Goal: Task Accomplishment & Management: Complete application form

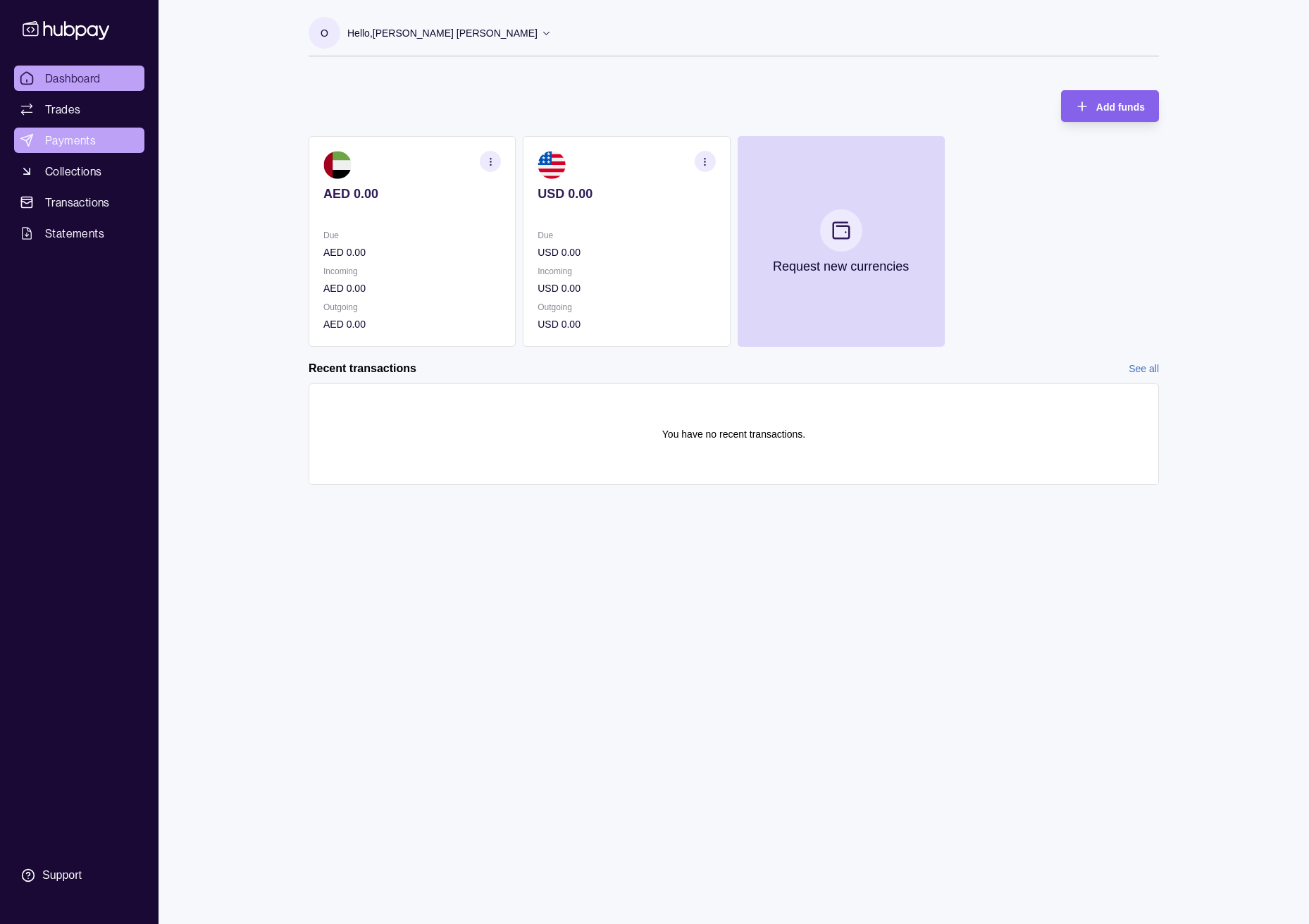
click at [56, 137] on span "Payments" at bounding box center [70, 141] width 51 height 17
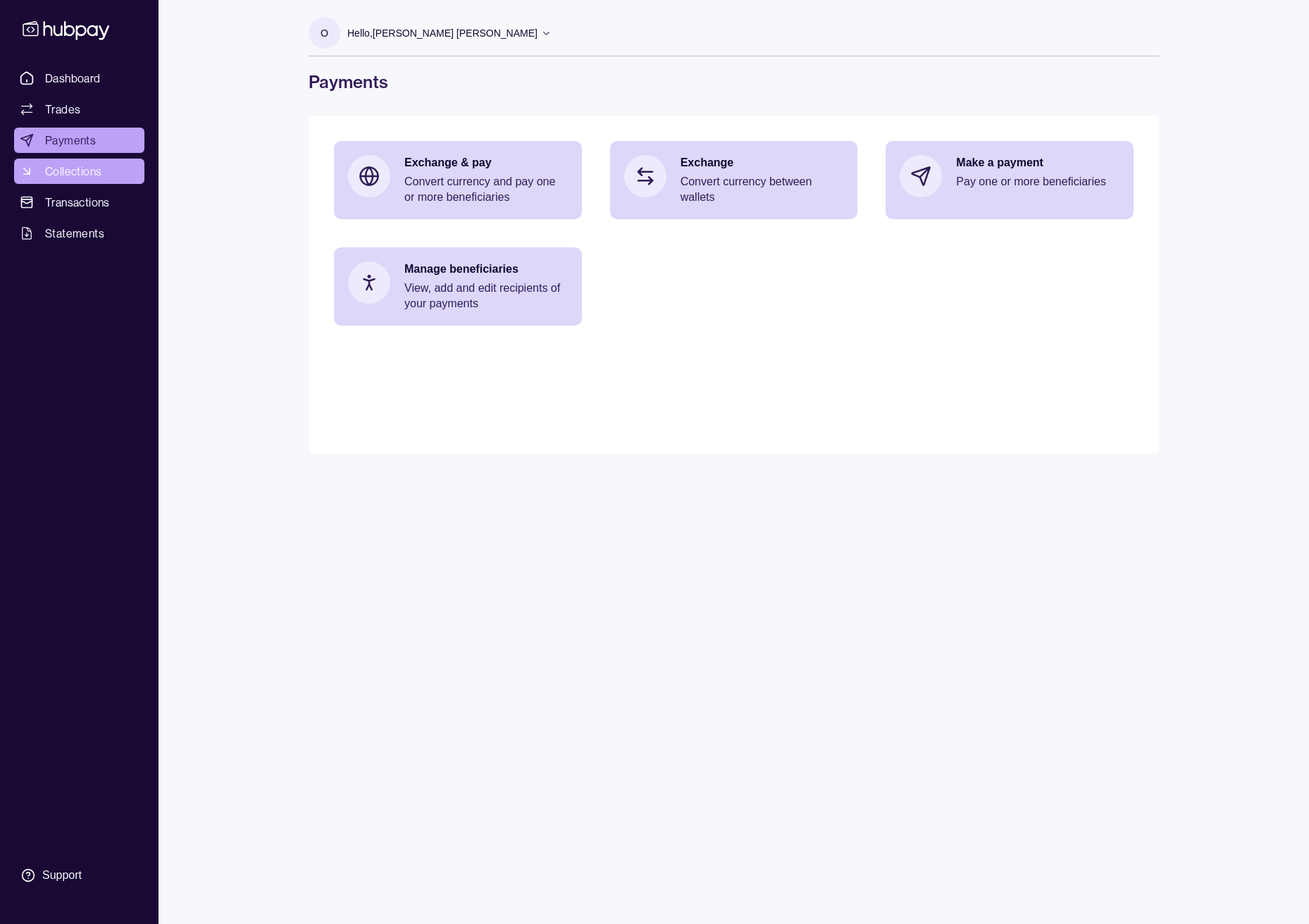
click at [80, 176] on span "Collections" at bounding box center [73, 171] width 56 height 17
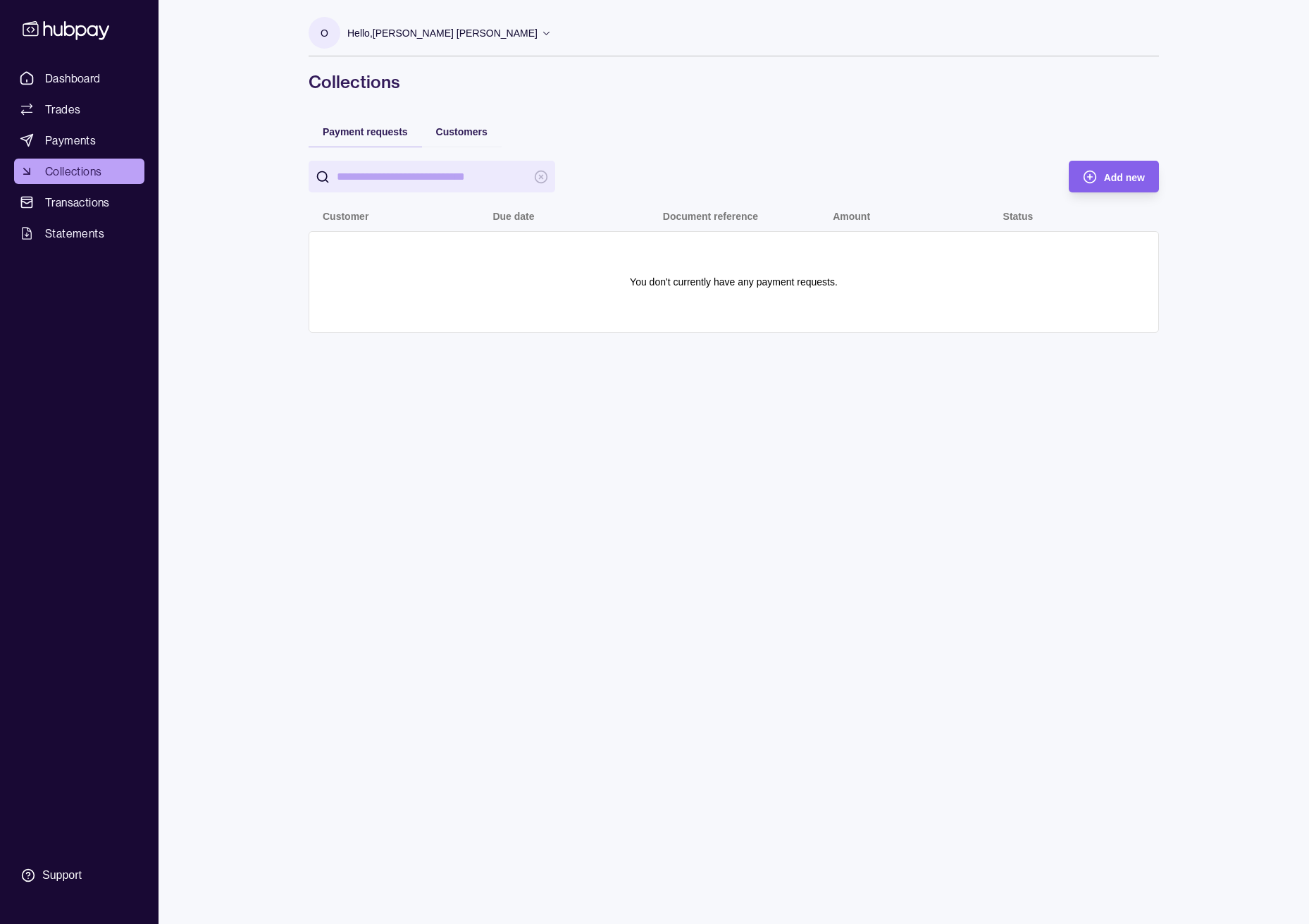
click at [93, 204] on span "Transactions" at bounding box center [78, 202] width 65 height 17
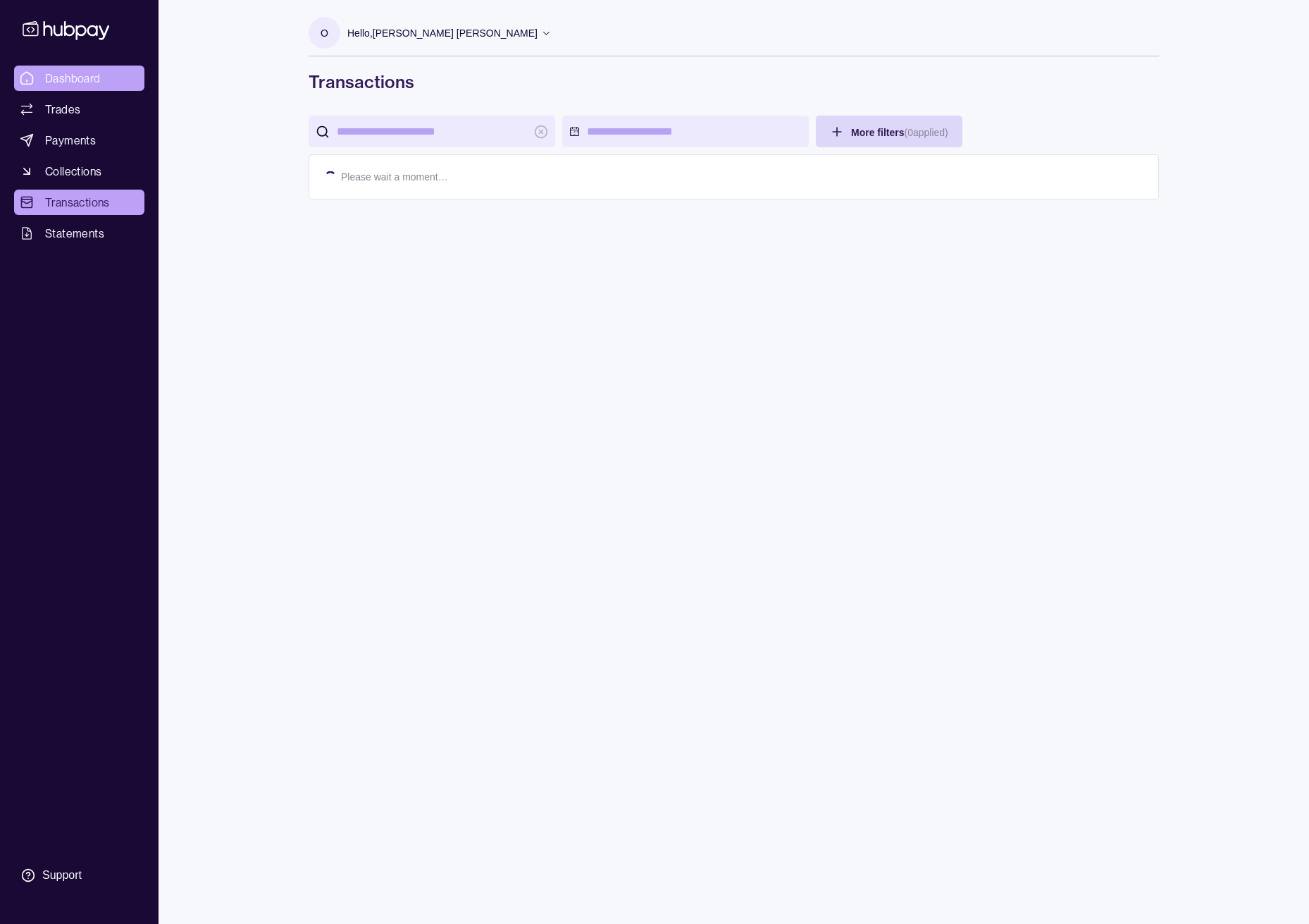
click at [79, 81] on span "Dashboard" at bounding box center [73, 79] width 56 height 17
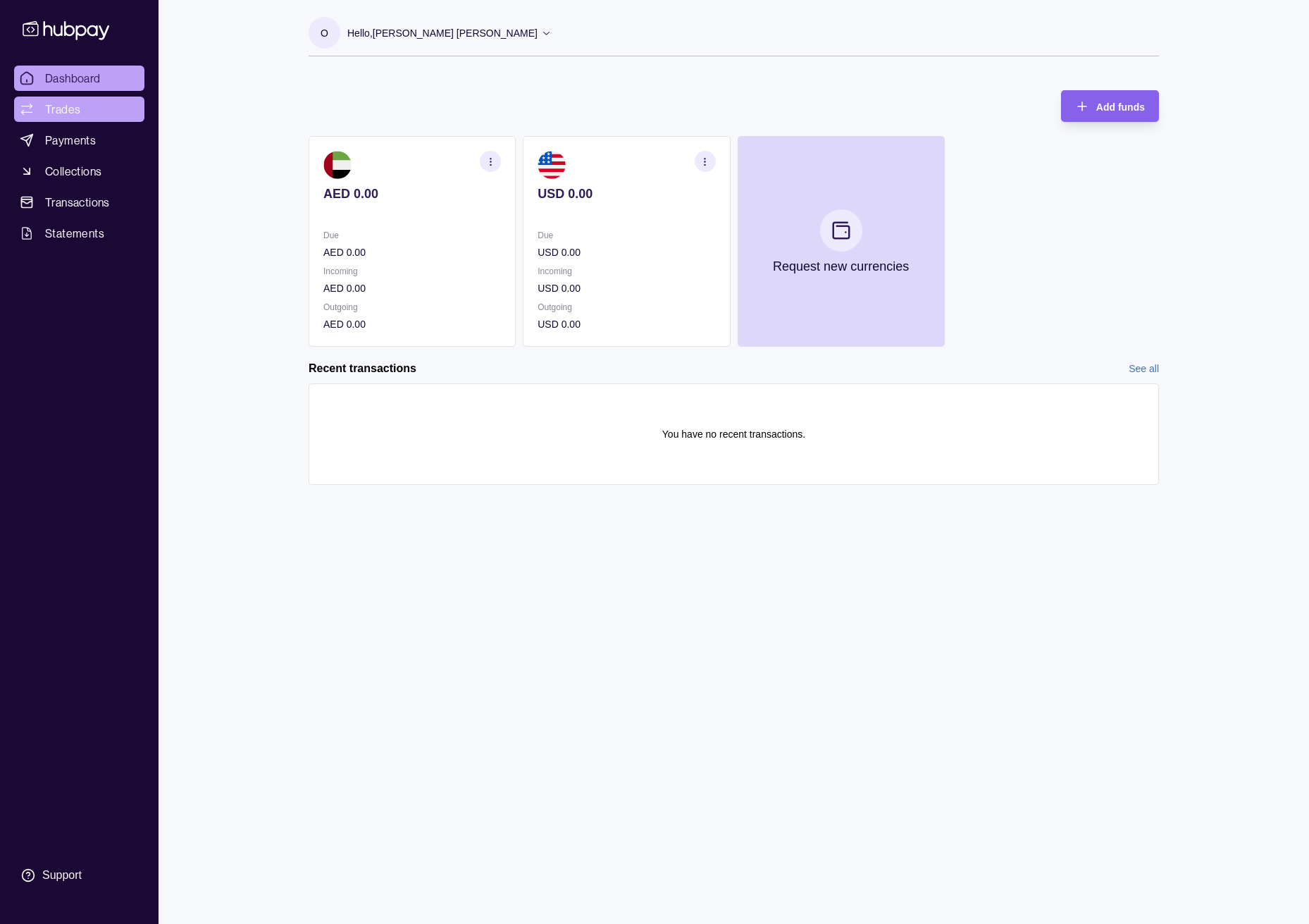
click at [71, 106] on span "Trades" at bounding box center [62, 109] width 35 height 17
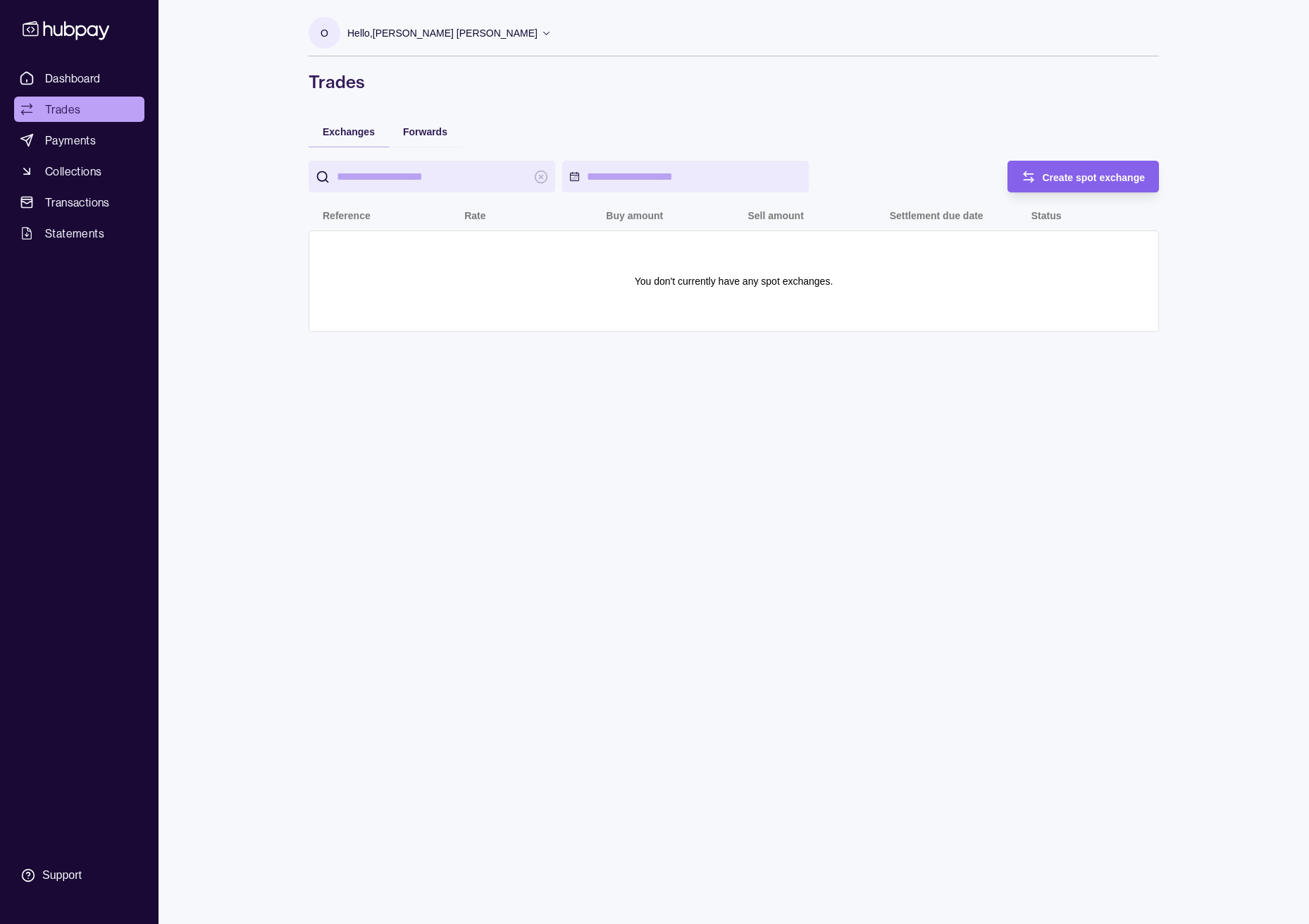
click at [402, 31] on p "Hello, [PERSON_NAME] [PERSON_NAME]" at bounding box center [442, 33] width 191 height 15
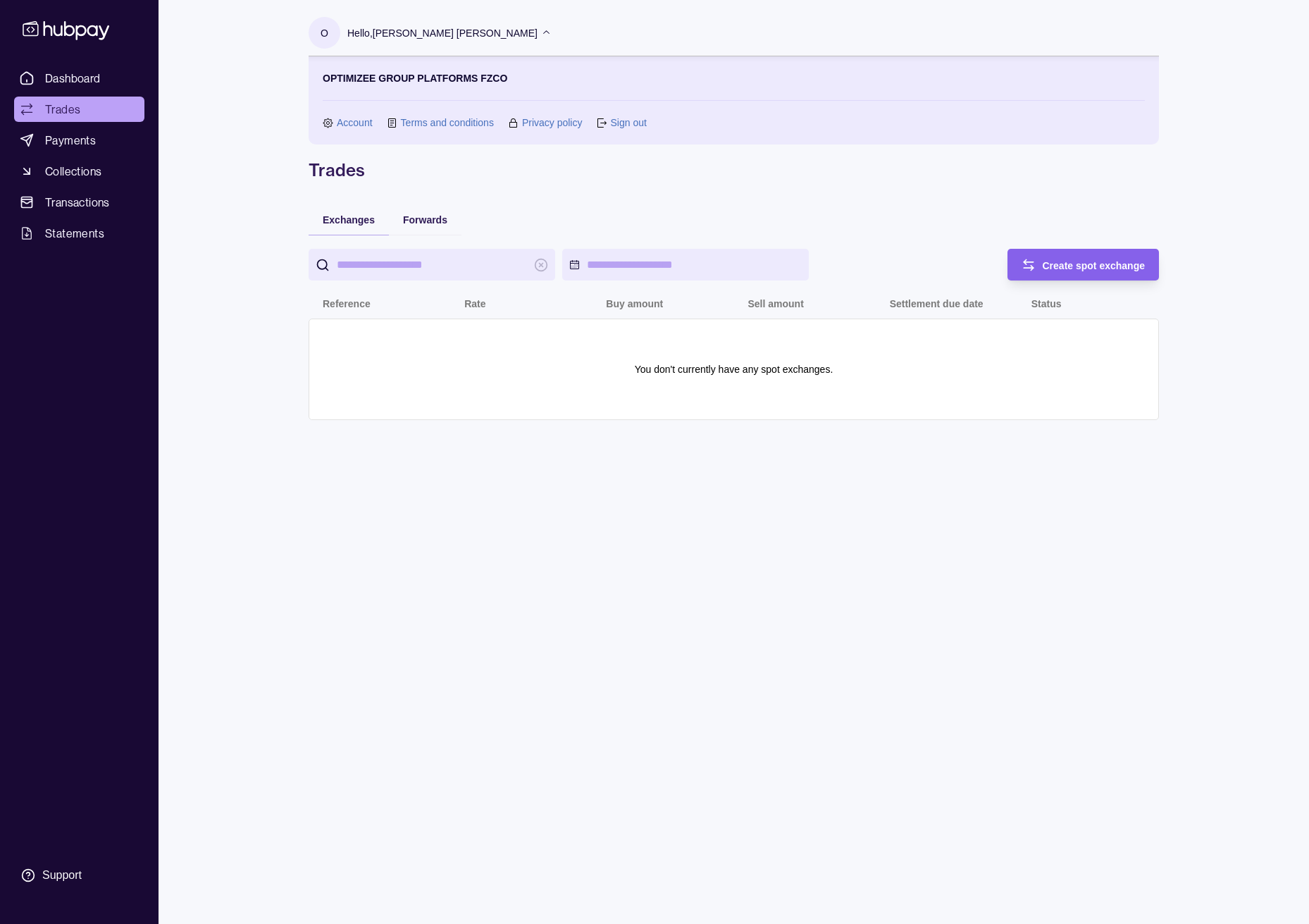
click at [375, 36] on p "Hello, [PERSON_NAME] [PERSON_NAME]" at bounding box center [442, 33] width 191 height 15
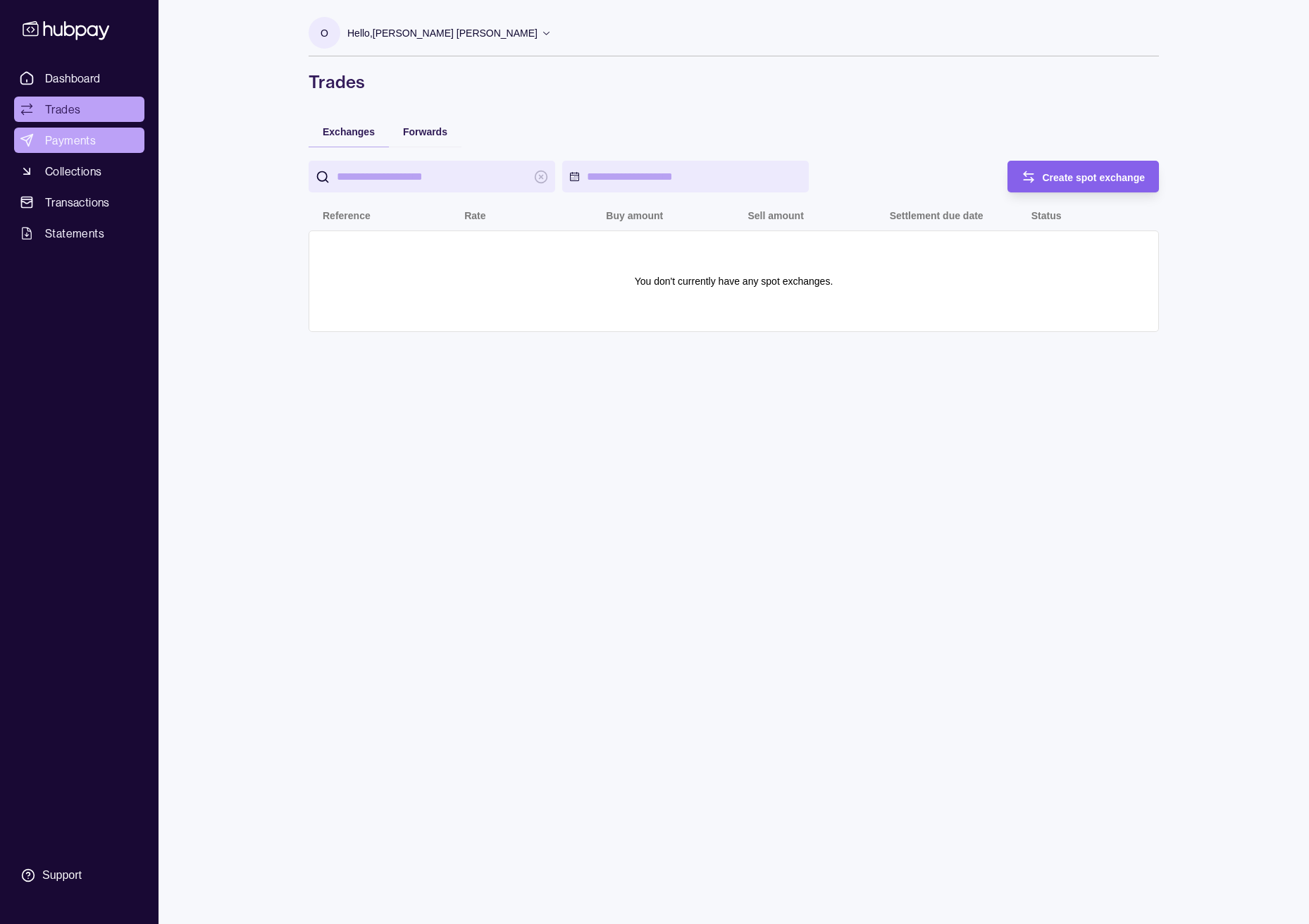
click at [66, 135] on span "Payments" at bounding box center [70, 141] width 51 height 17
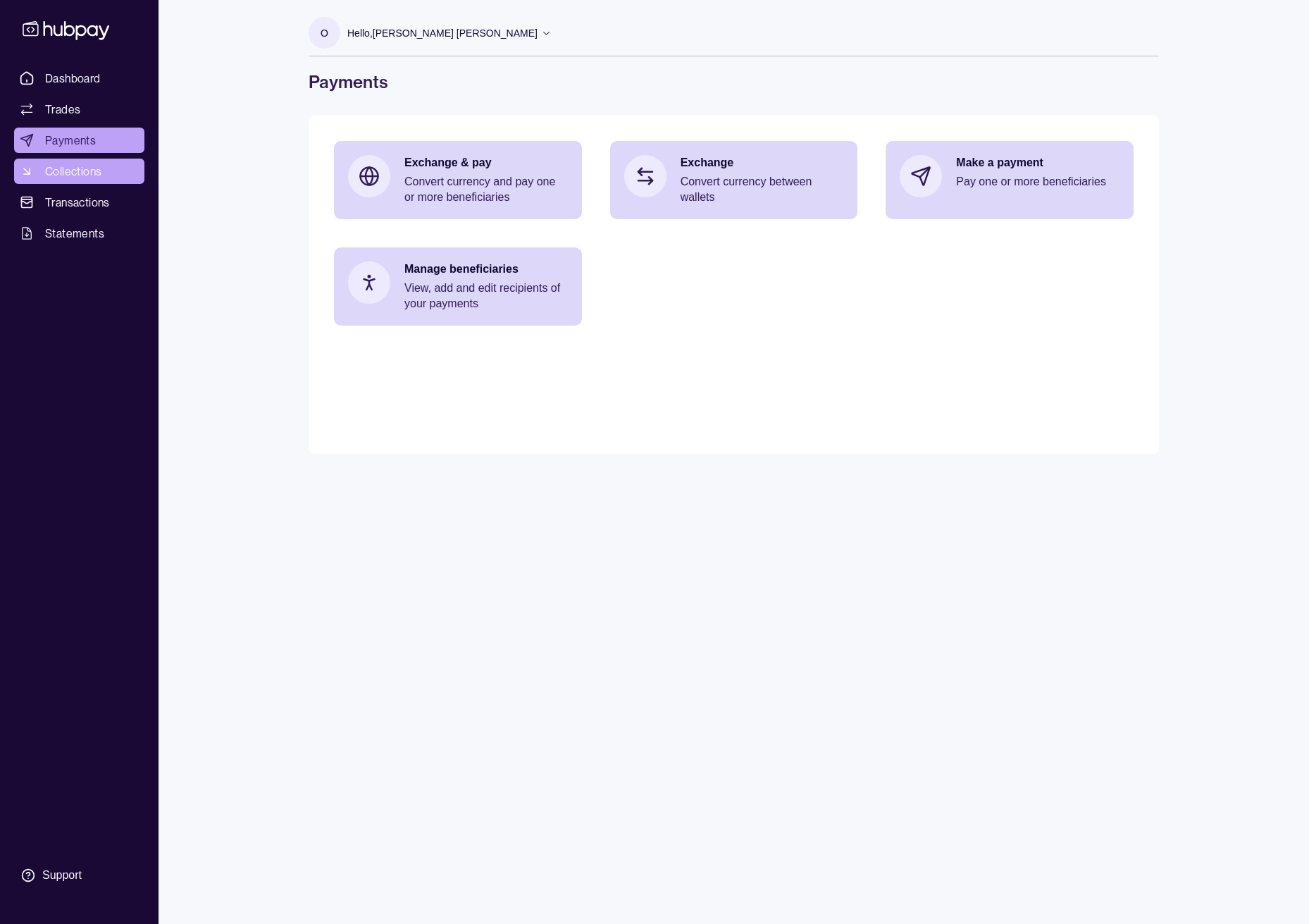
click at [73, 169] on span "Collections" at bounding box center [73, 171] width 56 height 17
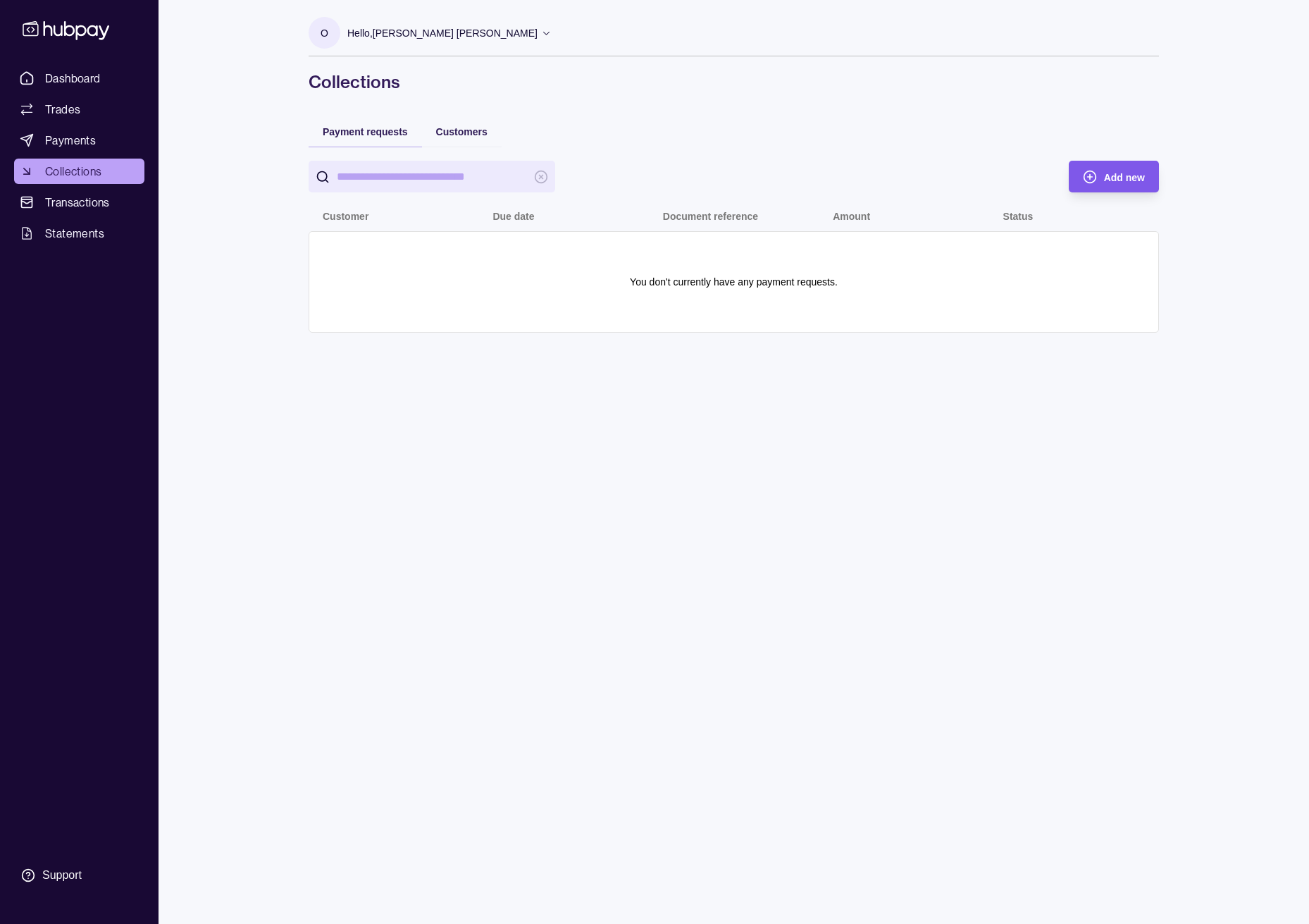
click at [1098, 176] on div "Add new" at bounding box center [1103, 176] width 83 height 32
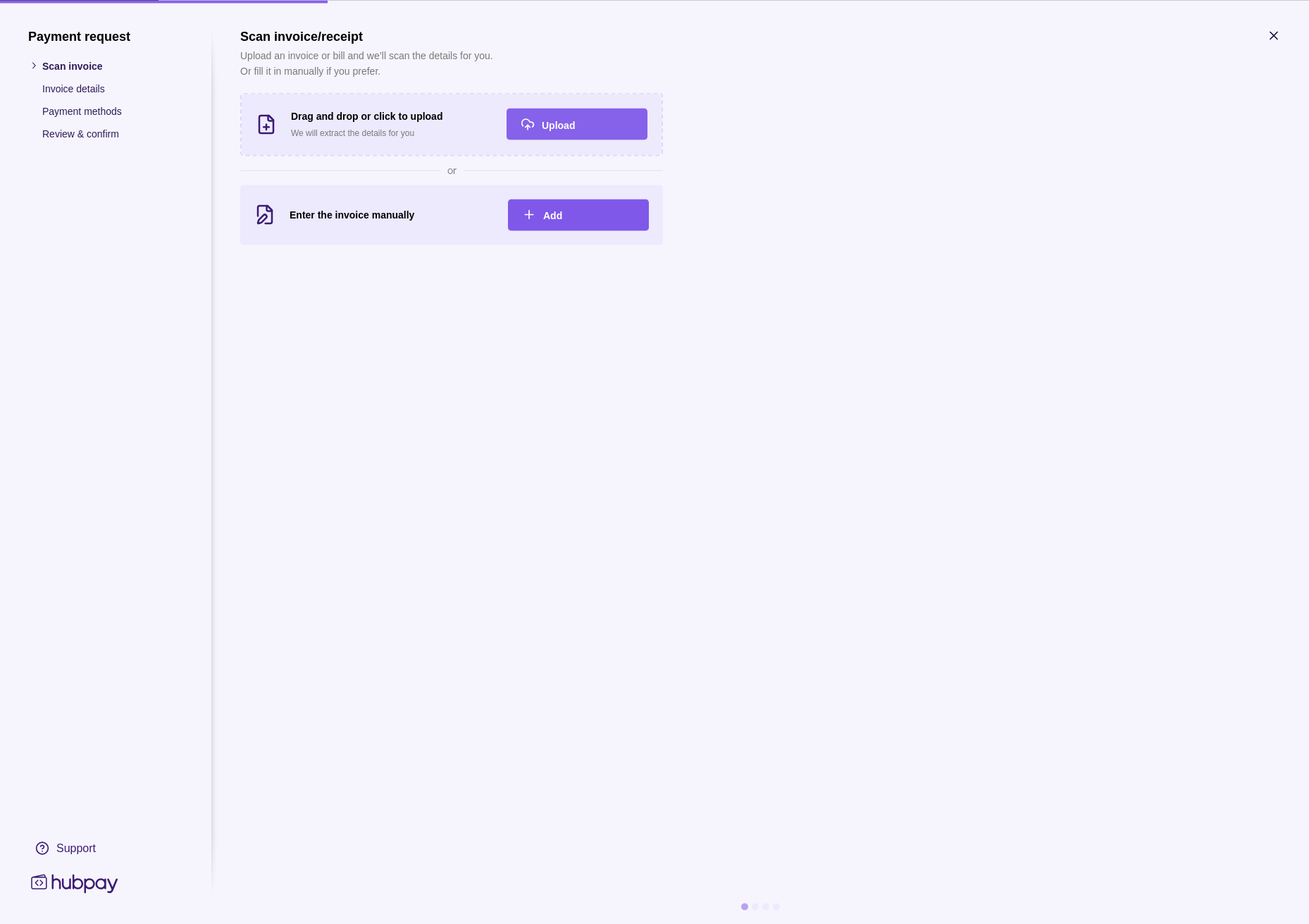
click at [567, 207] on div "Add" at bounding box center [589, 215] width 92 height 17
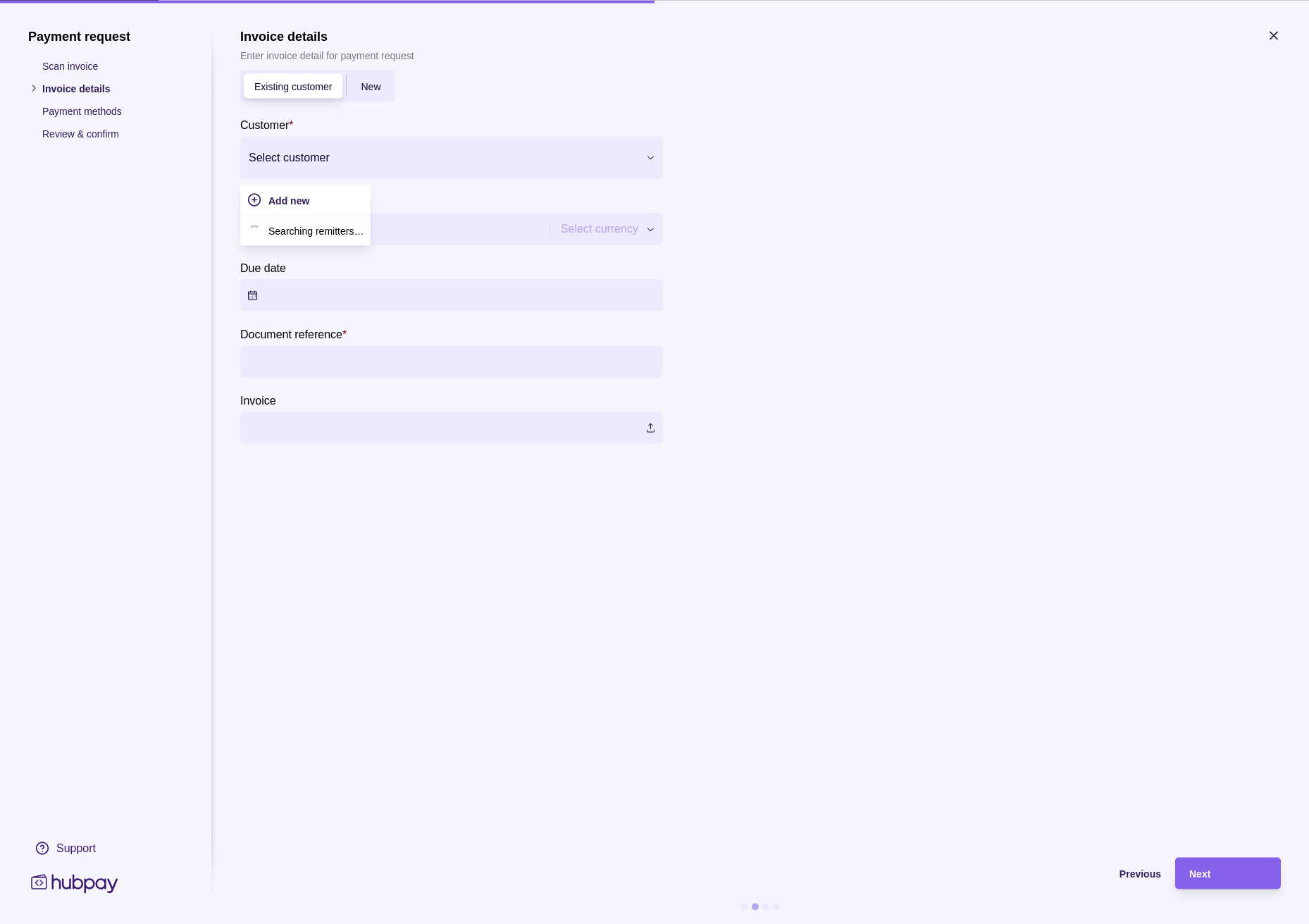
click at [338, 153] on div at bounding box center [442, 157] width 388 height 20
click at [406, 116] on section "Customer * Use Up and Down to choose options, press Enter to select the current…" at bounding box center [452, 146] width 423 height 62
click at [1136, 863] on div "Previous" at bounding box center [690, 872] width 942 height 32
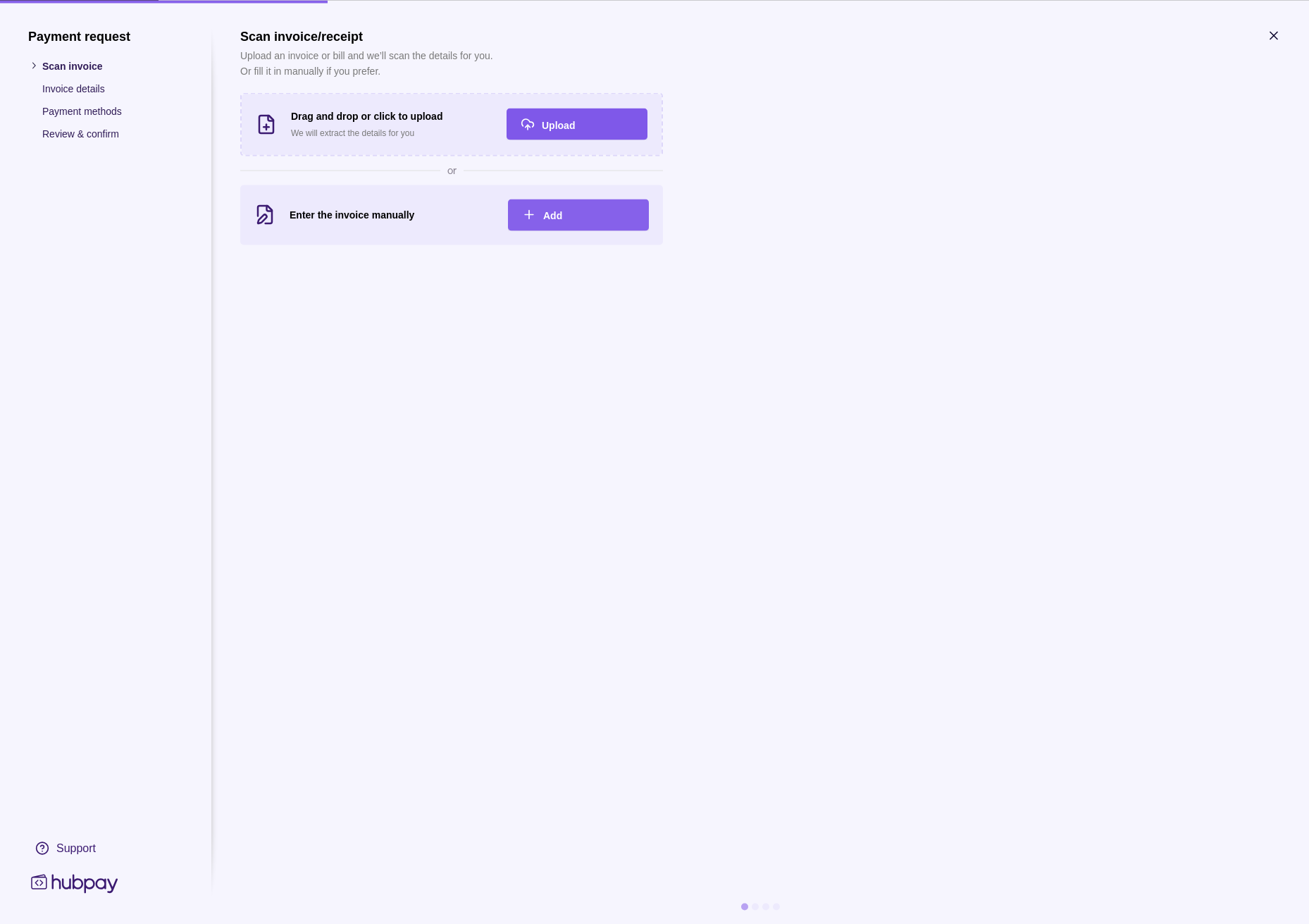
click at [535, 115] on div "Upload" at bounding box center [567, 124] width 134 height 32
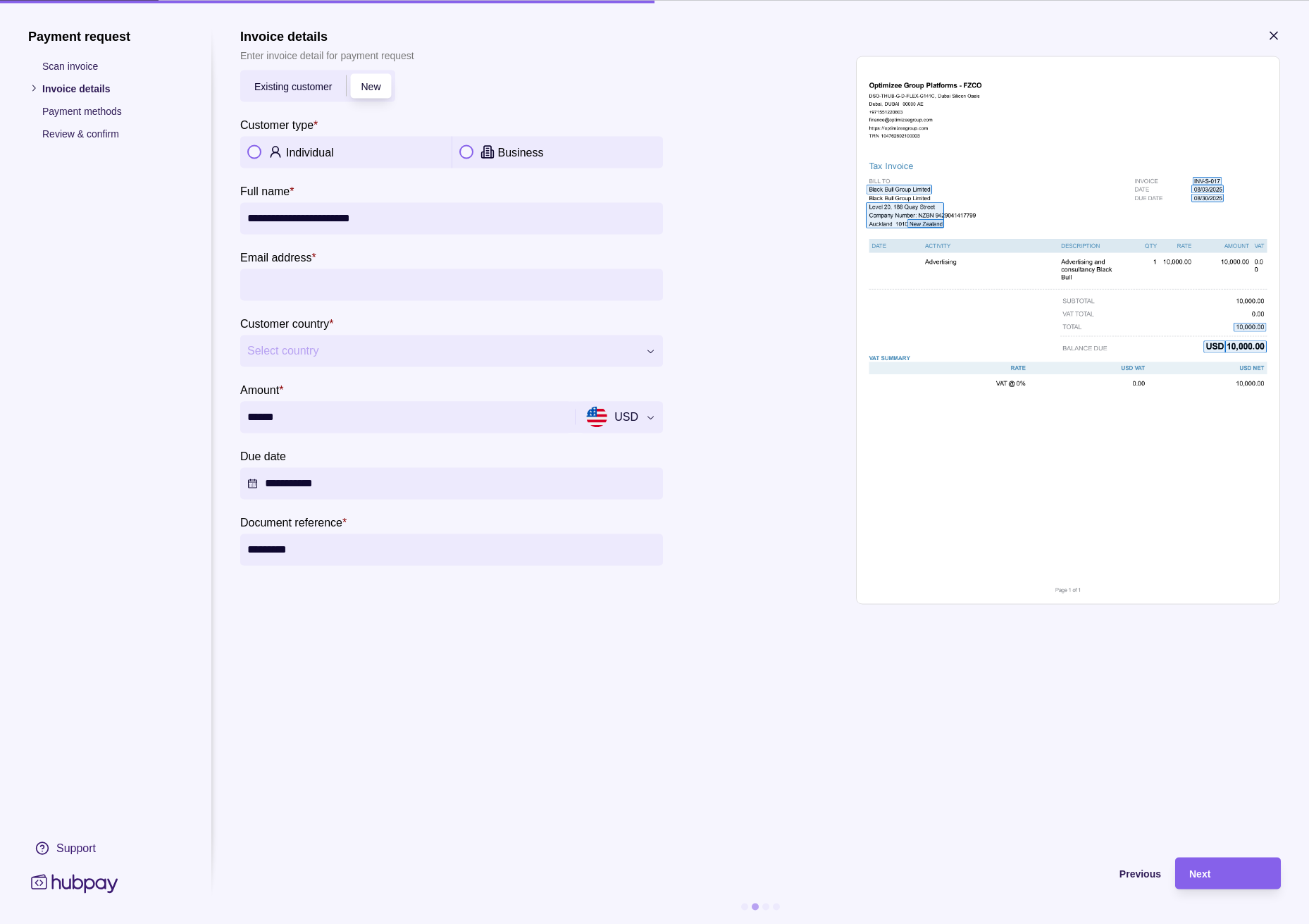
click at [326, 349] on span "Select country" at bounding box center [442, 351] width 391 height 17
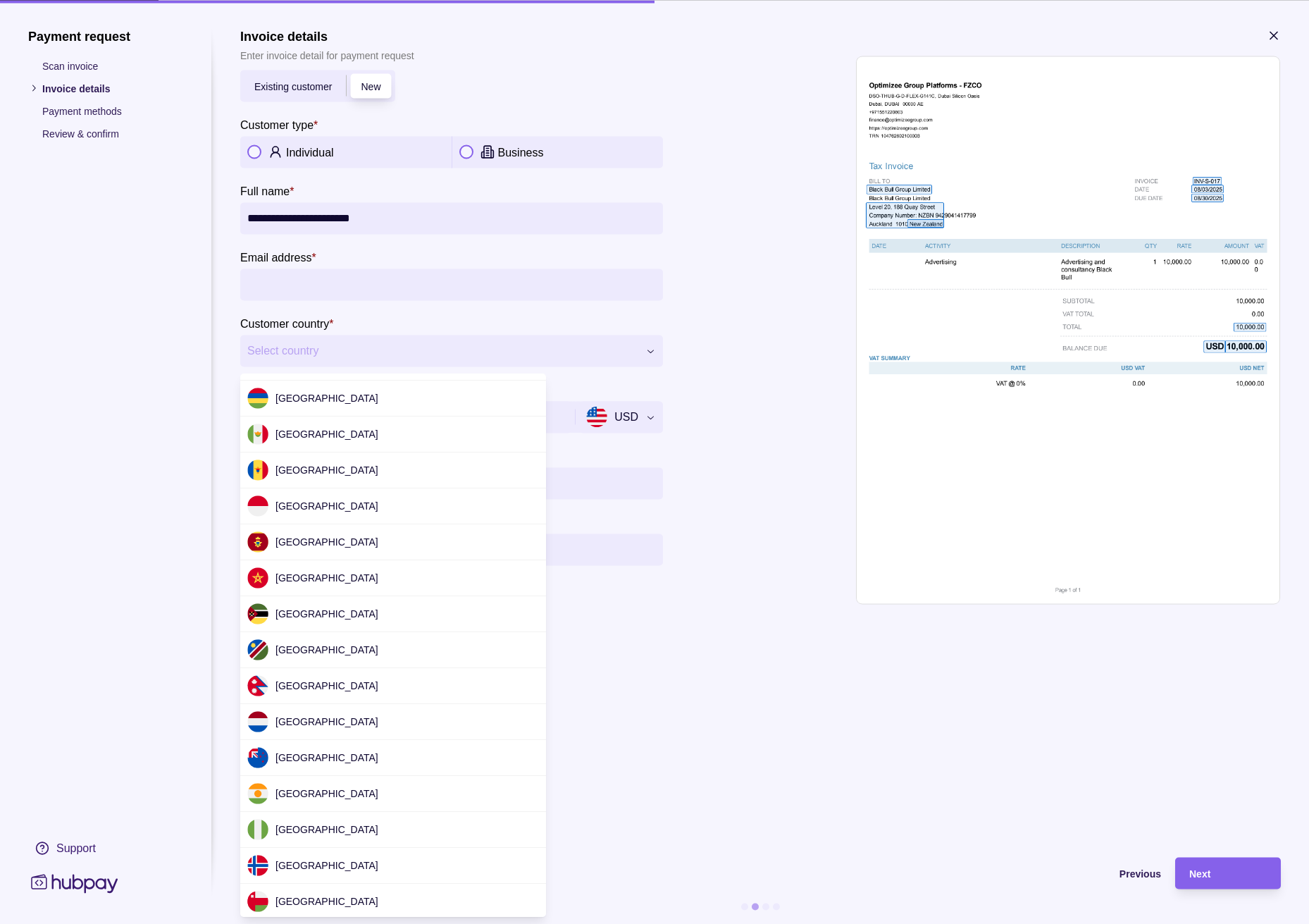
scroll to position [2651, 0]
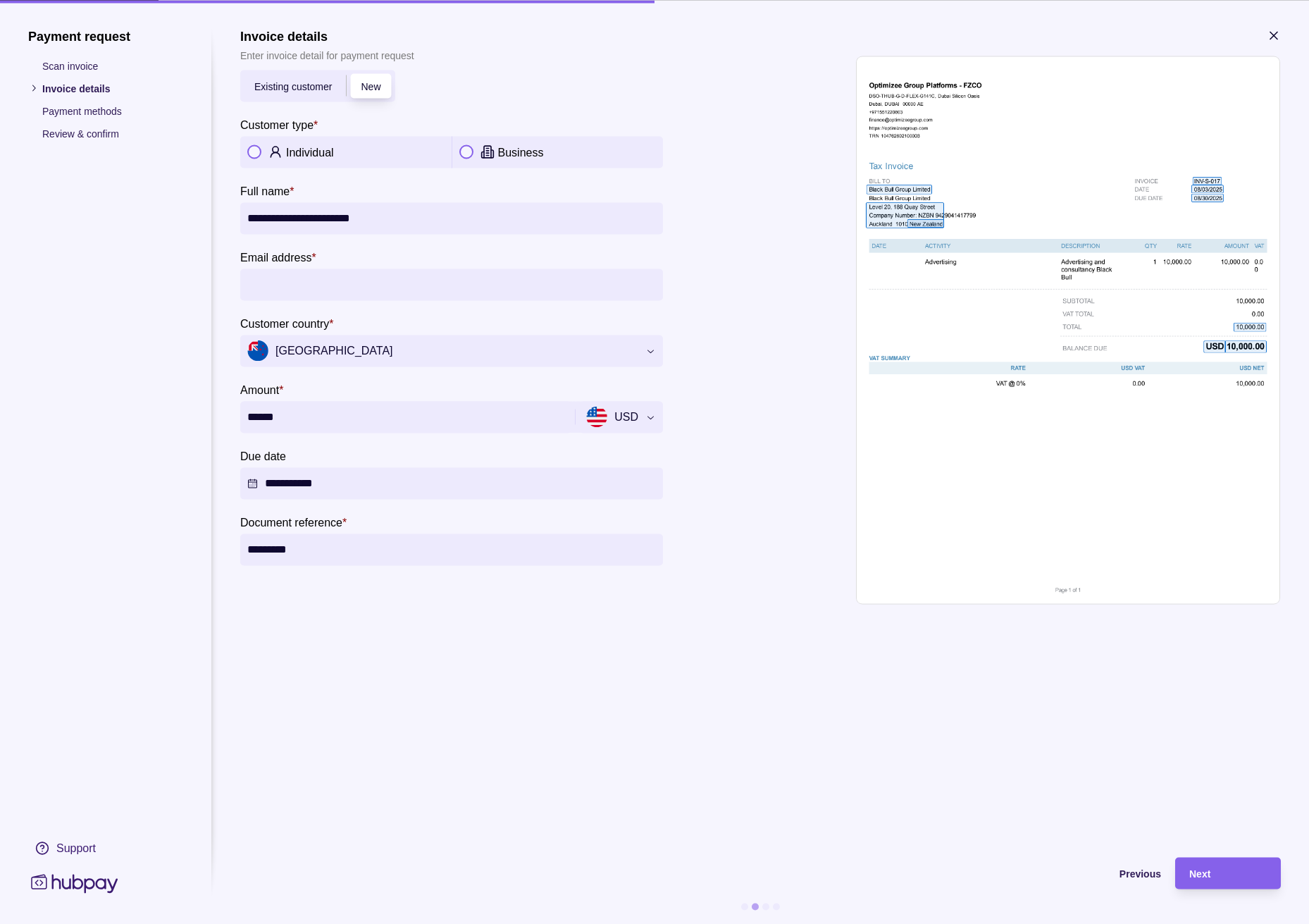
click at [338, 485] on button "Due date" at bounding box center [452, 483] width 423 height 32
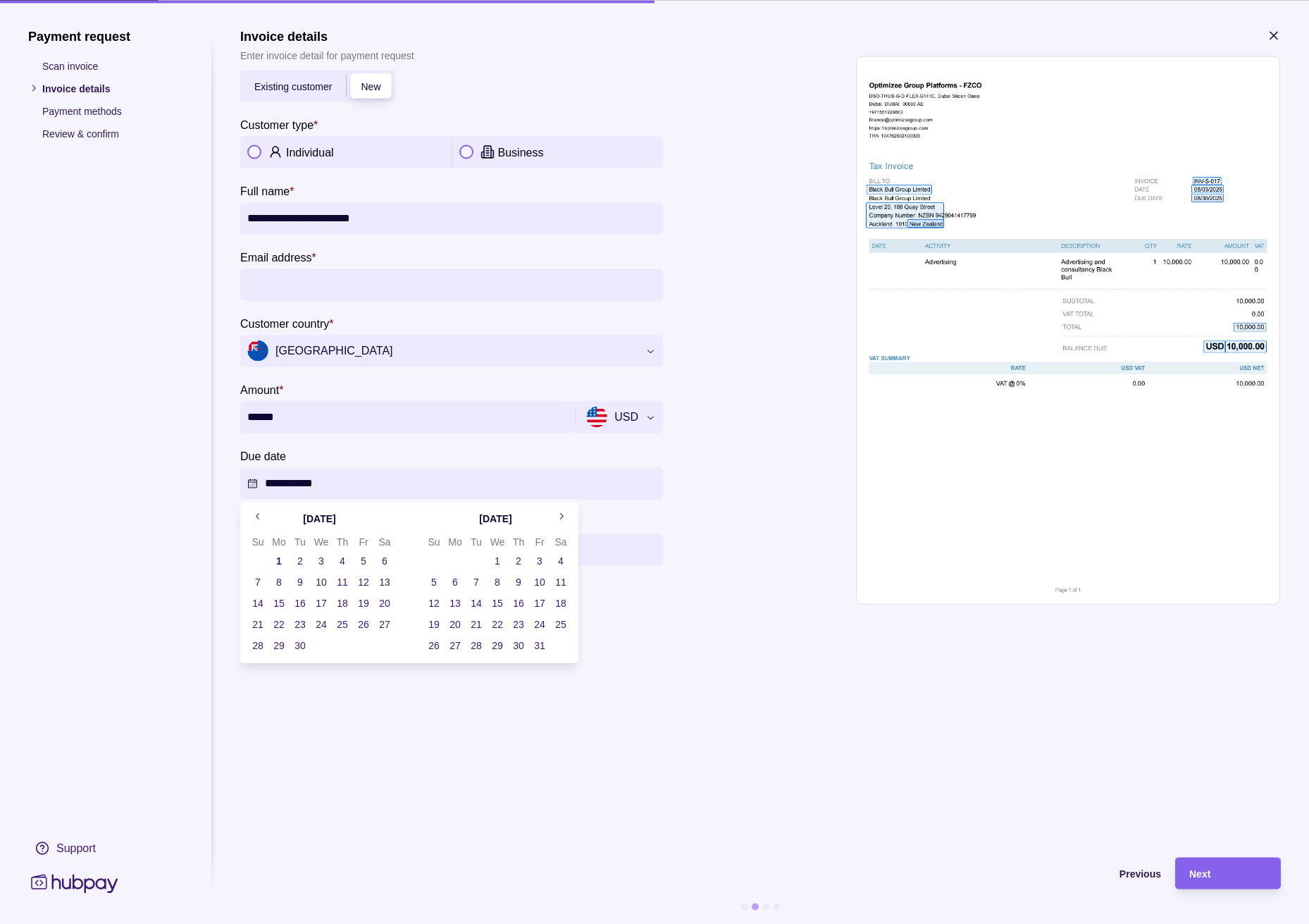
click at [258, 517] on icon "Go to previous month" at bounding box center [258, 516] width 11 height 11
click at [380, 647] on button "30" at bounding box center [385, 645] width 20 height 20
click at [384, 644] on button "30" at bounding box center [385, 645] width 20 height 20
click at [727, 701] on section "**********" at bounding box center [760, 435] width 1041 height 815
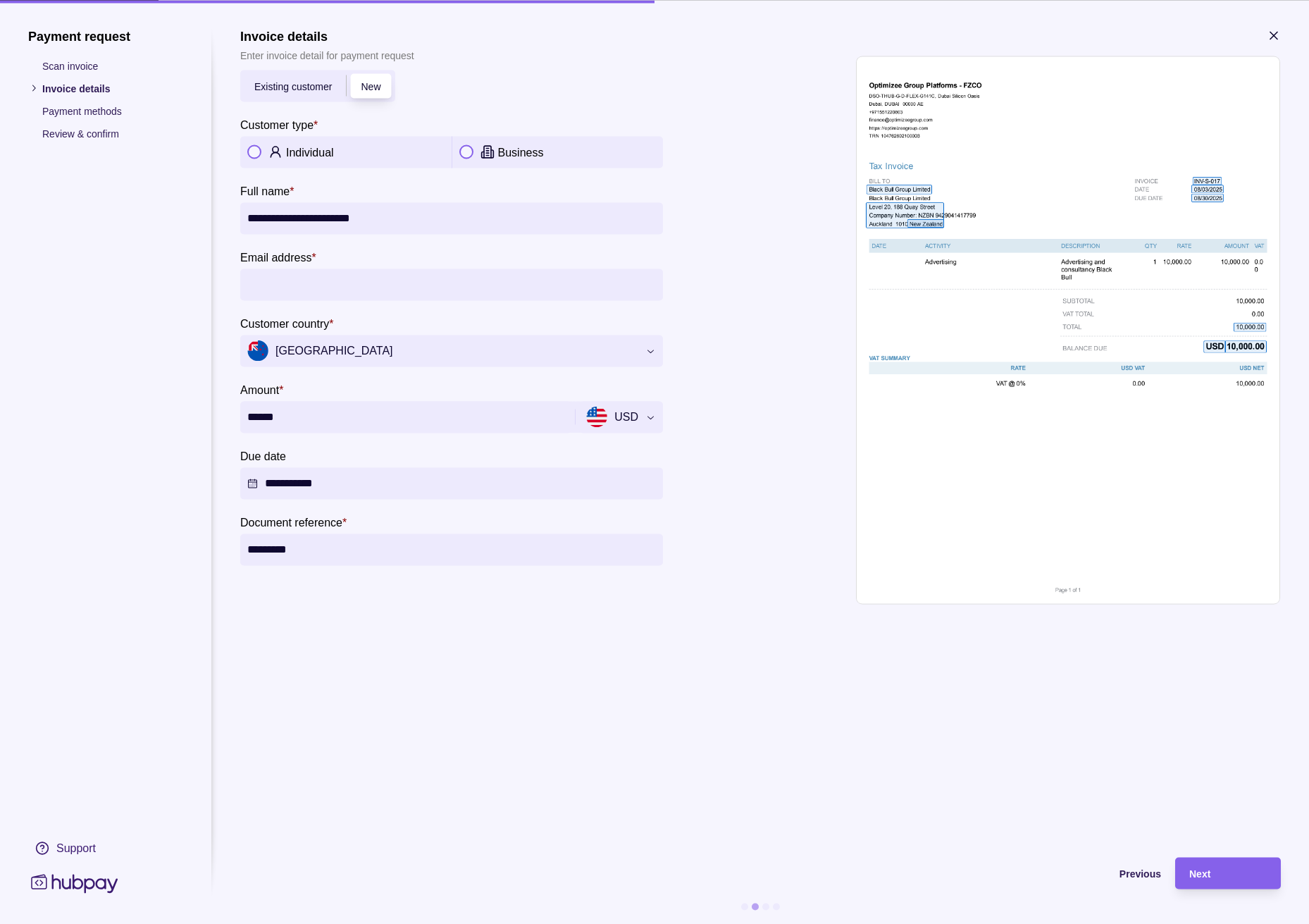
click at [327, 288] on input "Email address *" at bounding box center [451, 283] width 409 height 32
click at [468, 150] on button "button" at bounding box center [466, 152] width 14 height 14
click at [306, 276] on input "Email address *" at bounding box center [451, 283] width 409 height 32
type input "**********"
click at [495, 647] on section "**********" at bounding box center [760, 435] width 1041 height 815
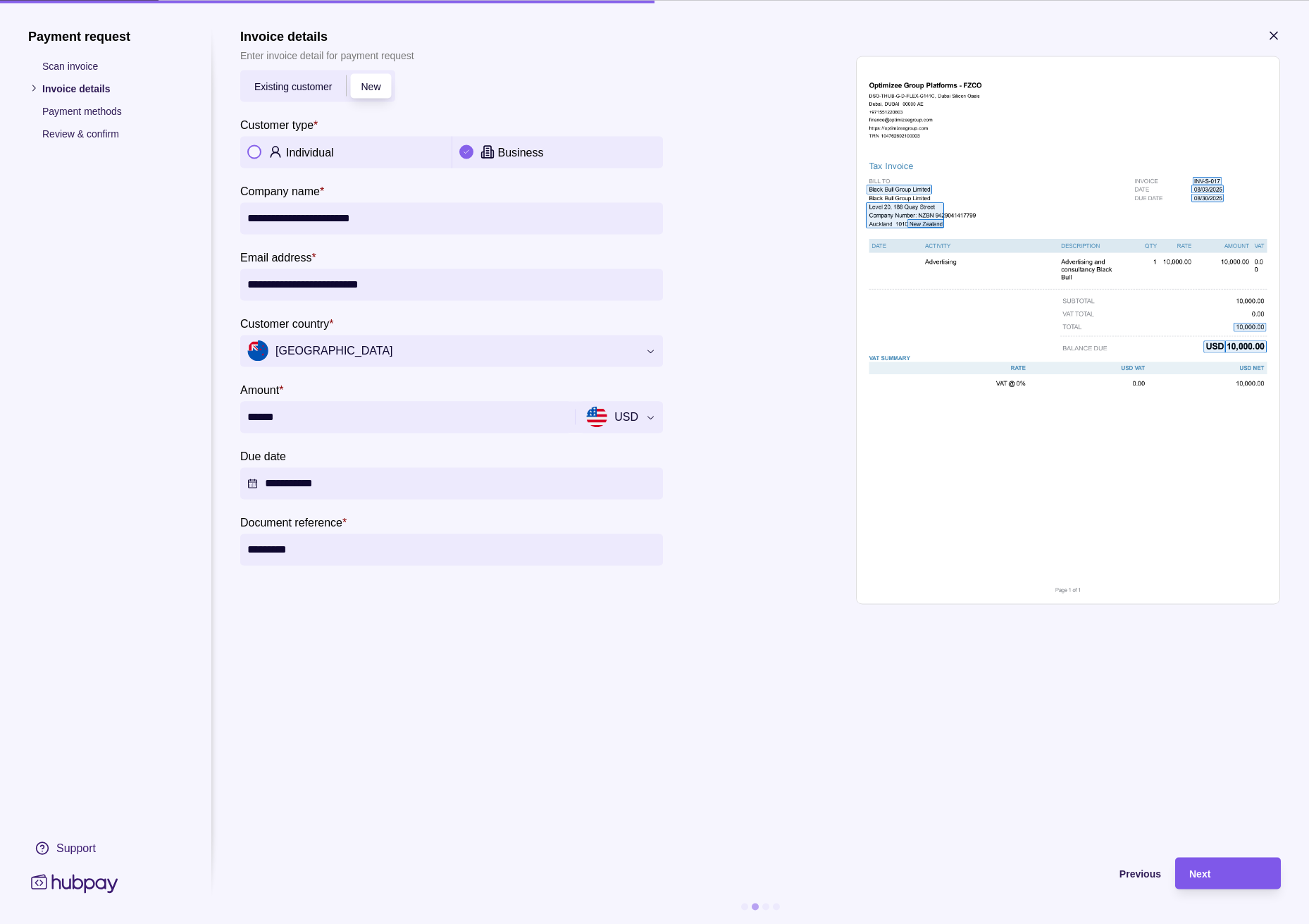
click at [1197, 864] on div "Next" at bounding box center [1217, 872] width 99 height 32
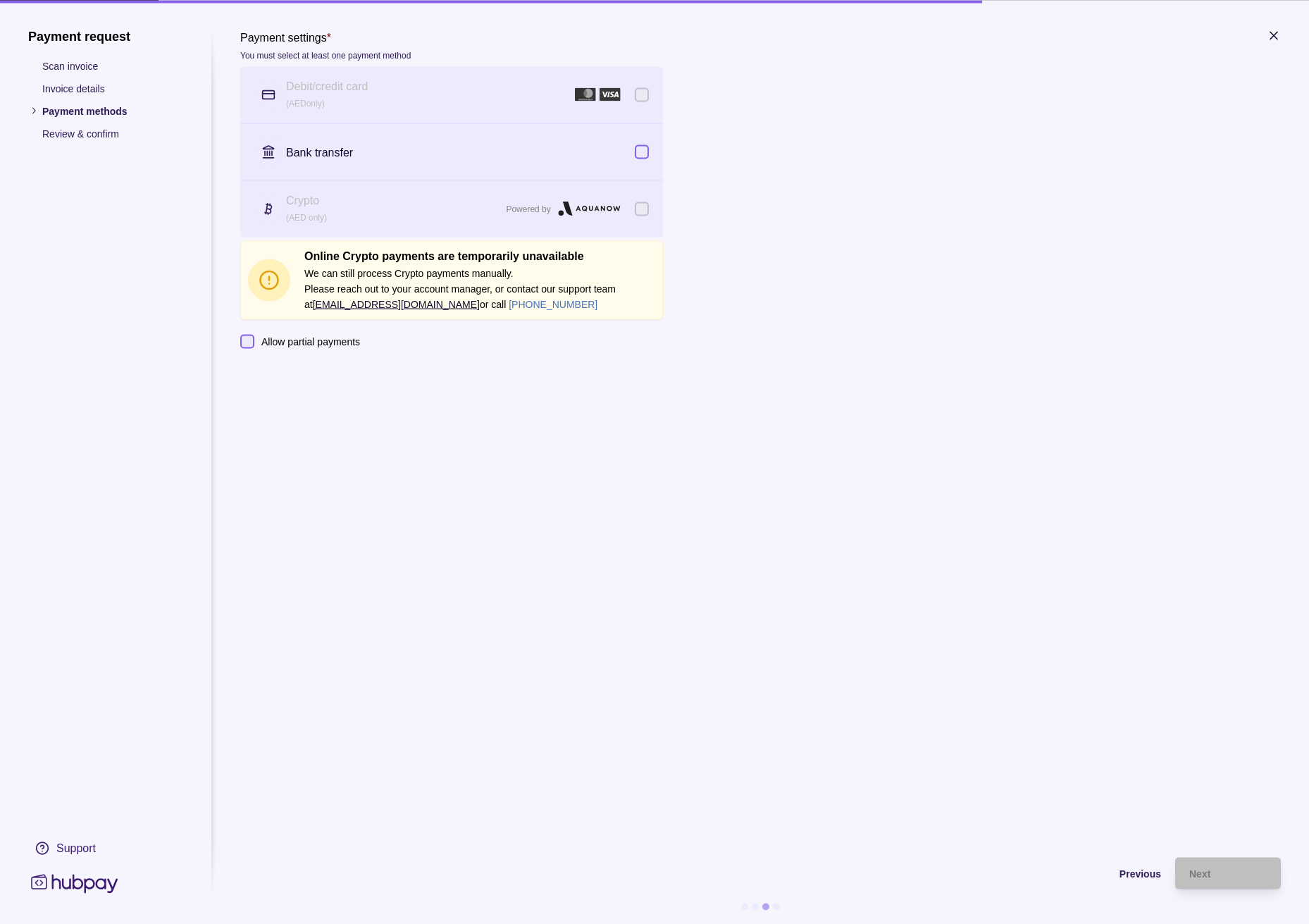
click at [549, 423] on section "Payment settings * You must select at least one payment method Debit/credit car…" at bounding box center [760, 435] width 1041 height 815
click at [329, 261] on h2 "Online Crypto payments are temporarily unavailable" at bounding box center [480, 256] width 350 height 15
click at [1135, 876] on span "Previous" at bounding box center [1140, 874] width 41 height 11
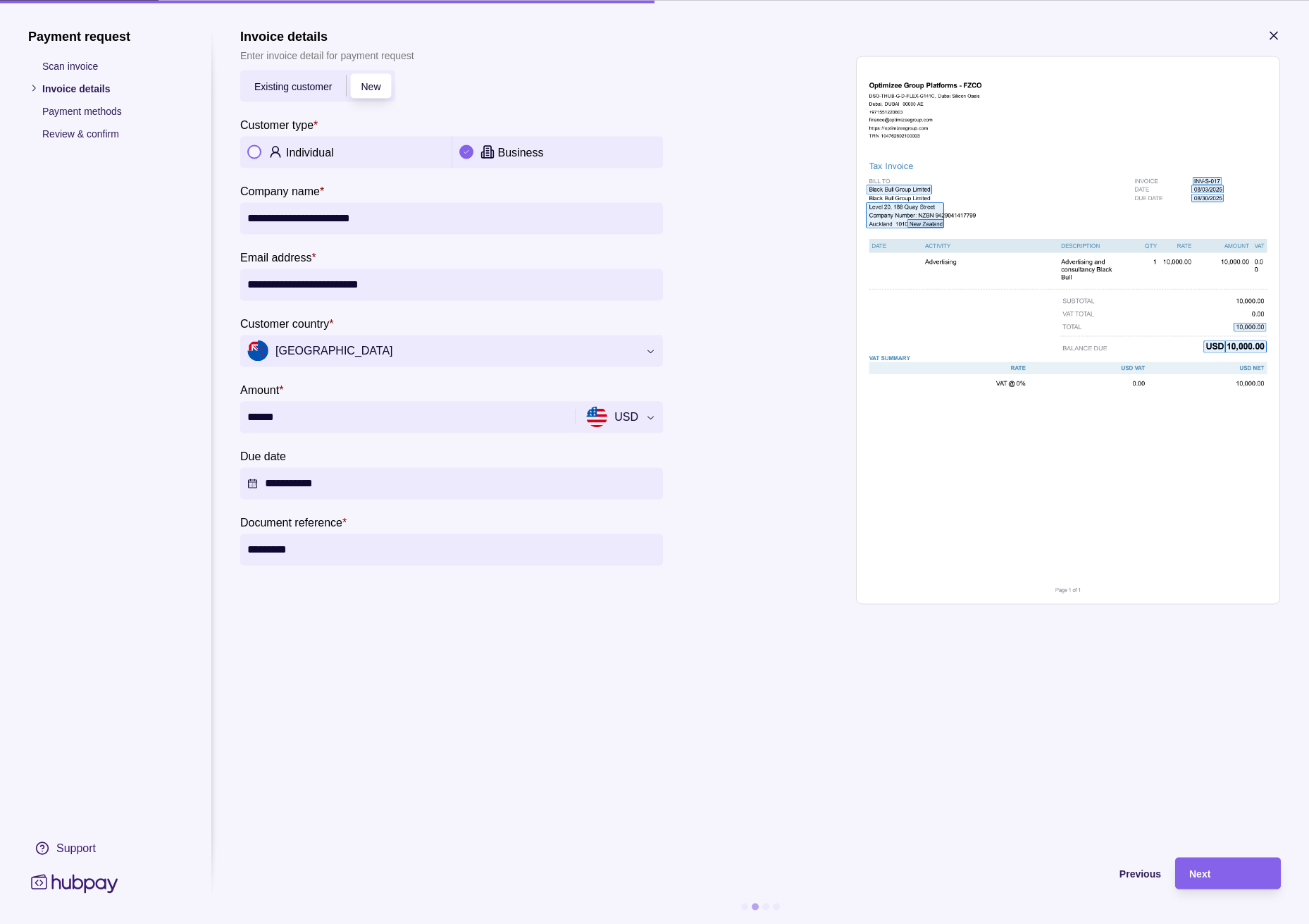
click at [624, 410] on span "USD" at bounding box center [612, 417] width 52 height 21
drag, startPoint x: 349, startPoint y: 413, endPoint x: 98, endPoint y: 405, distance: 251.1
click at [98, 405] on section "**********" at bounding box center [654, 475] width 1253 height 895
paste input "amount"
type input "******"
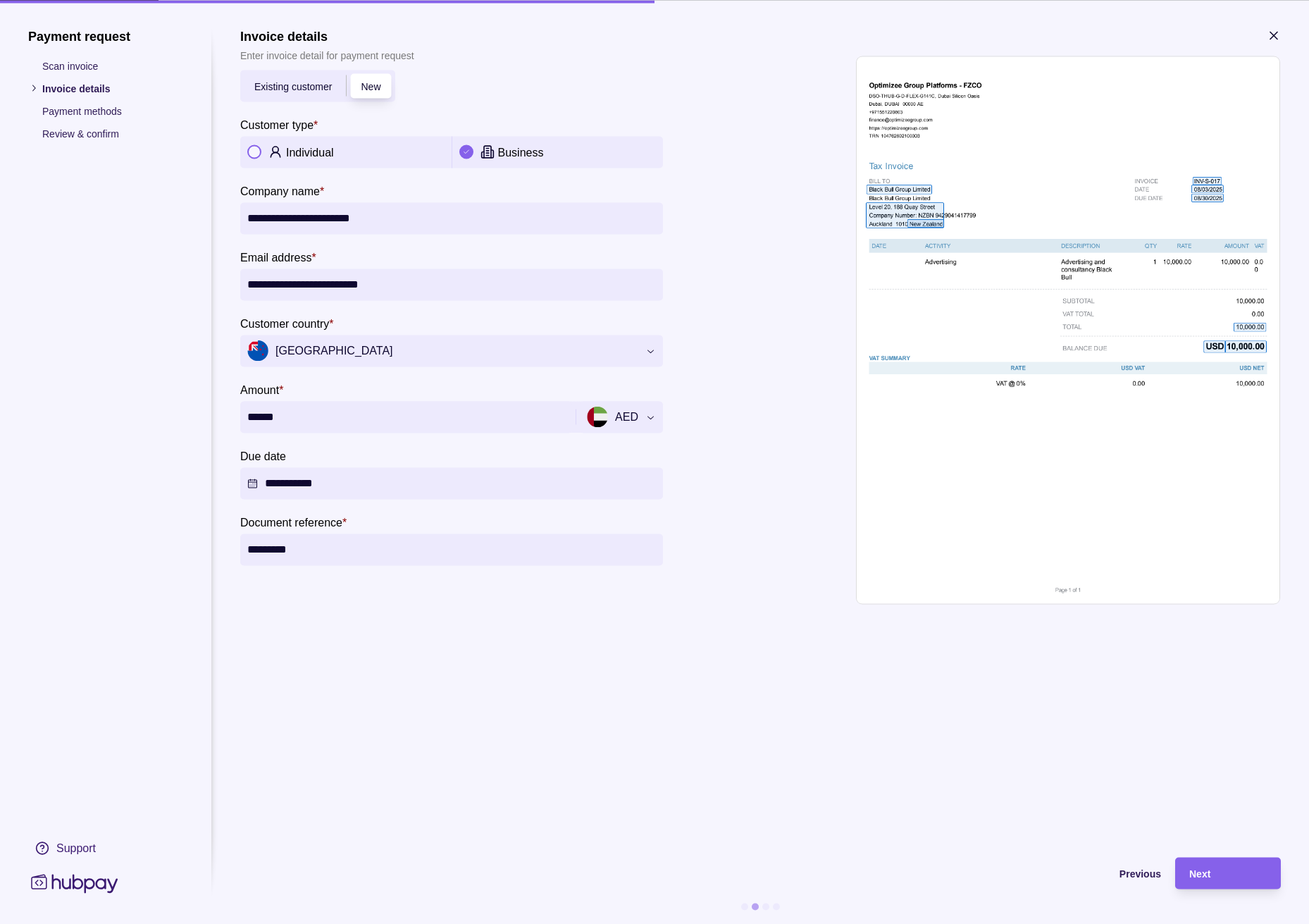
click at [655, 616] on section "**********" at bounding box center [760, 435] width 1041 height 815
click at [1200, 866] on div "Next" at bounding box center [1228, 873] width 78 height 17
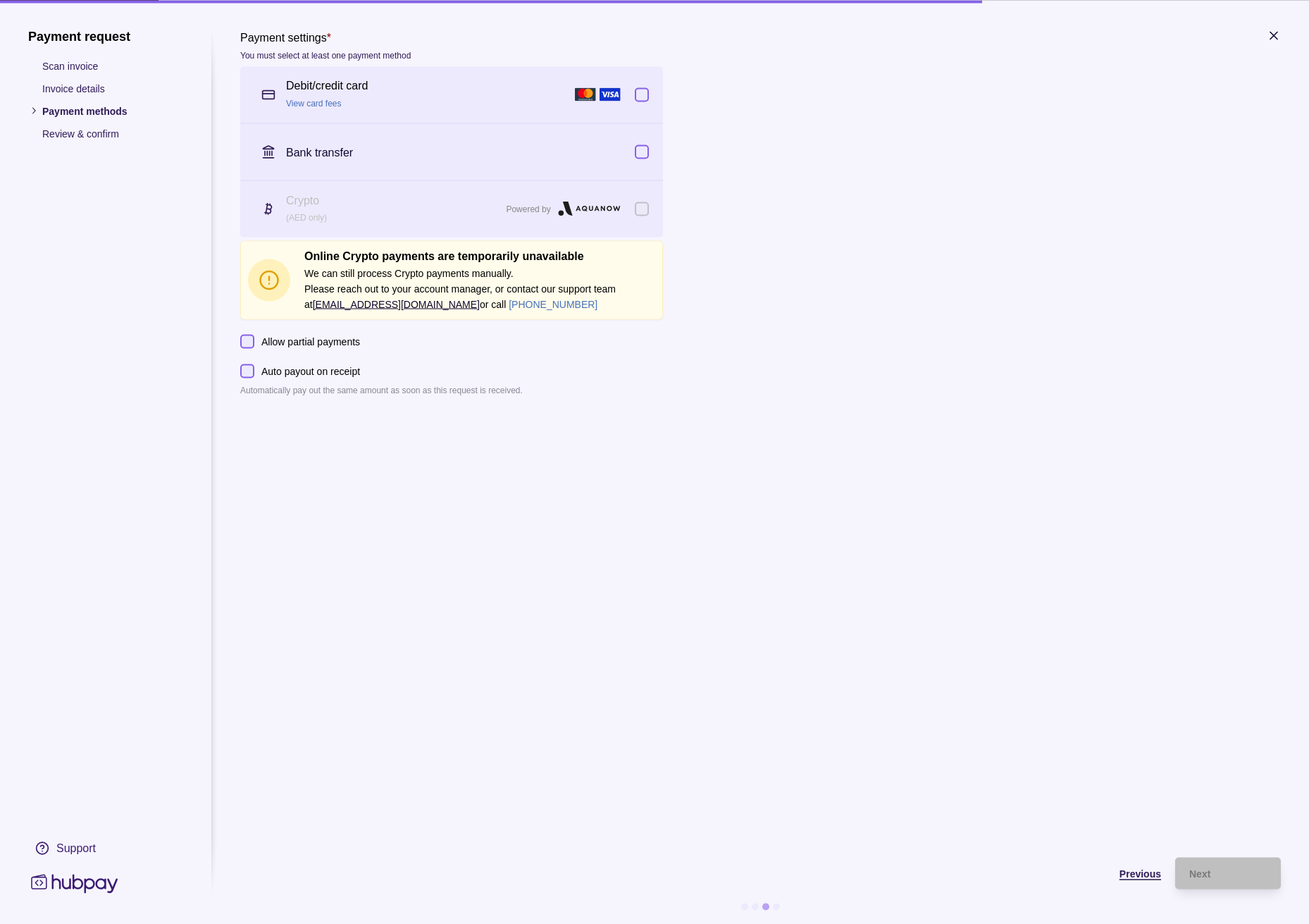
click at [1117, 867] on div "Previous" at bounding box center [701, 873] width 921 height 17
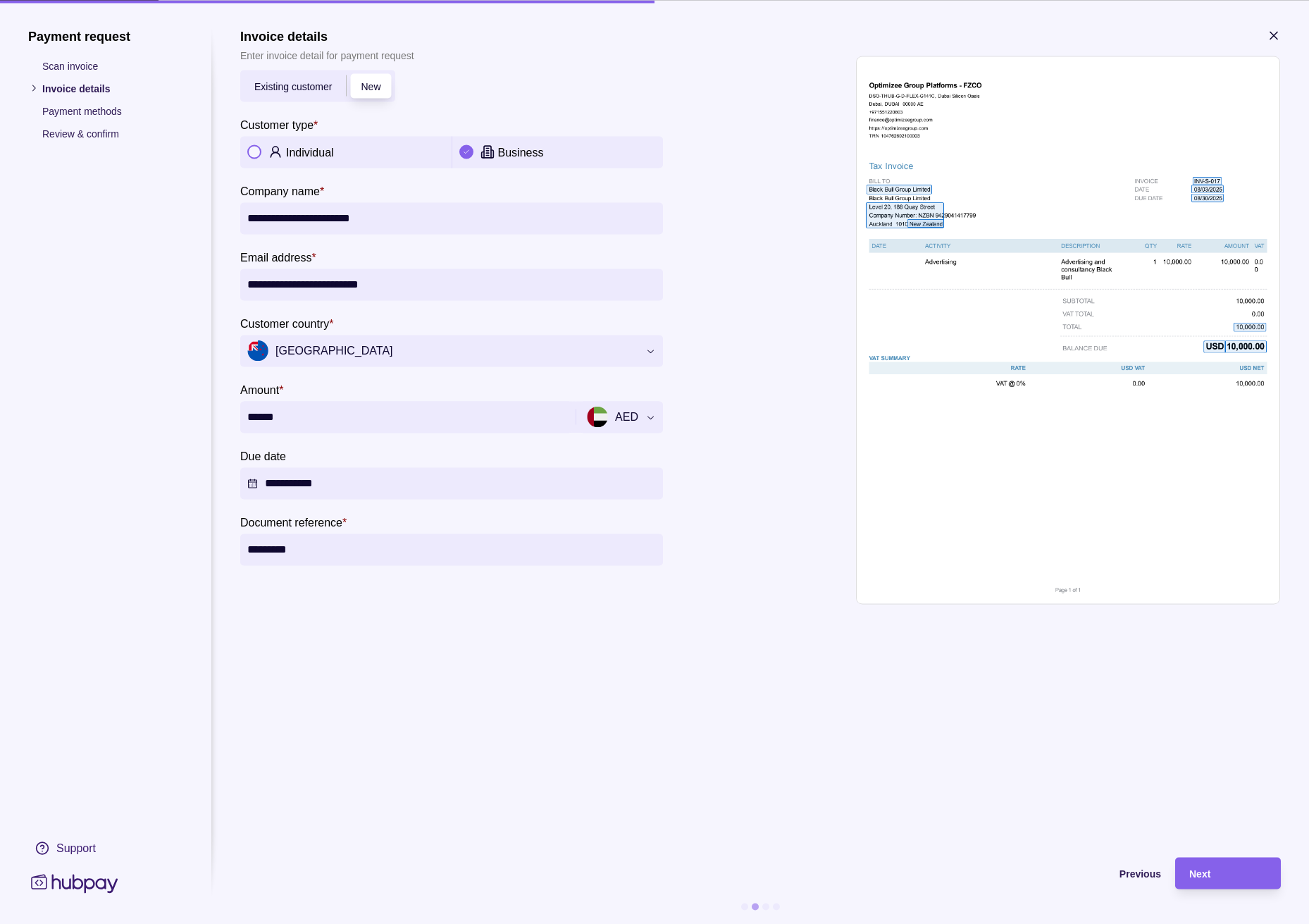
click at [68, 113] on p "Payment methods" at bounding box center [112, 110] width 141 height 15
click at [35, 84] on icon at bounding box center [33, 88] width 11 height 11
click at [1207, 888] on div "Next" at bounding box center [1217, 872] width 99 height 32
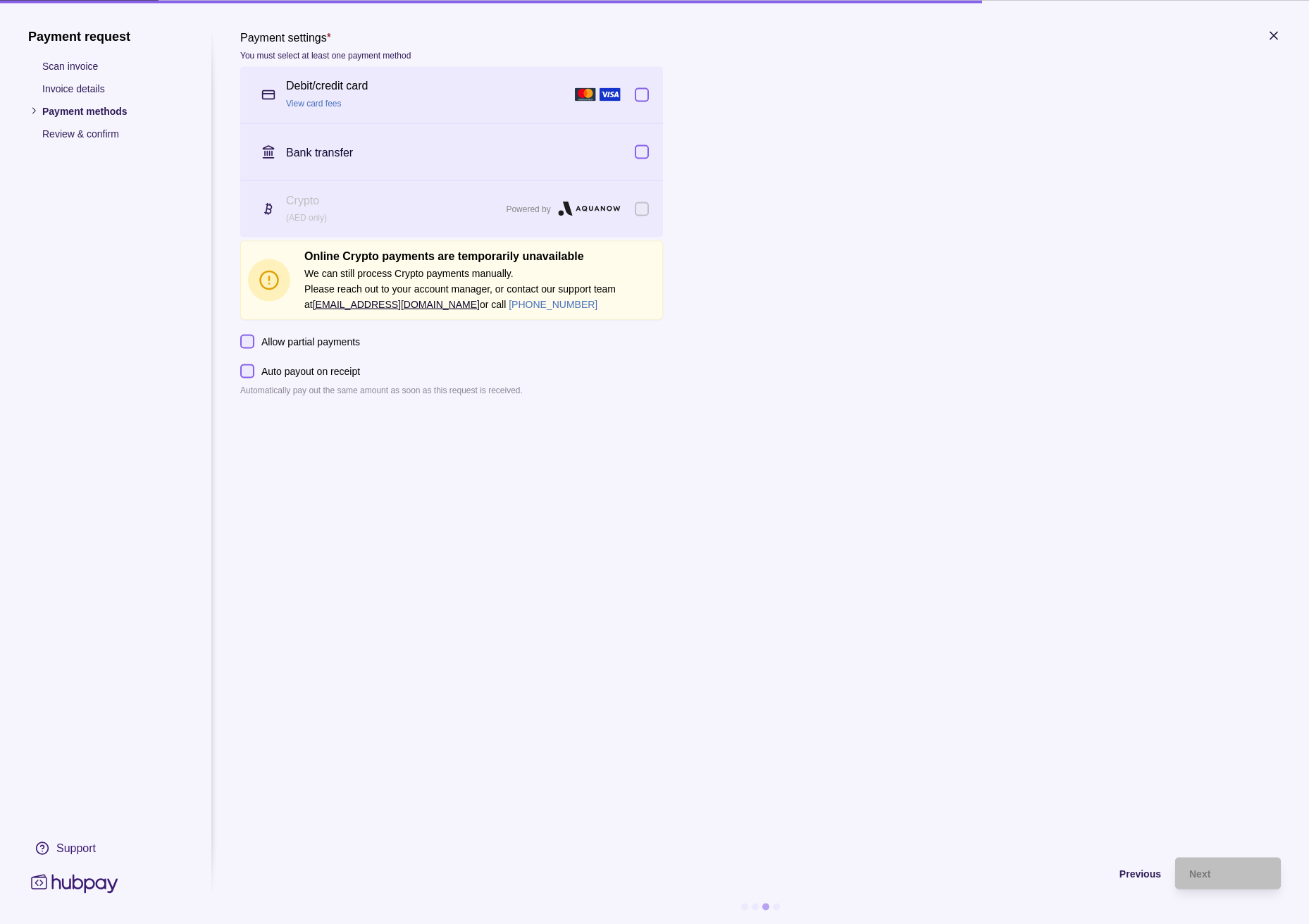
click at [637, 153] on button "button" at bounding box center [642, 151] width 14 height 14
click at [644, 159] on div "Bank transfer" at bounding box center [452, 151] width 423 height 56
click at [637, 161] on div "Bank transfer" at bounding box center [452, 151] width 423 height 56
click at [1275, 34] on icon "button" at bounding box center [1274, 34] width 7 height 7
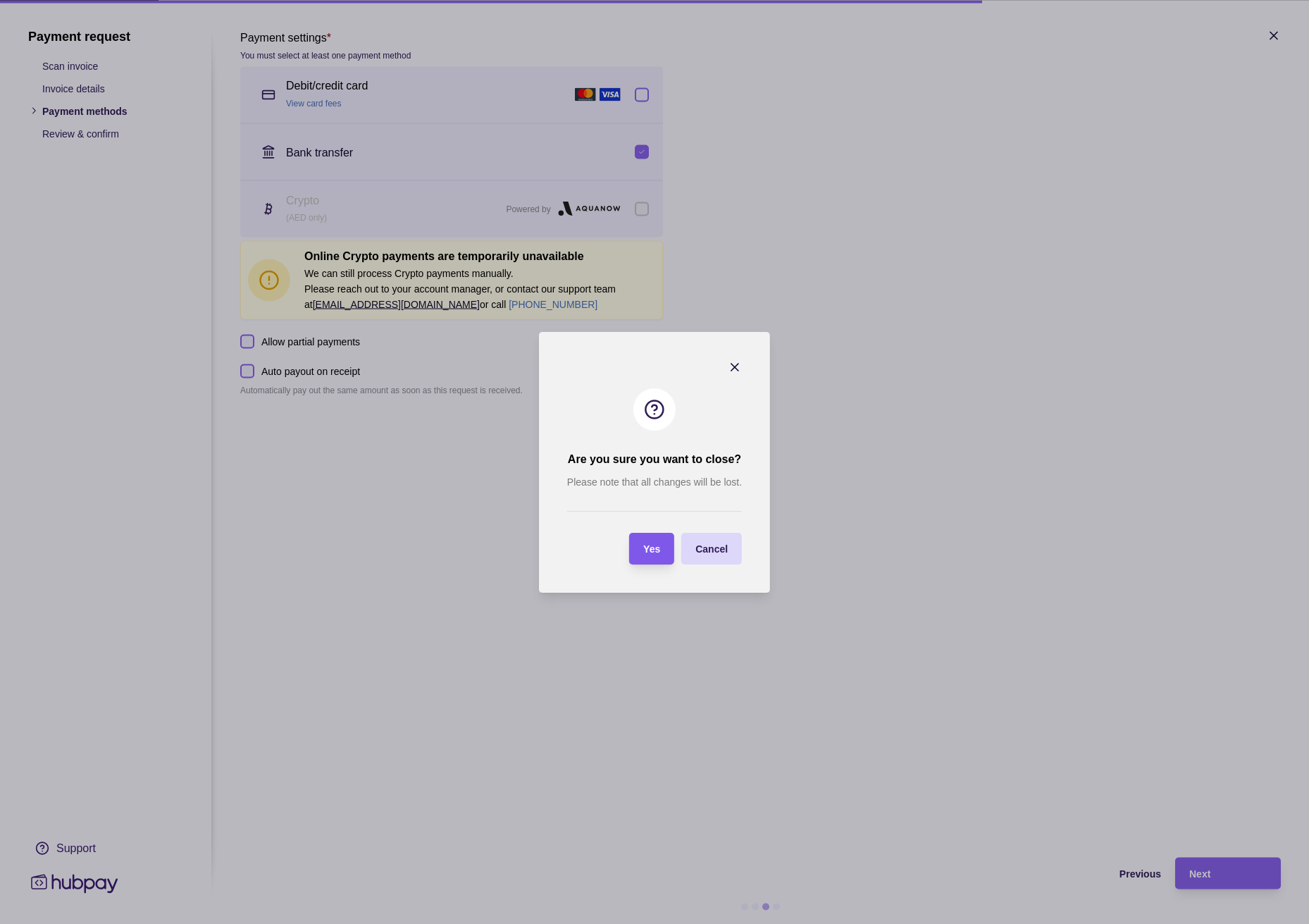
click at [646, 546] on span "Yes" at bounding box center [652, 549] width 17 height 11
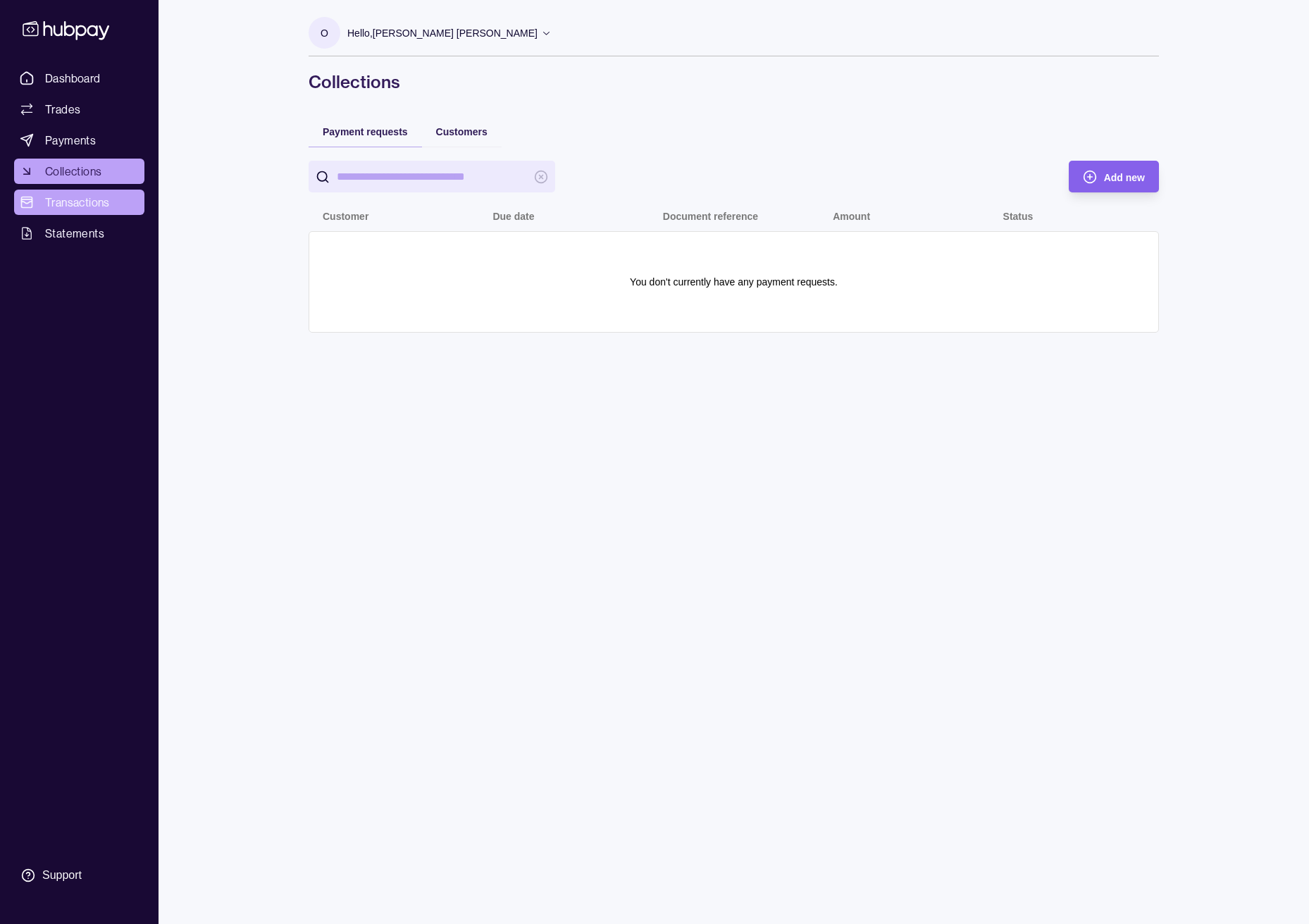
click at [82, 208] on span "Transactions" at bounding box center [78, 202] width 65 height 17
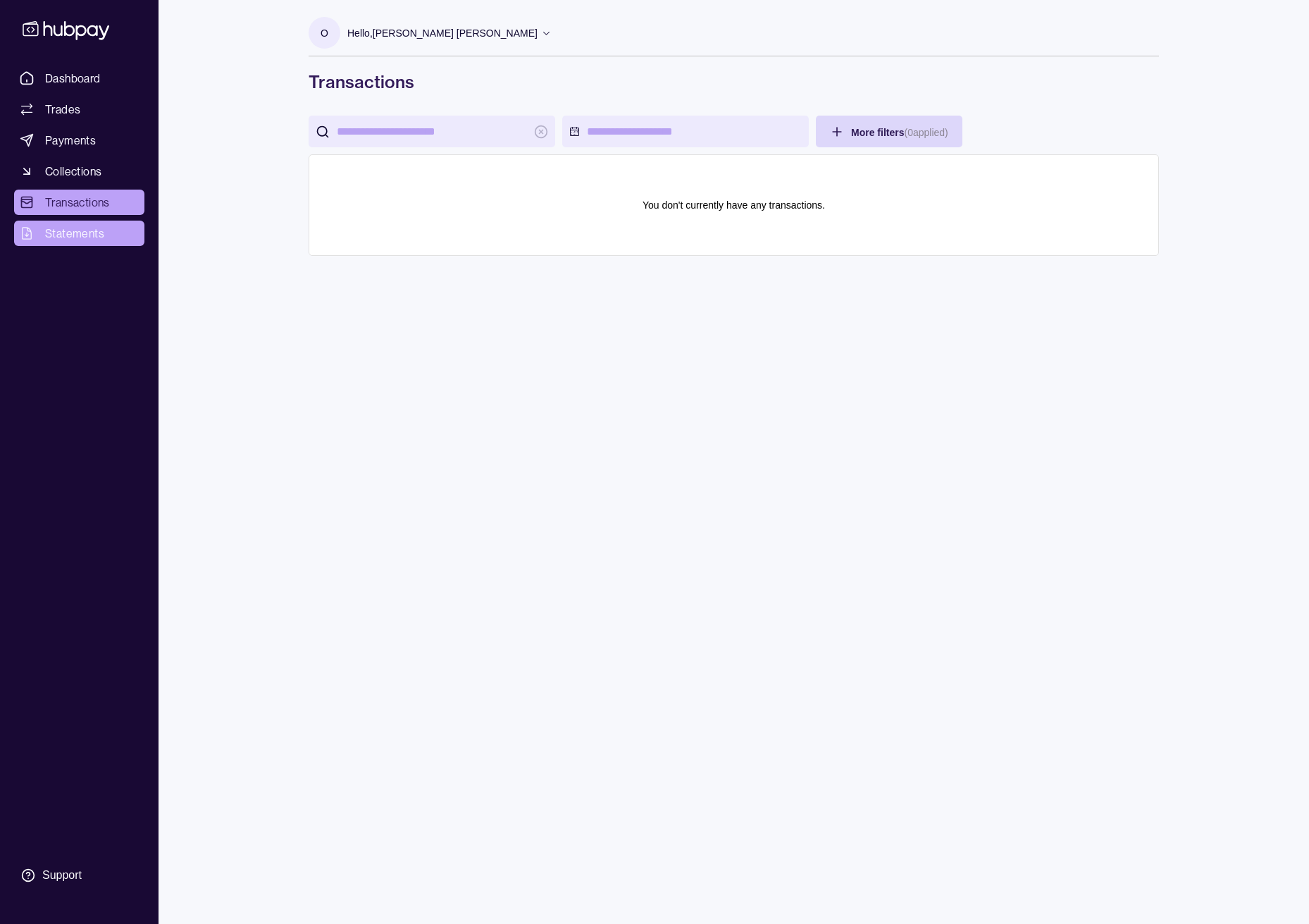
click at [56, 237] on span "Statements" at bounding box center [75, 234] width 59 height 17
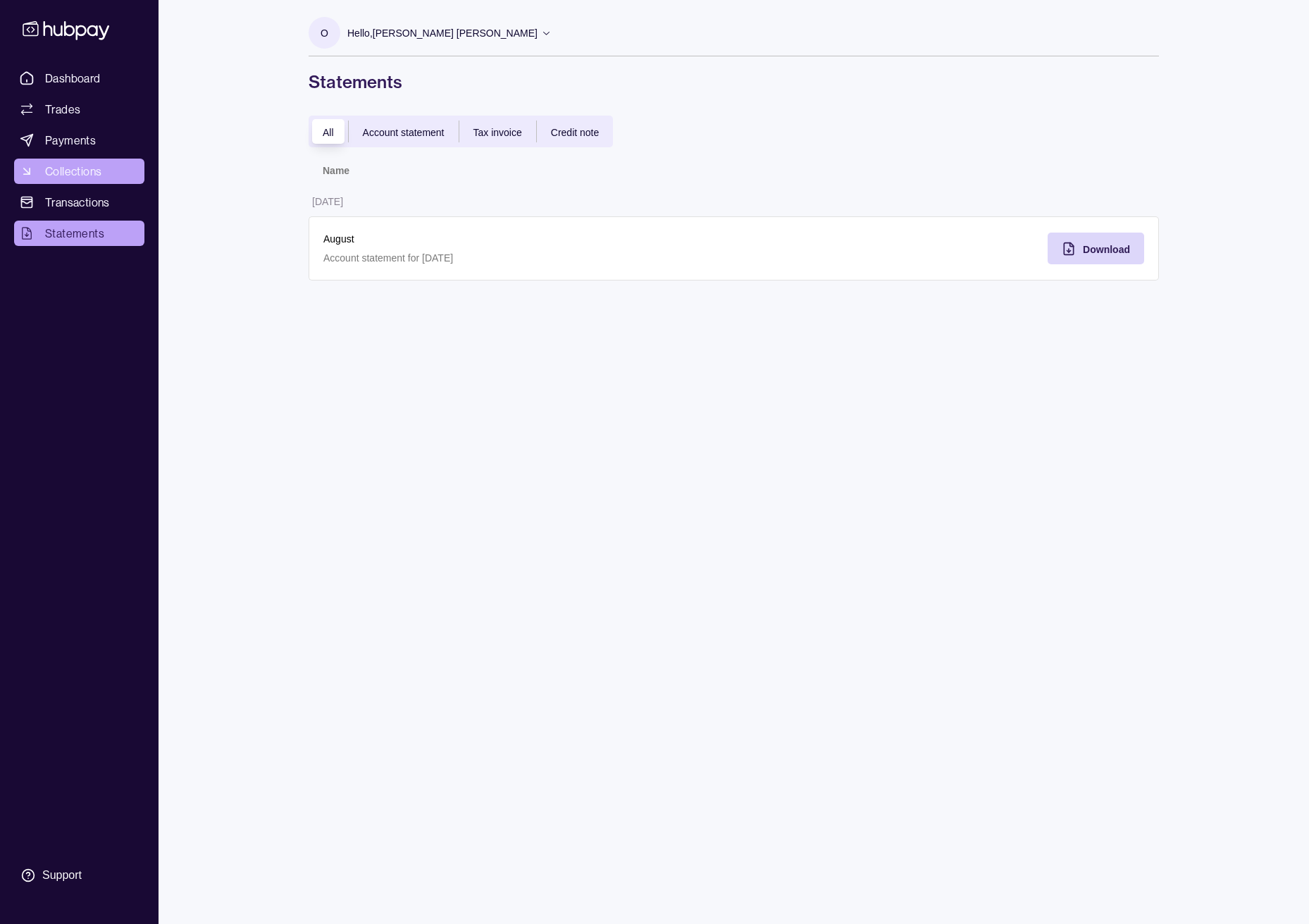
click at [79, 169] on span "Collections" at bounding box center [73, 171] width 56 height 17
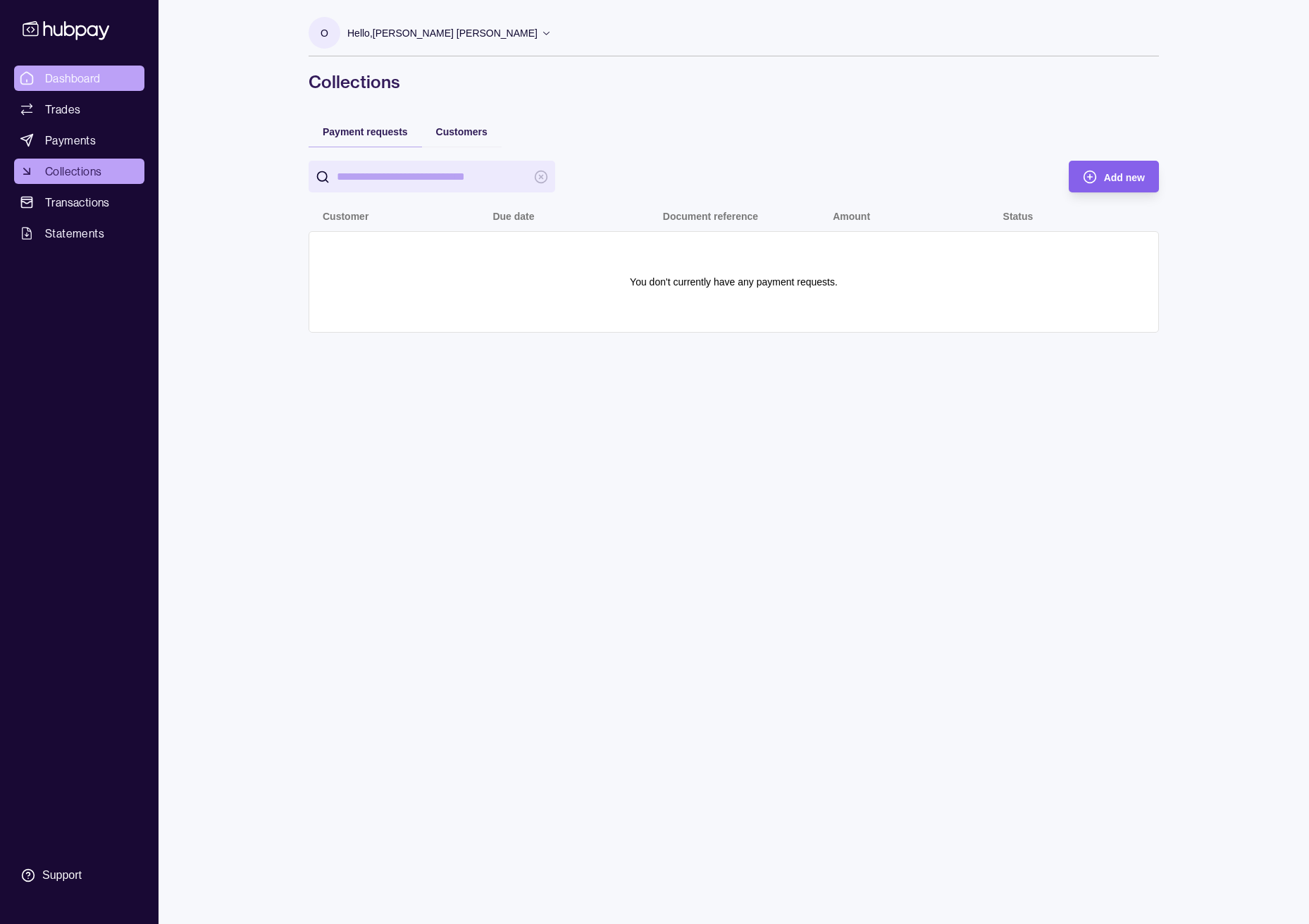
click at [81, 66] on link "Dashboard" at bounding box center [79, 78] width 130 height 25
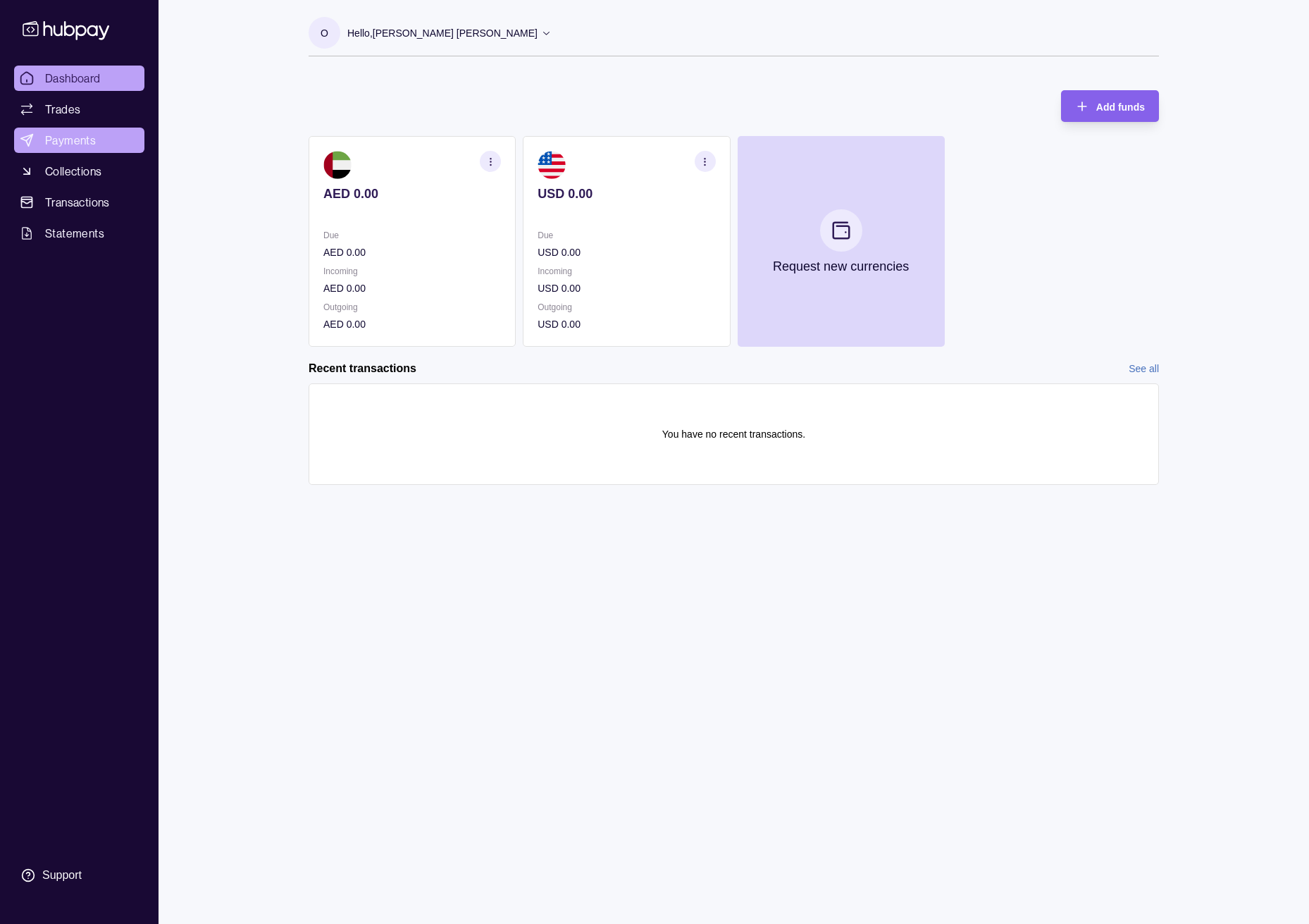
click at [63, 138] on span "Payments" at bounding box center [70, 141] width 51 height 17
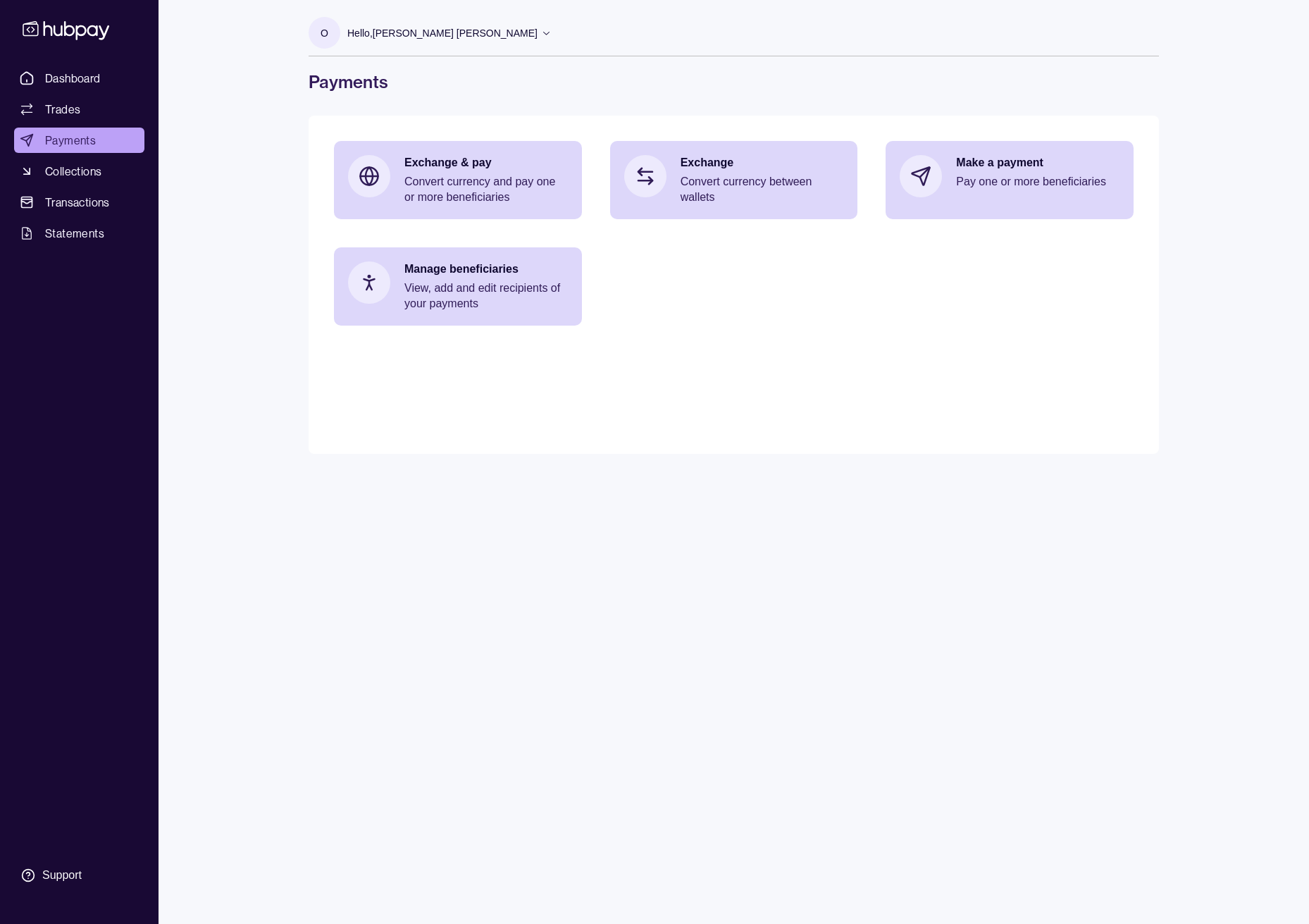
click at [450, 38] on p "Hello, [PERSON_NAME] [PERSON_NAME]" at bounding box center [442, 33] width 191 height 15
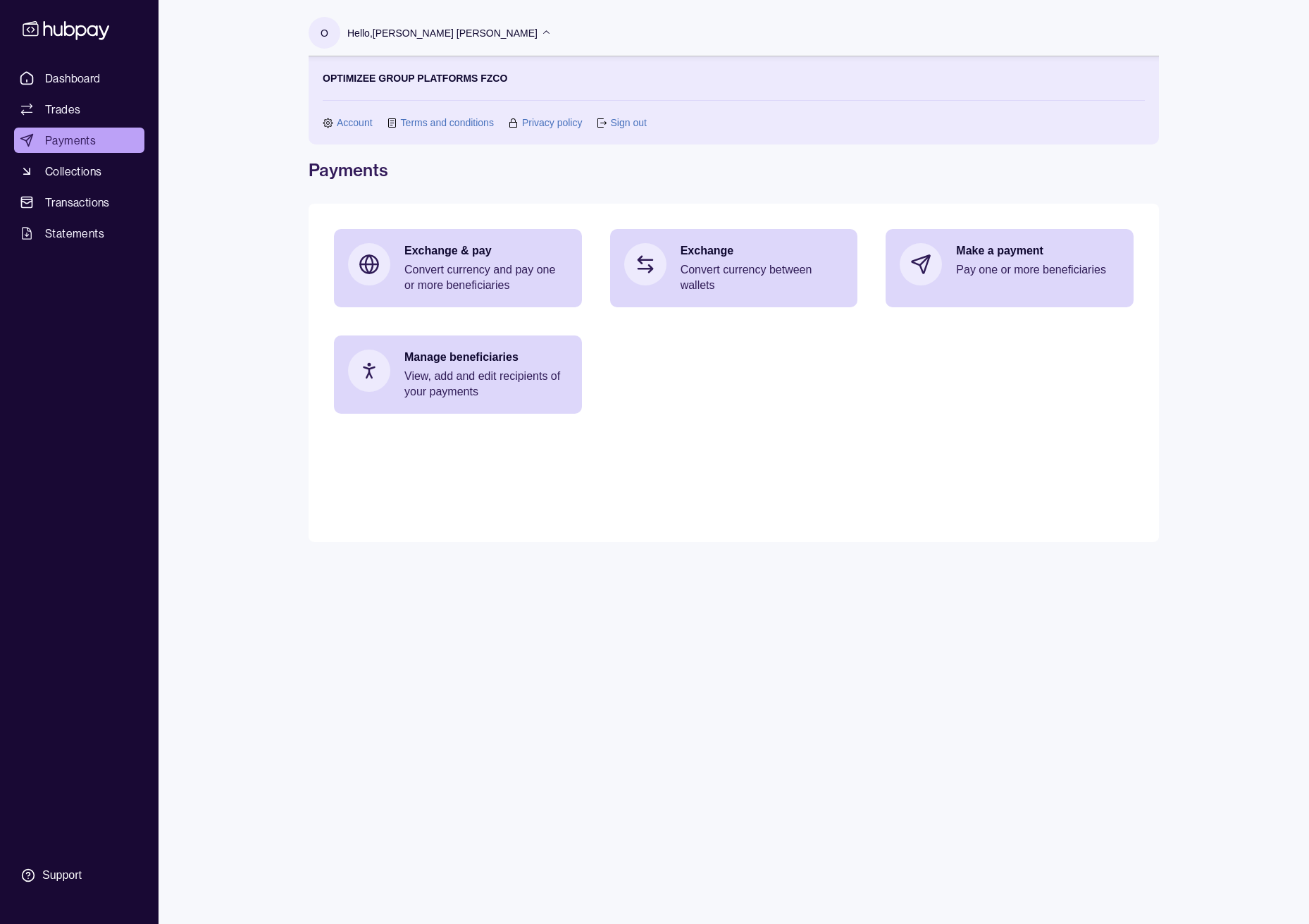
click at [343, 119] on link "Account" at bounding box center [355, 123] width 36 height 15
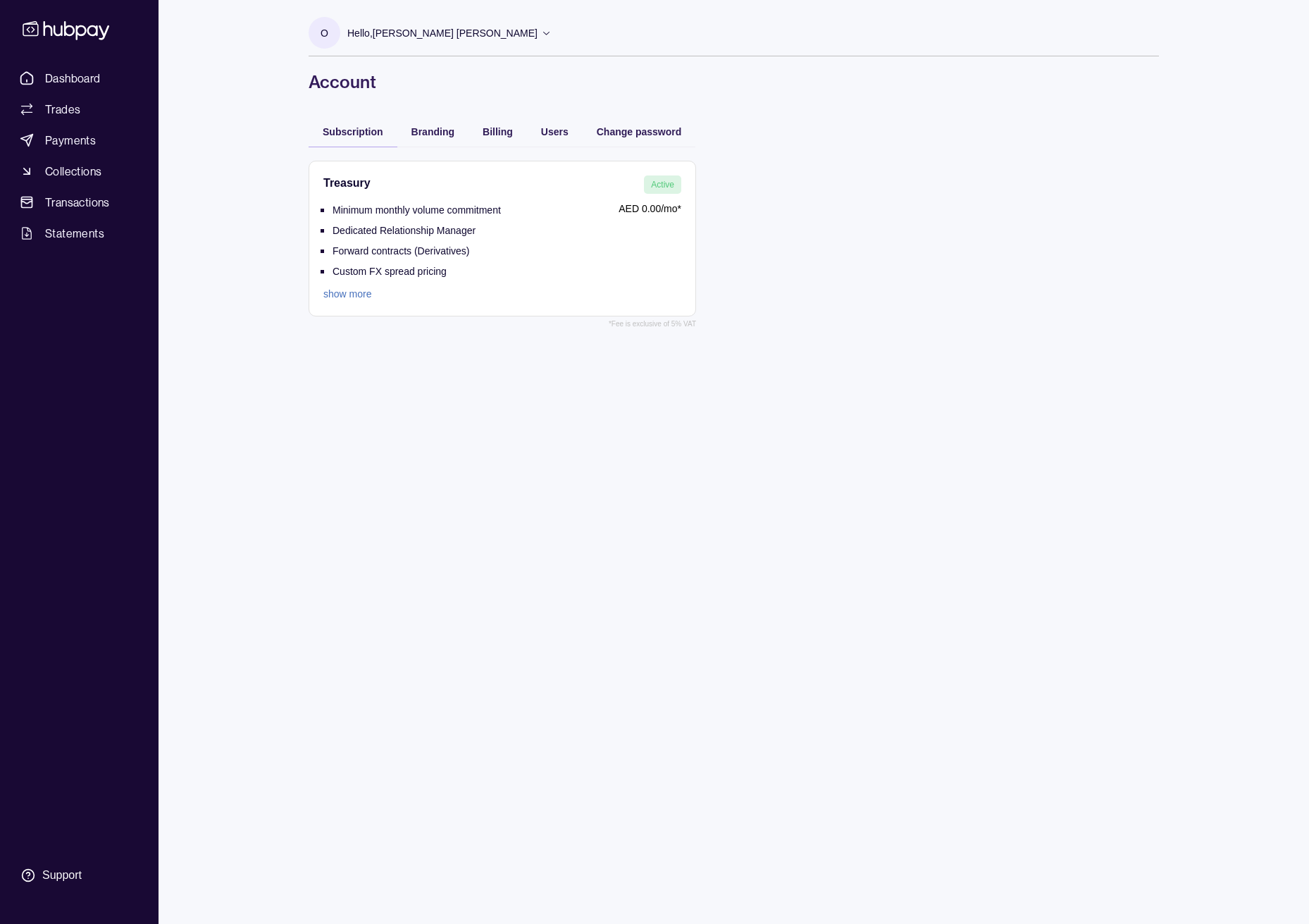
click at [352, 294] on link "show more" at bounding box center [412, 294] width 177 height 15
click at [430, 130] on span "Branding" at bounding box center [433, 132] width 43 height 11
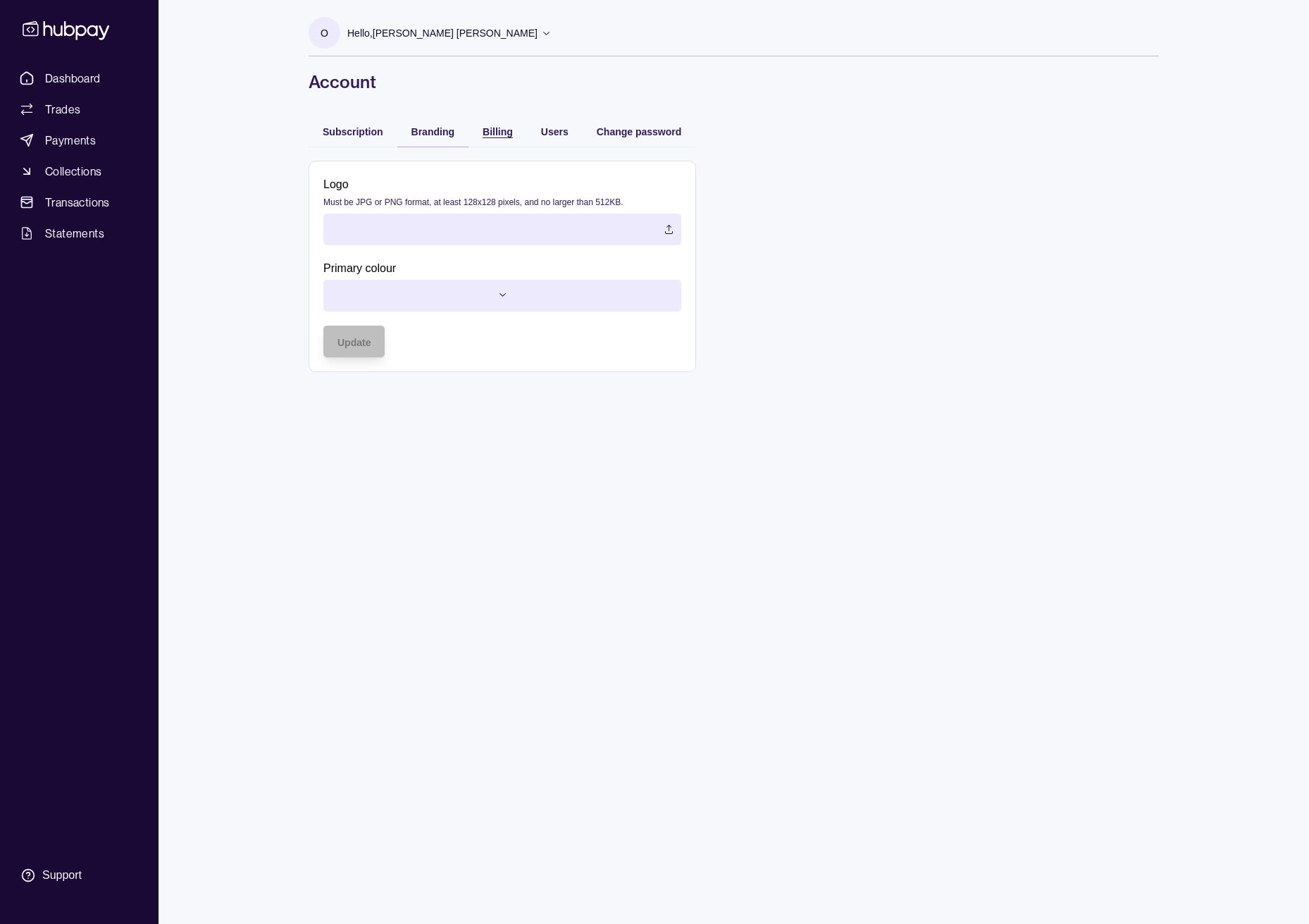
click at [493, 128] on span "Billing" at bounding box center [498, 132] width 31 height 11
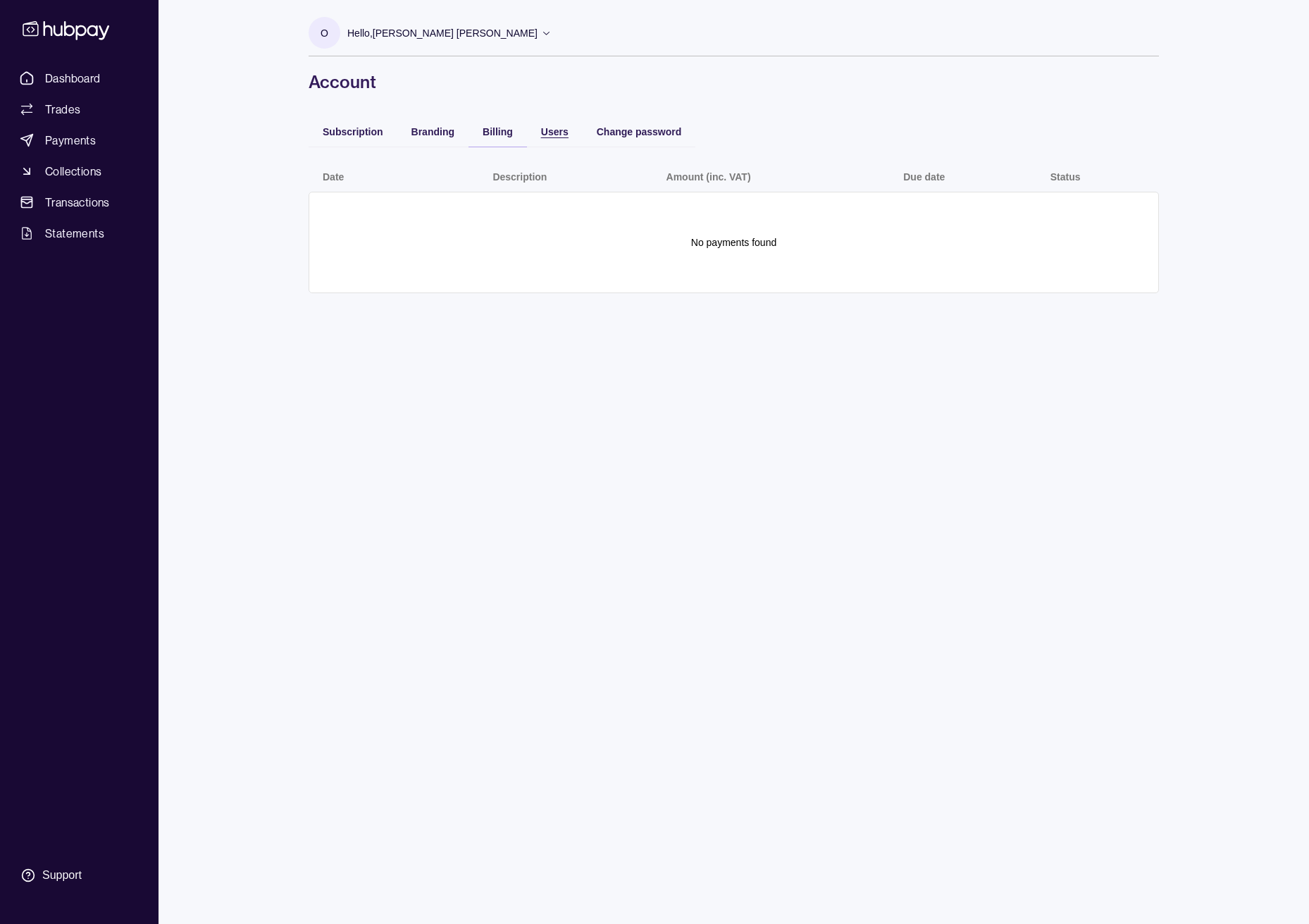
click at [554, 133] on span "Users" at bounding box center [554, 132] width 28 height 11
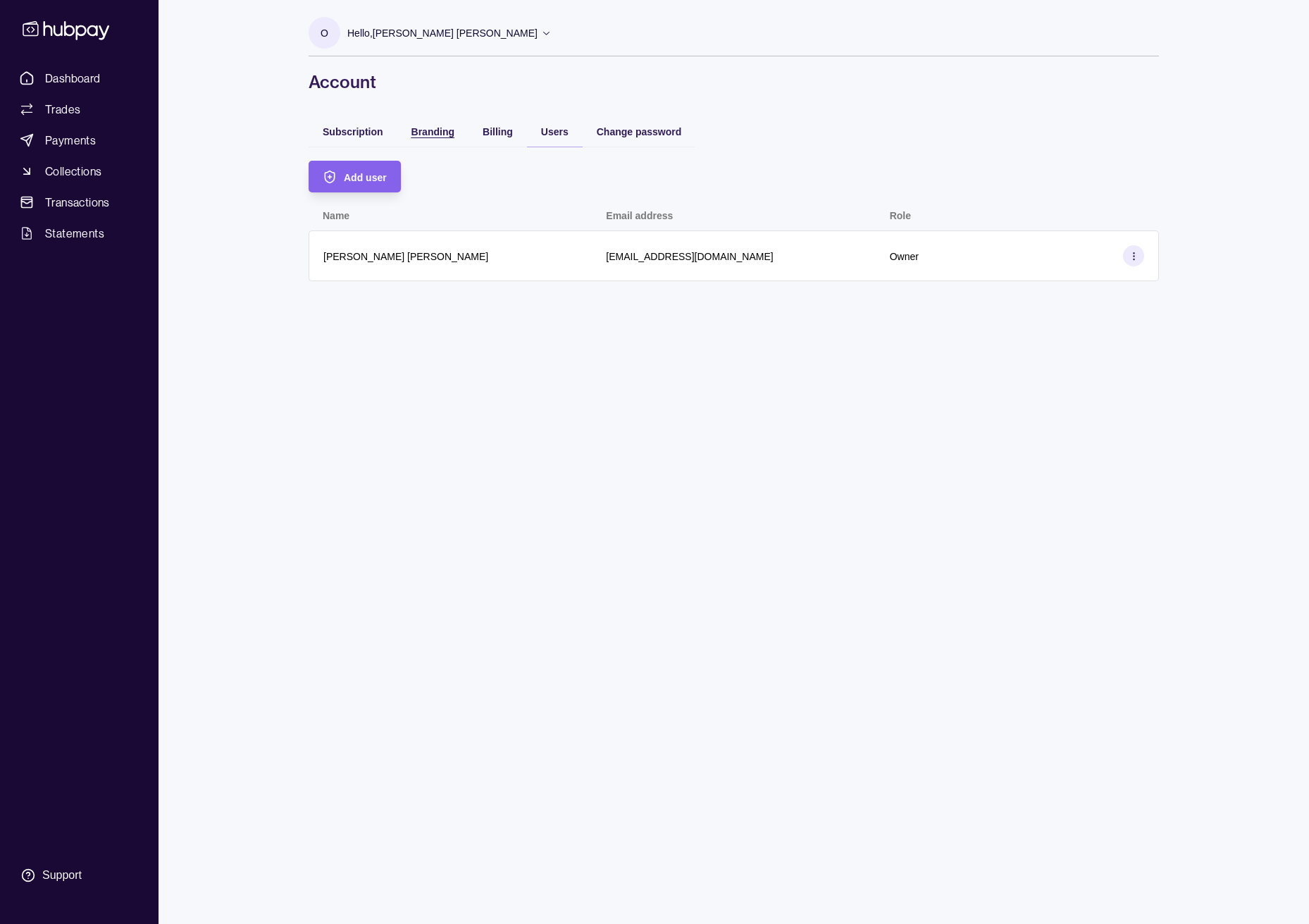
click at [439, 135] on span "Branding" at bounding box center [433, 132] width 43 height 11
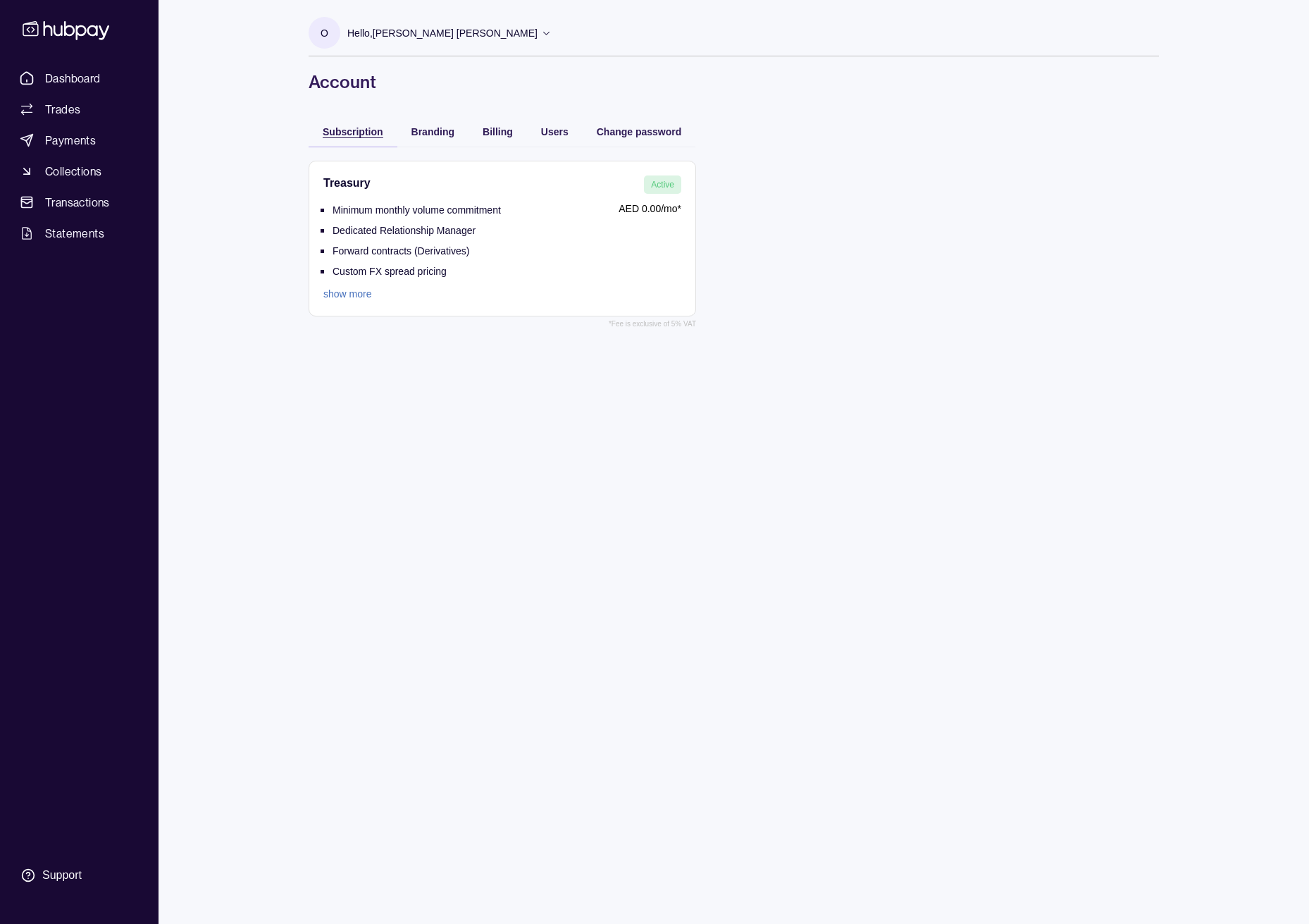
click at [348, 138] on div "Subscription" at bounding box center [352, 131] width 60 height 17
click at [89, 134] on span "Payments" at bounding box center [70, 141] width 51 height 17
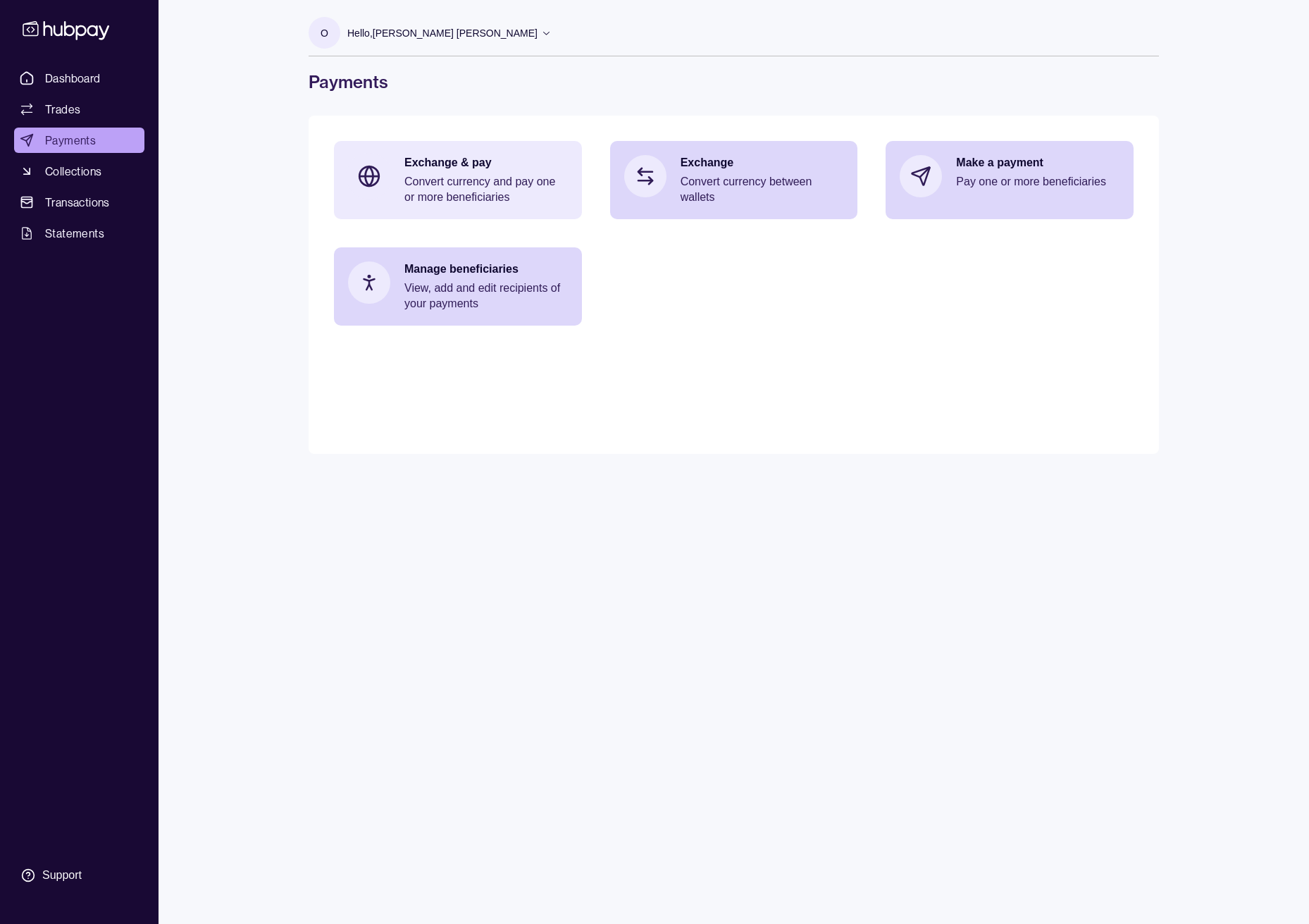
click at [495, 210] on div "Exchange & pay Convert currency and pay one or more beneficiaries" at bounding box center [458, 180] width 248 height 79
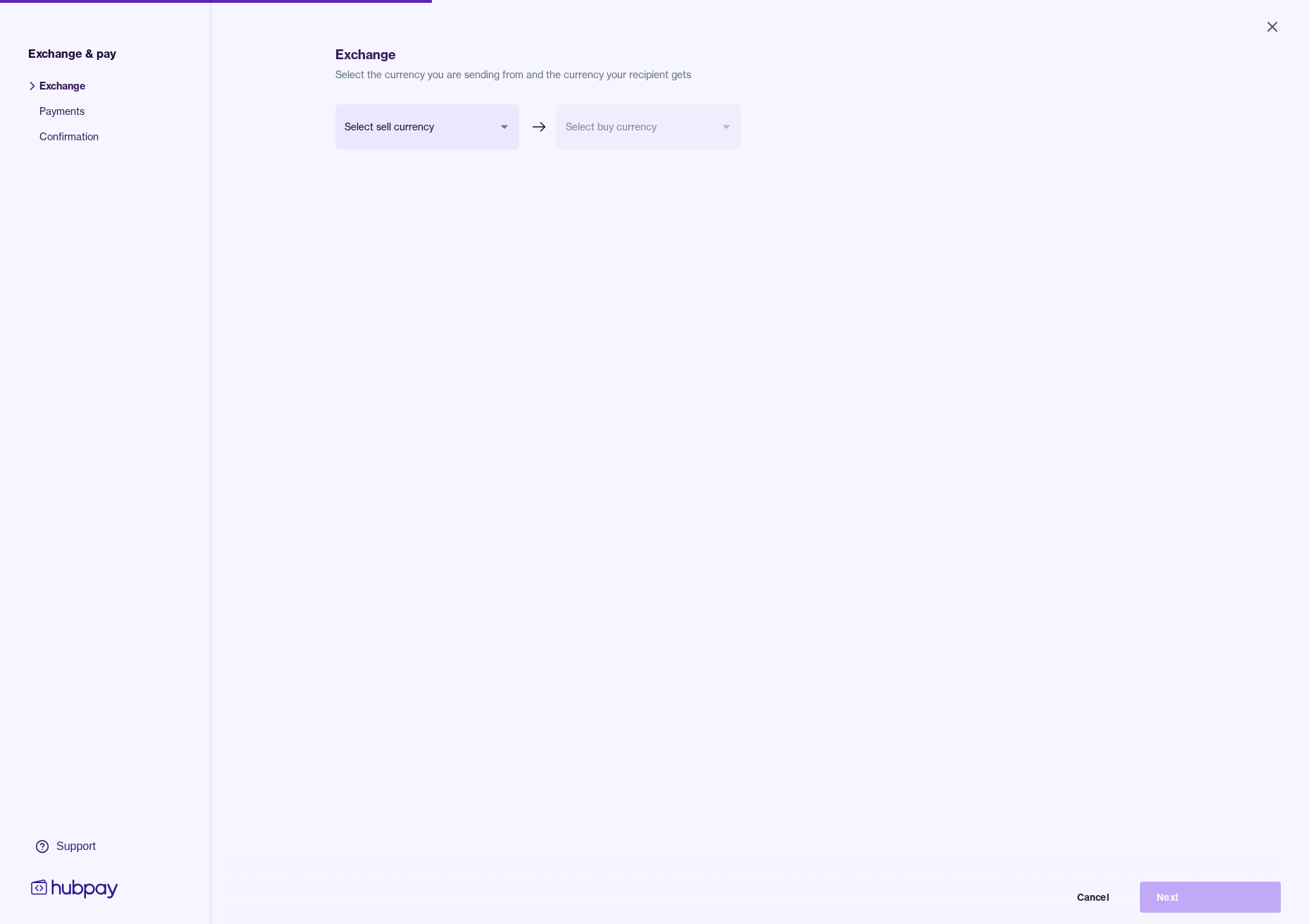
click at [408, 134] on body "Close Exchange & pay Exchange Payments Confirmation Support Exchange Select the…" at bounding box center [654, 462] width 1309 height 924
select select "***"
click at [614, 126] on body "Close Exchange & pay Exchange Payments Confirmation Support Exchange Select the…" at bounding box center [654, 462] width 1309 height 924
click at [838, 206] on html "Close Exchange & pay Exchange Payments Confirmation Support Exchange Select the…" at bounding box center [654, 462] width 1309 height 924
click at [1278, 18] on icon "Close" at bounding box center [1273, 27] width 17 height 17
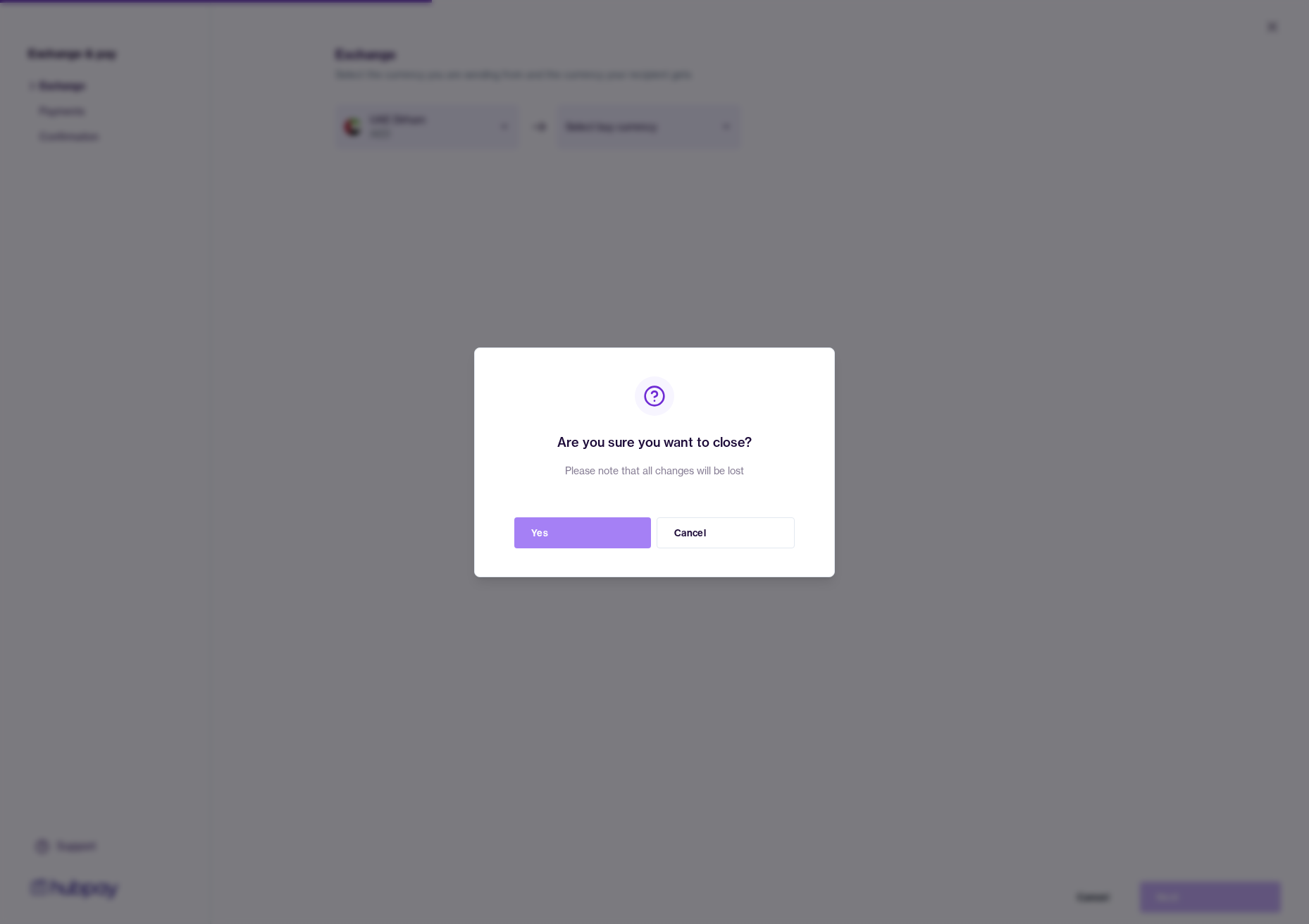
click at [577, 530] on button "Yes" at bounding box center [582, 532] width 137 height 31
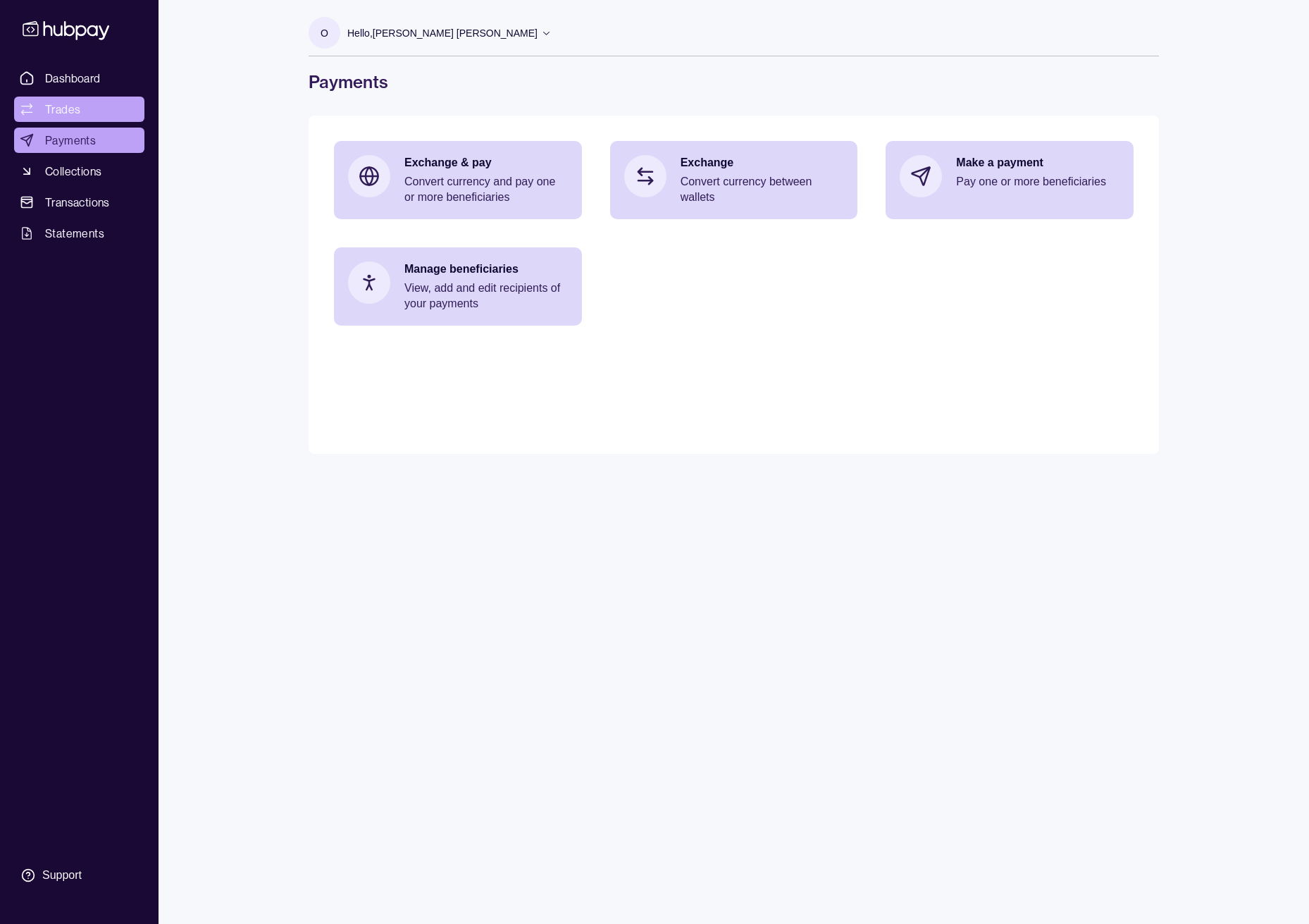
click at [81, 117] on link "Trades" at bounding box center [79, 109] width 130 height 25
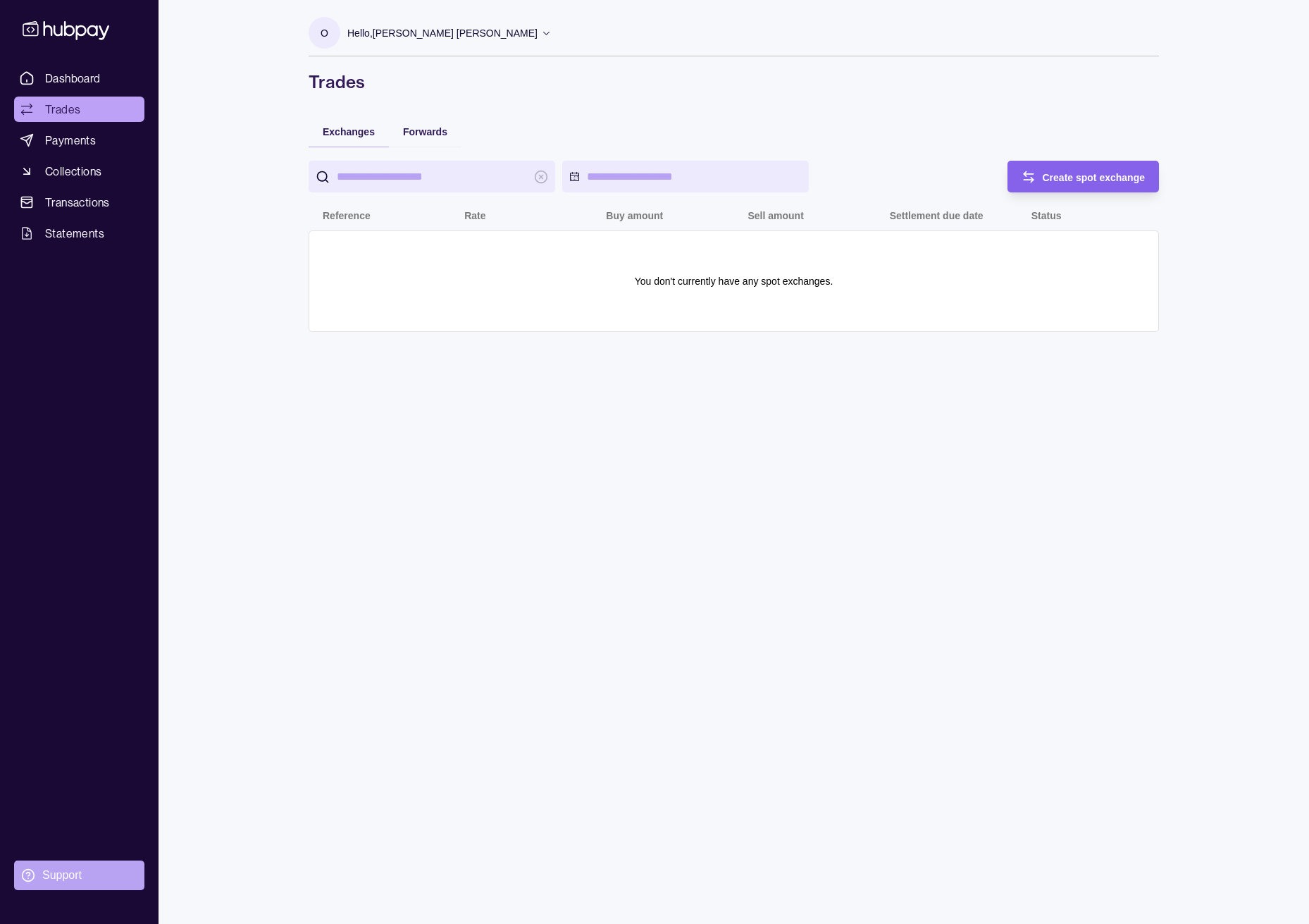
click at [41, 871] on section "Support" at bounding box center [79, 875] width 130 height 30
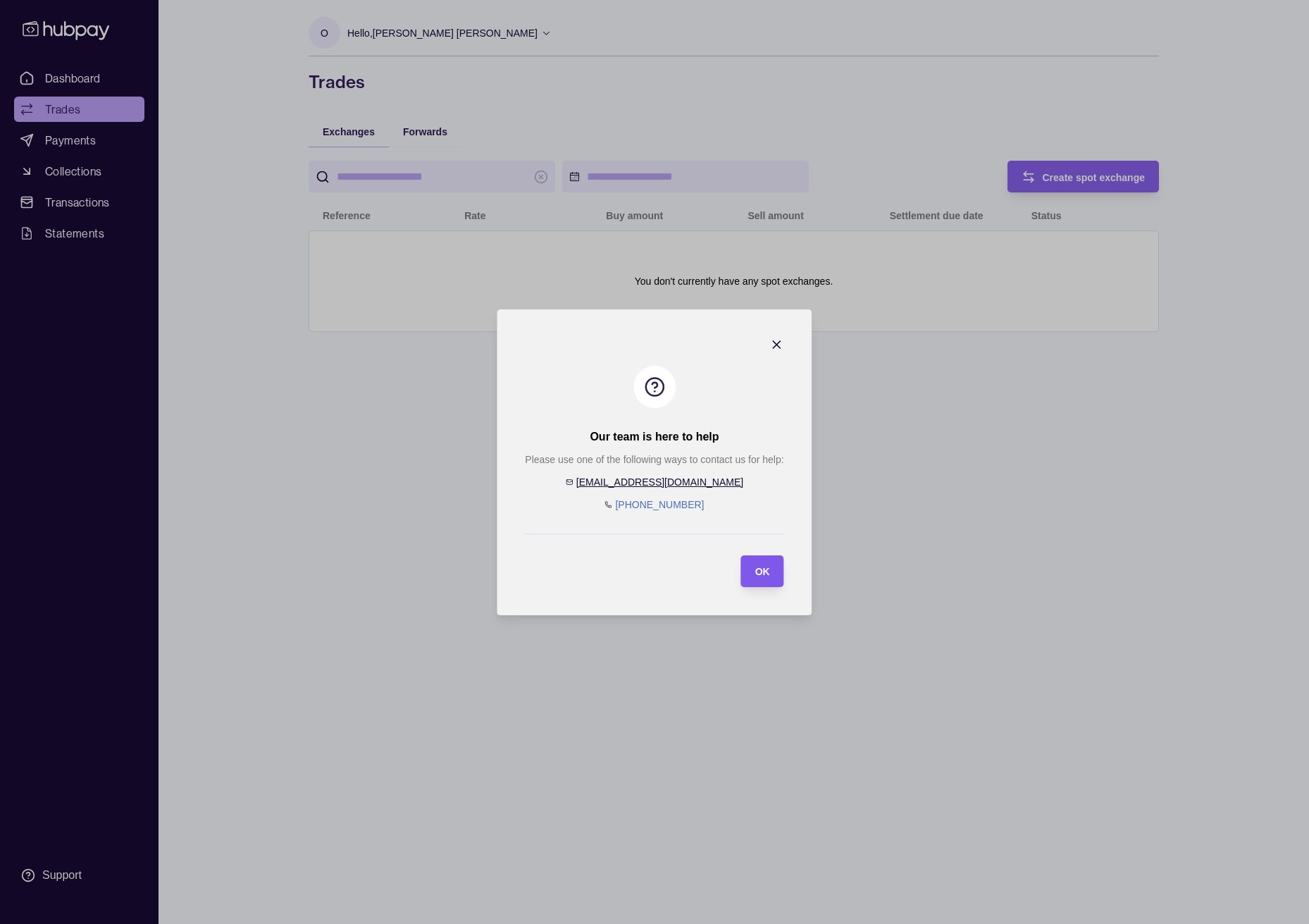
click at [755, 581] on div "OK" at bounding box center [753, 571] width 36 height 32
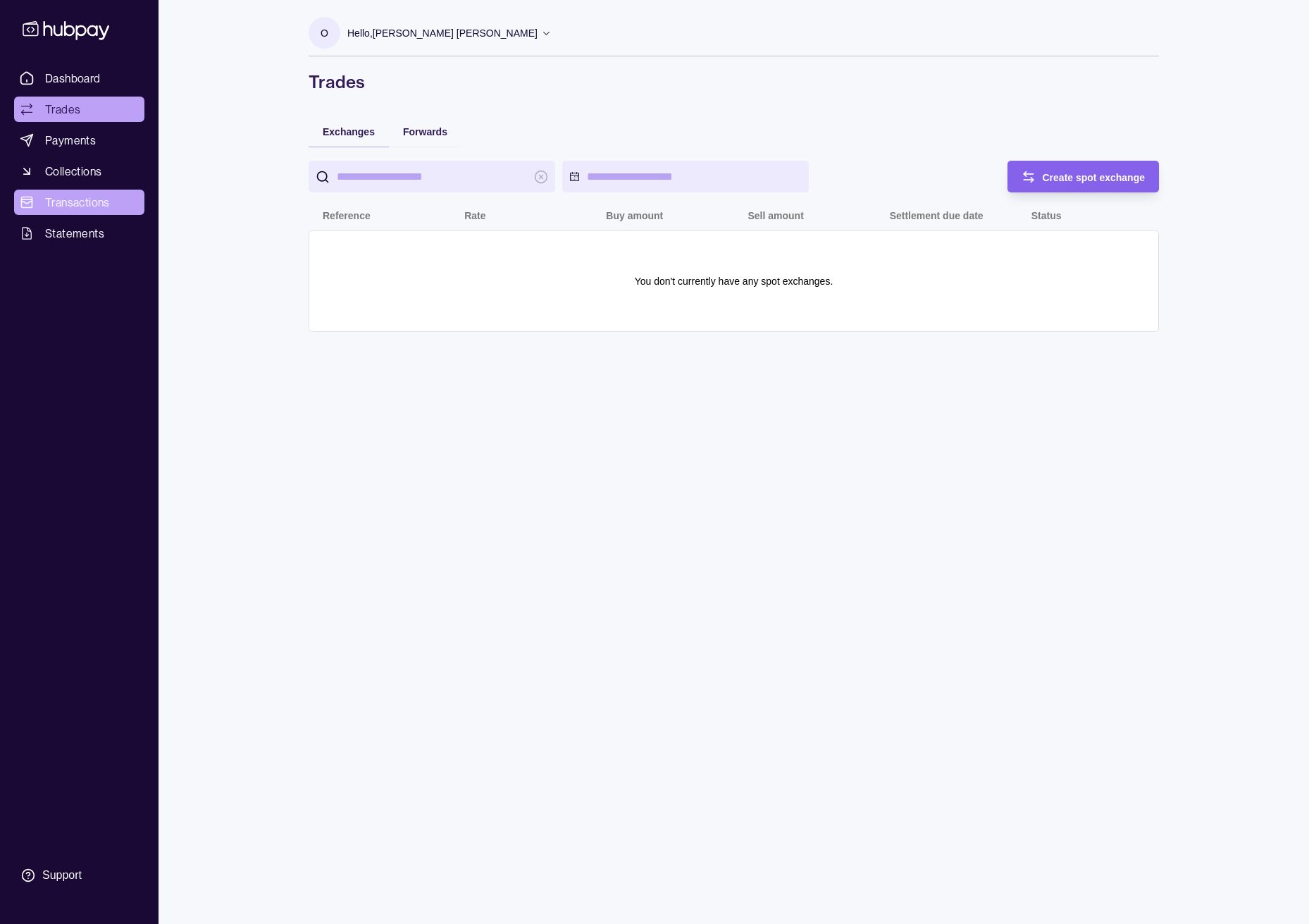
click at [81, 206] on span "Transactions" at bounding box center [78, 202] width 65 height 17
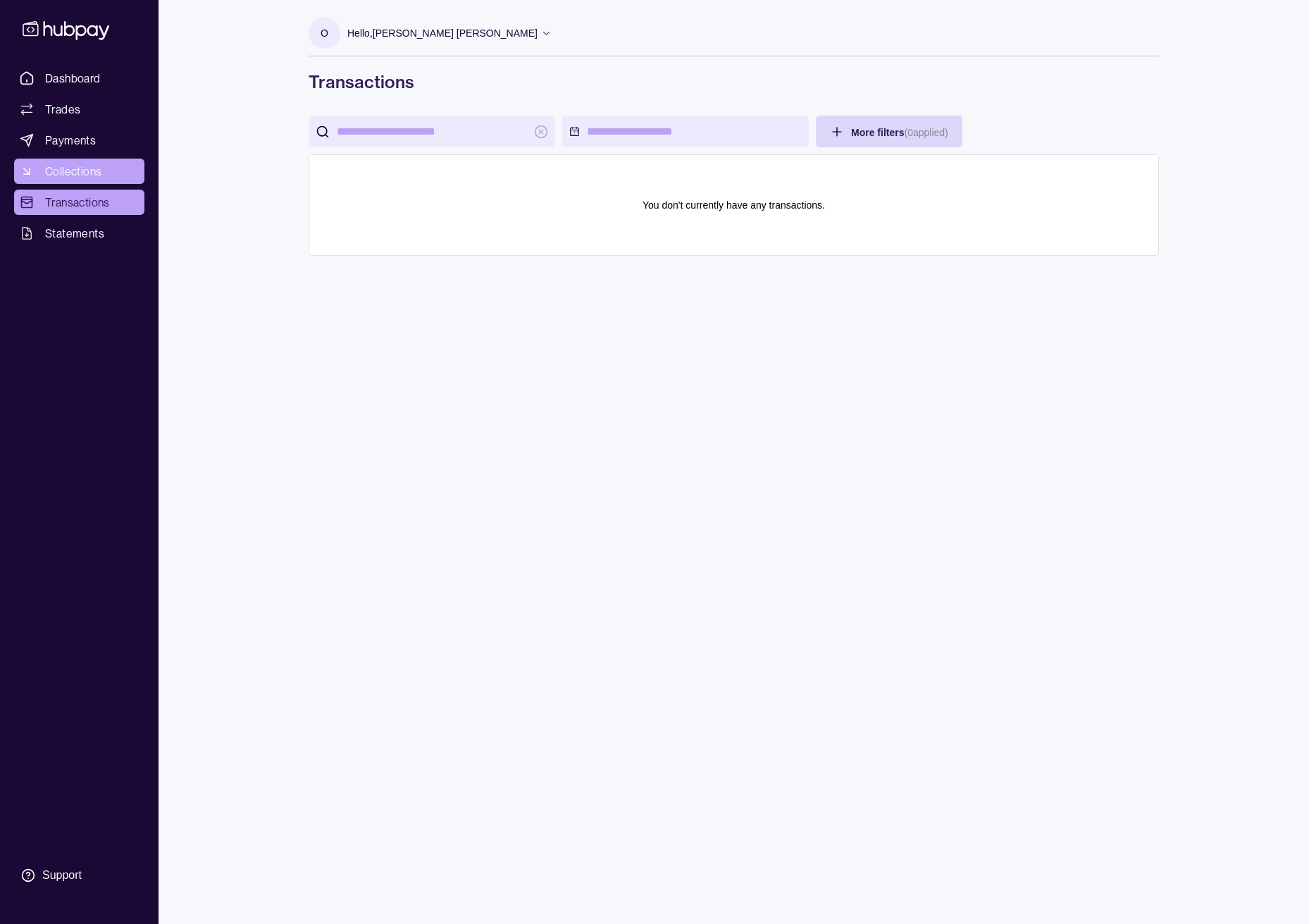
click at [68, 172] on span "Collections" at bounding box center [73, 171] width 56 height 17
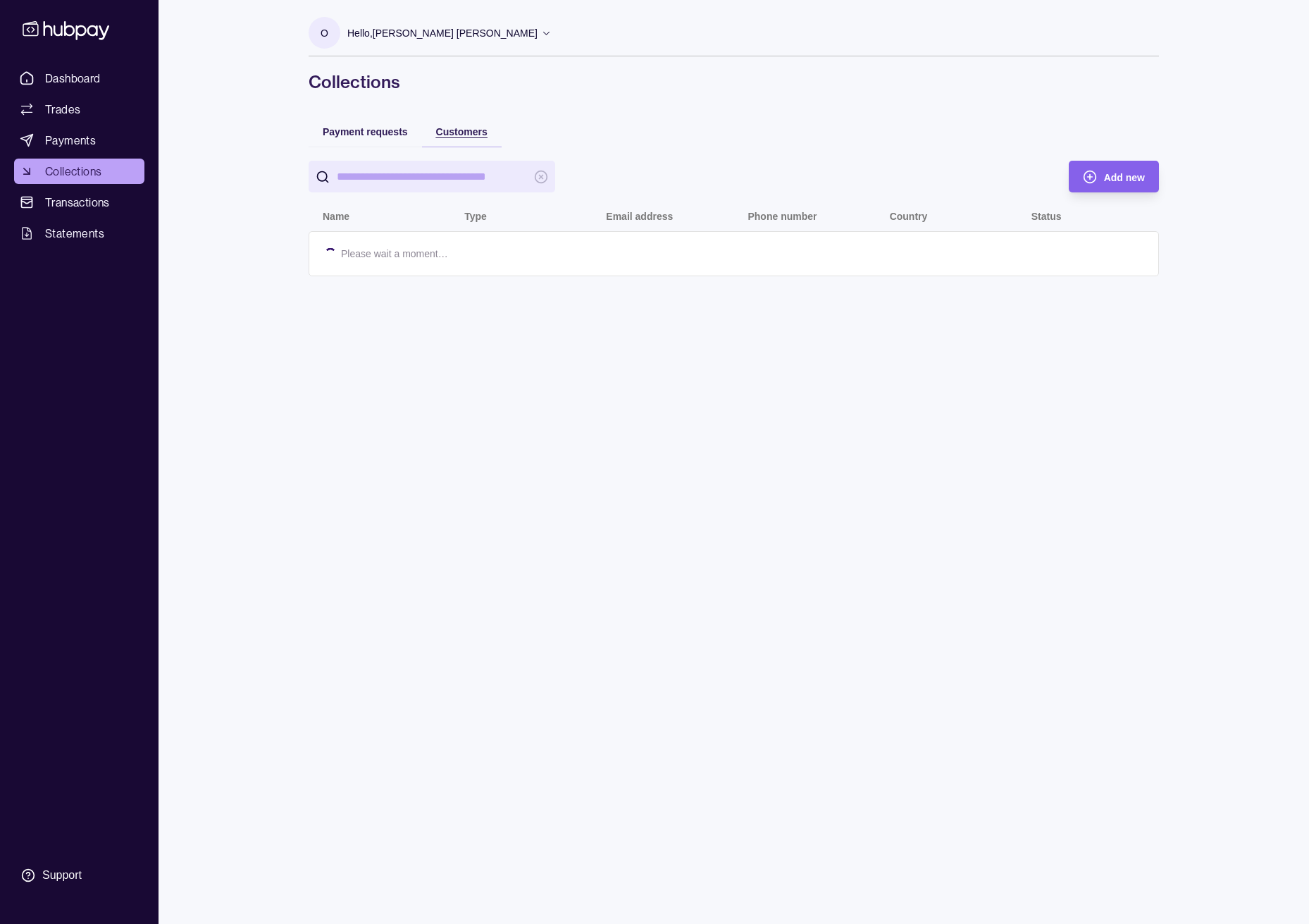
click at [468, 135] on span "Customers" at bounding box center [463, 132] width 52 height 11
click at [367, 136] on span "Payment requests" at bounding box center [365, 132] width 85 height 11
click at [1099, 175] on div "Add new" at bounding box center [1103, 176] width 83 height 32
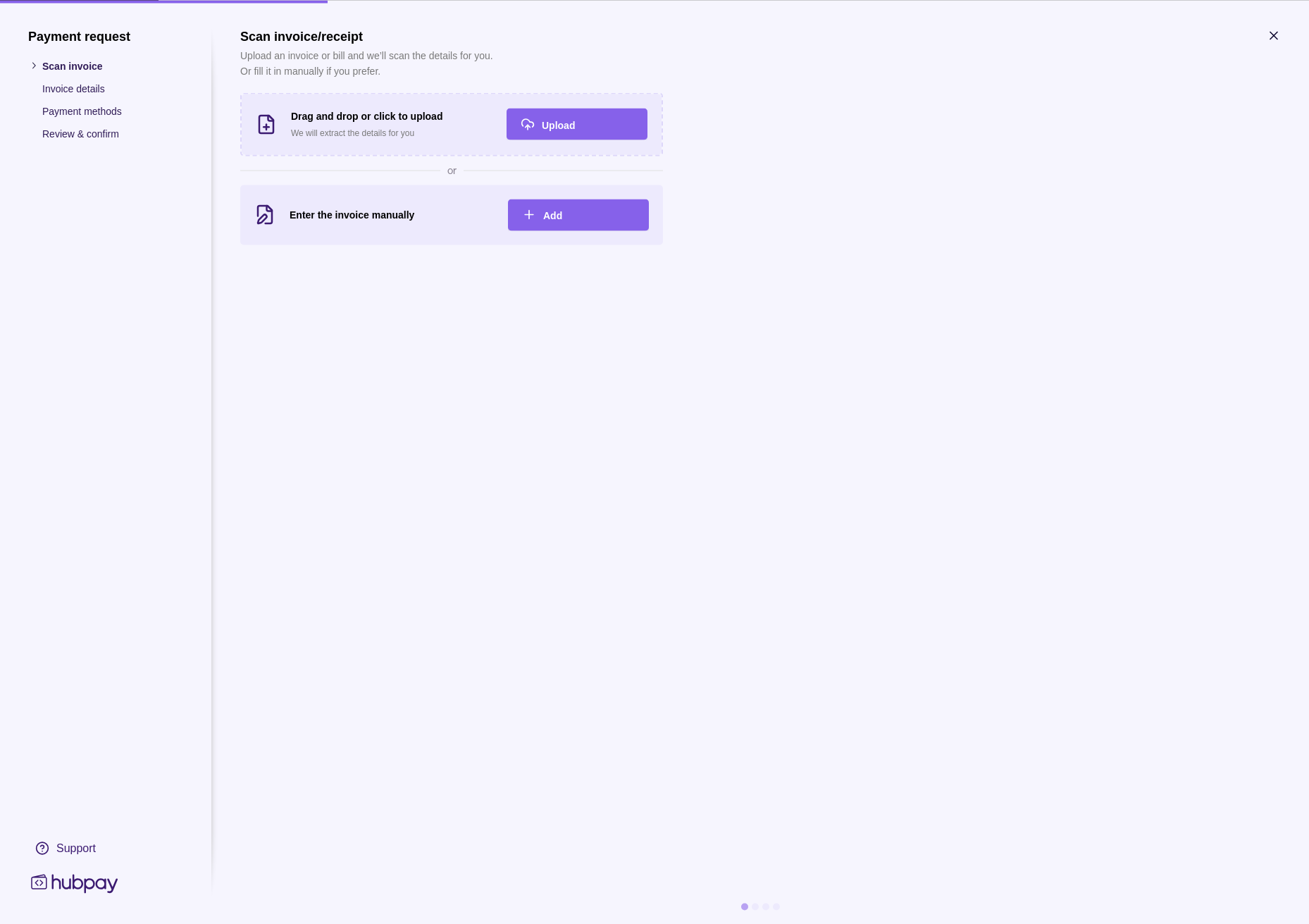
click at [1277, 29] on icon "button" at bounding box center [1274, 34] width 14 height 14
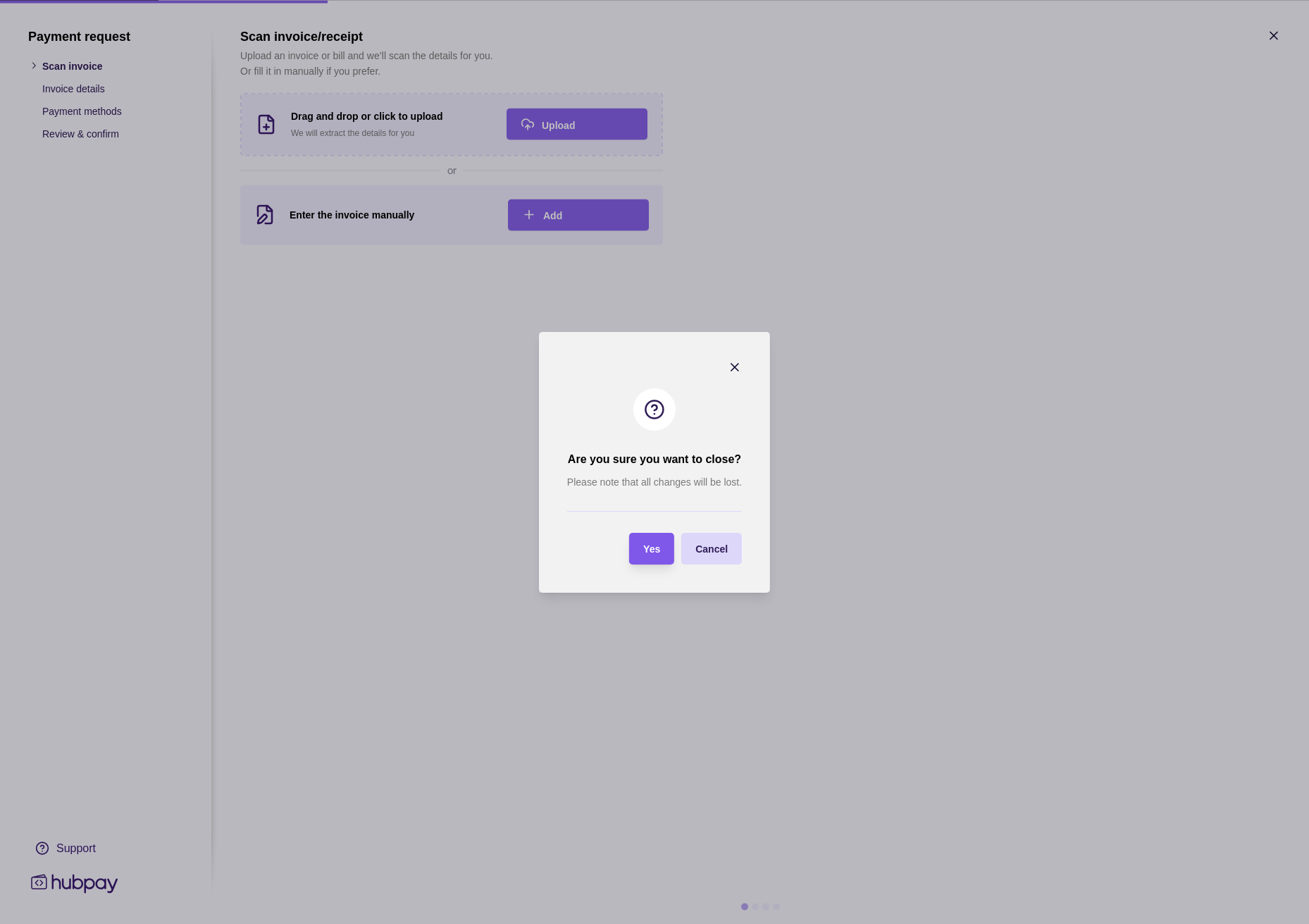
click at [664, 544] on section "Yes" at bounding box center [651, 548] width 45 height 32
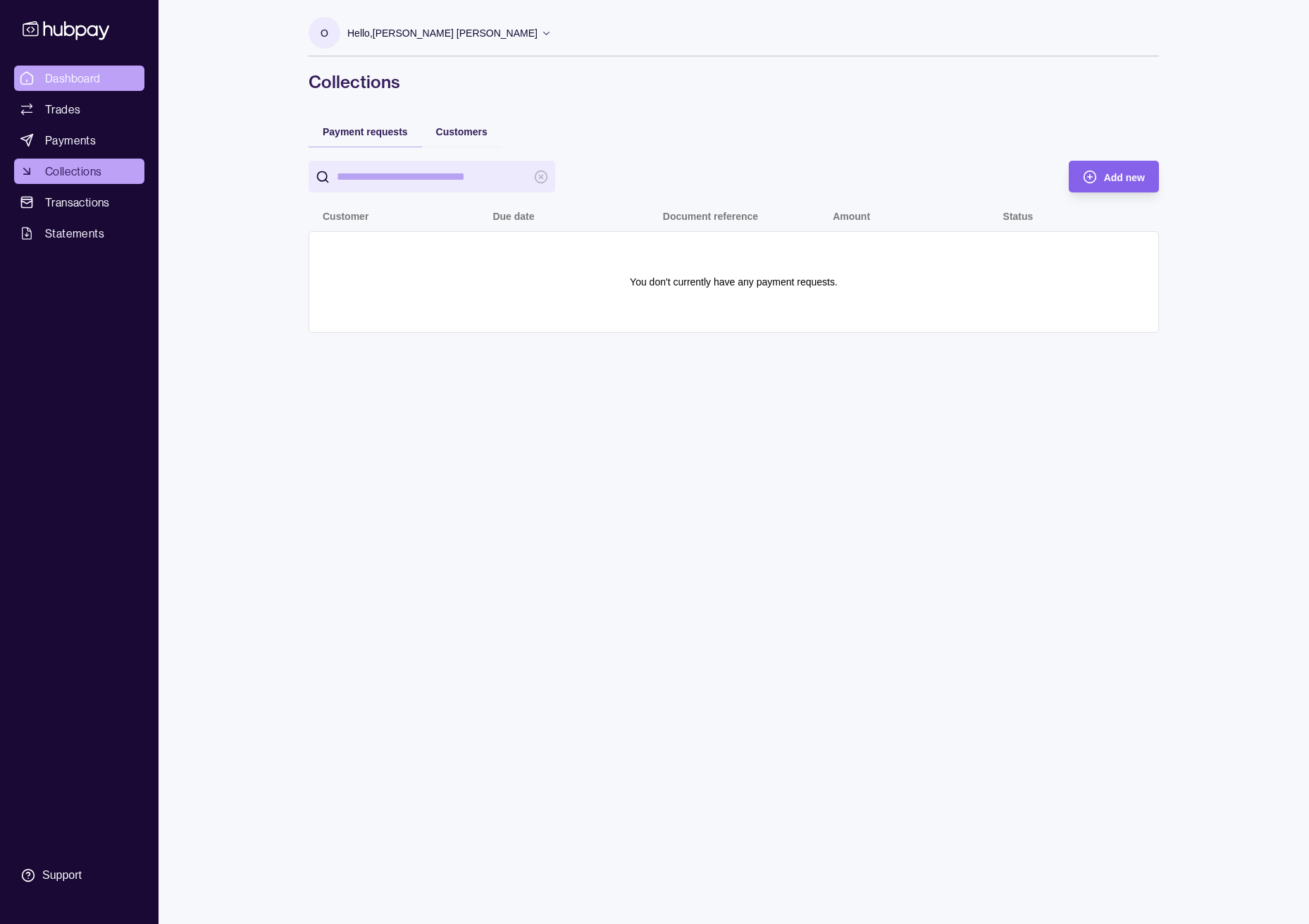
click at [56, 81] on span "Dashboard" at bounding box center [73, 79] width 56 height 17
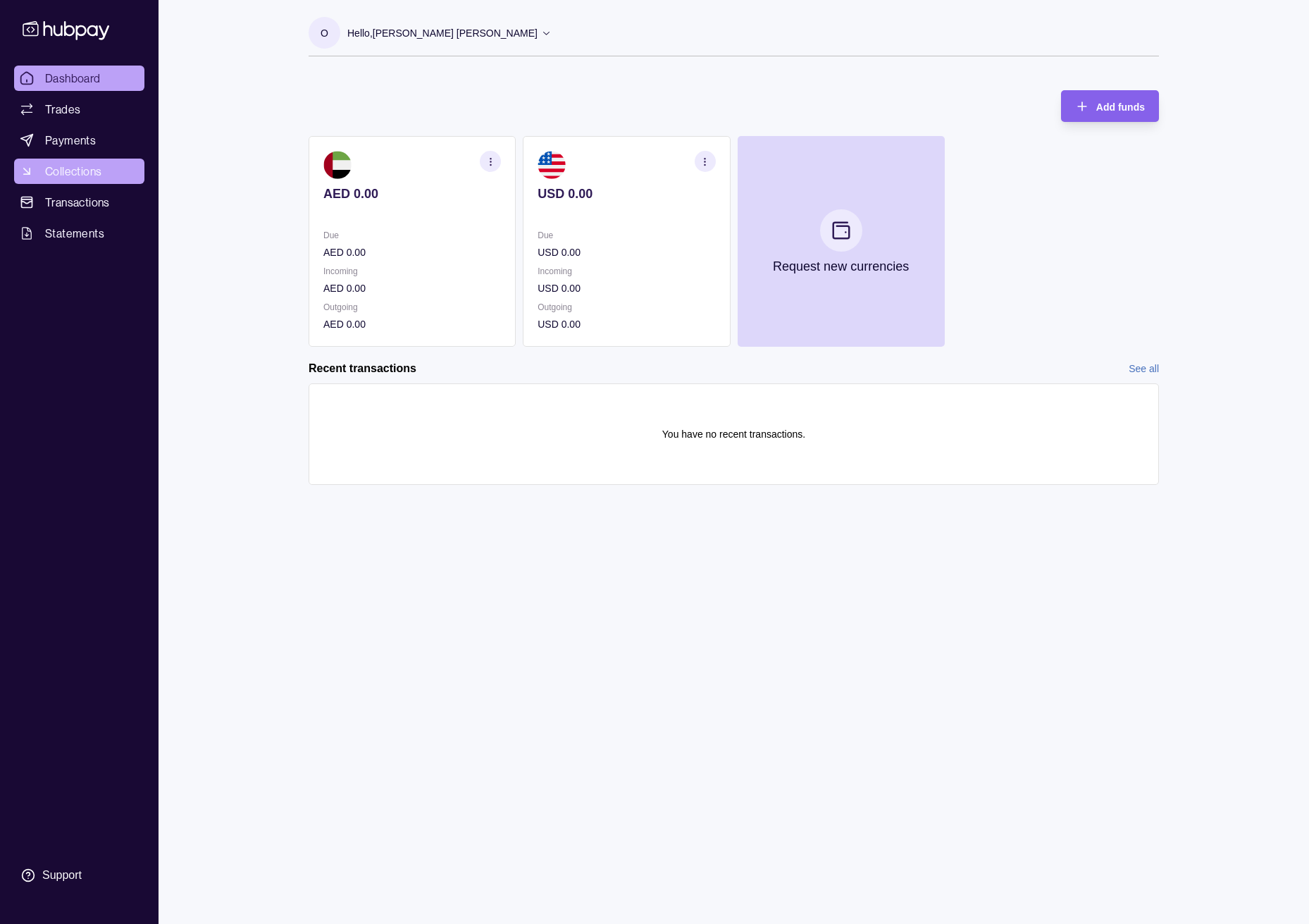
click at [82, 163] on span "Collections" at bounding box center [73, 171] width 56 height 17
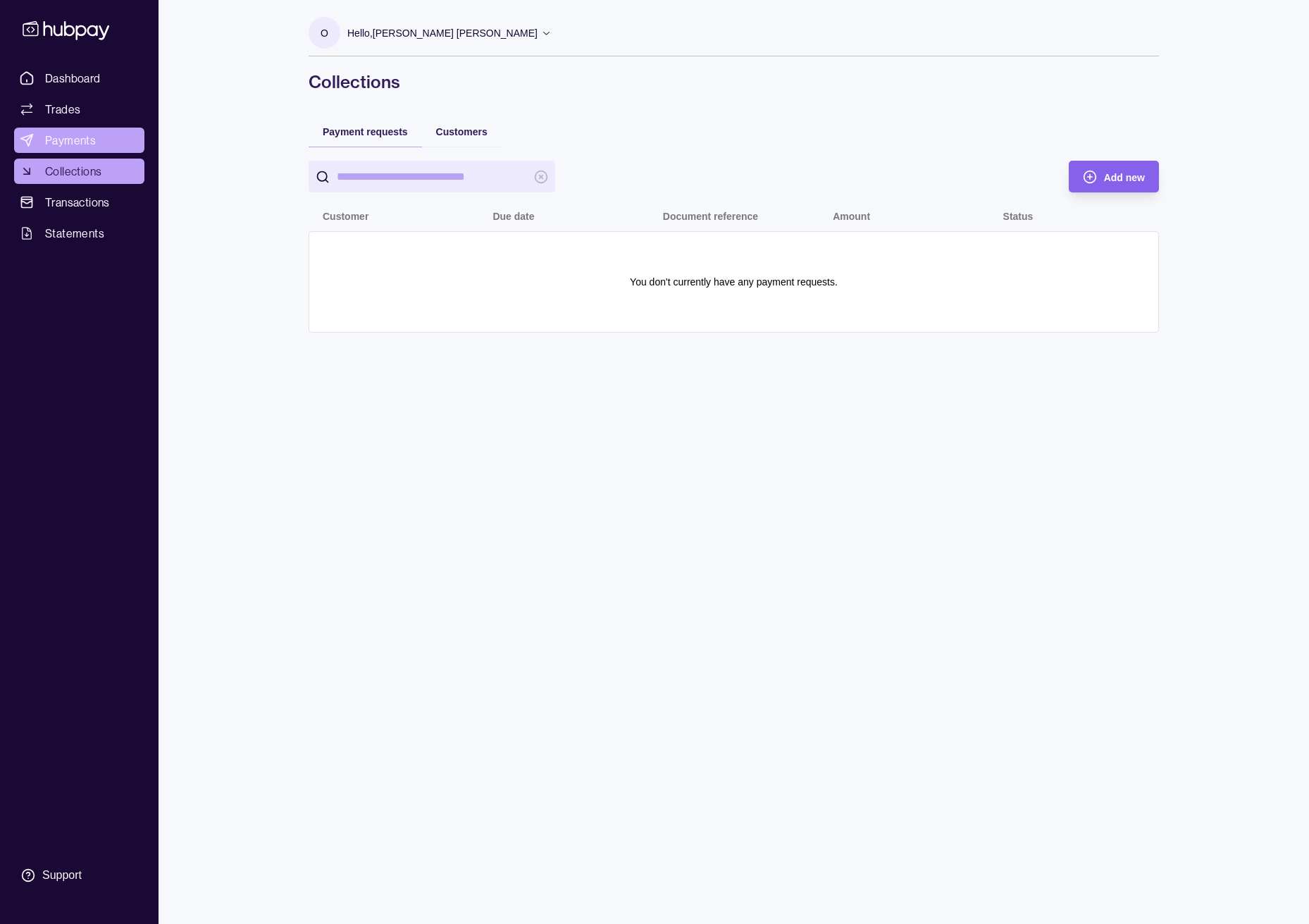
click at [68, 143] on span "Payments" at bounding box center [70, 141] width 51 height 17
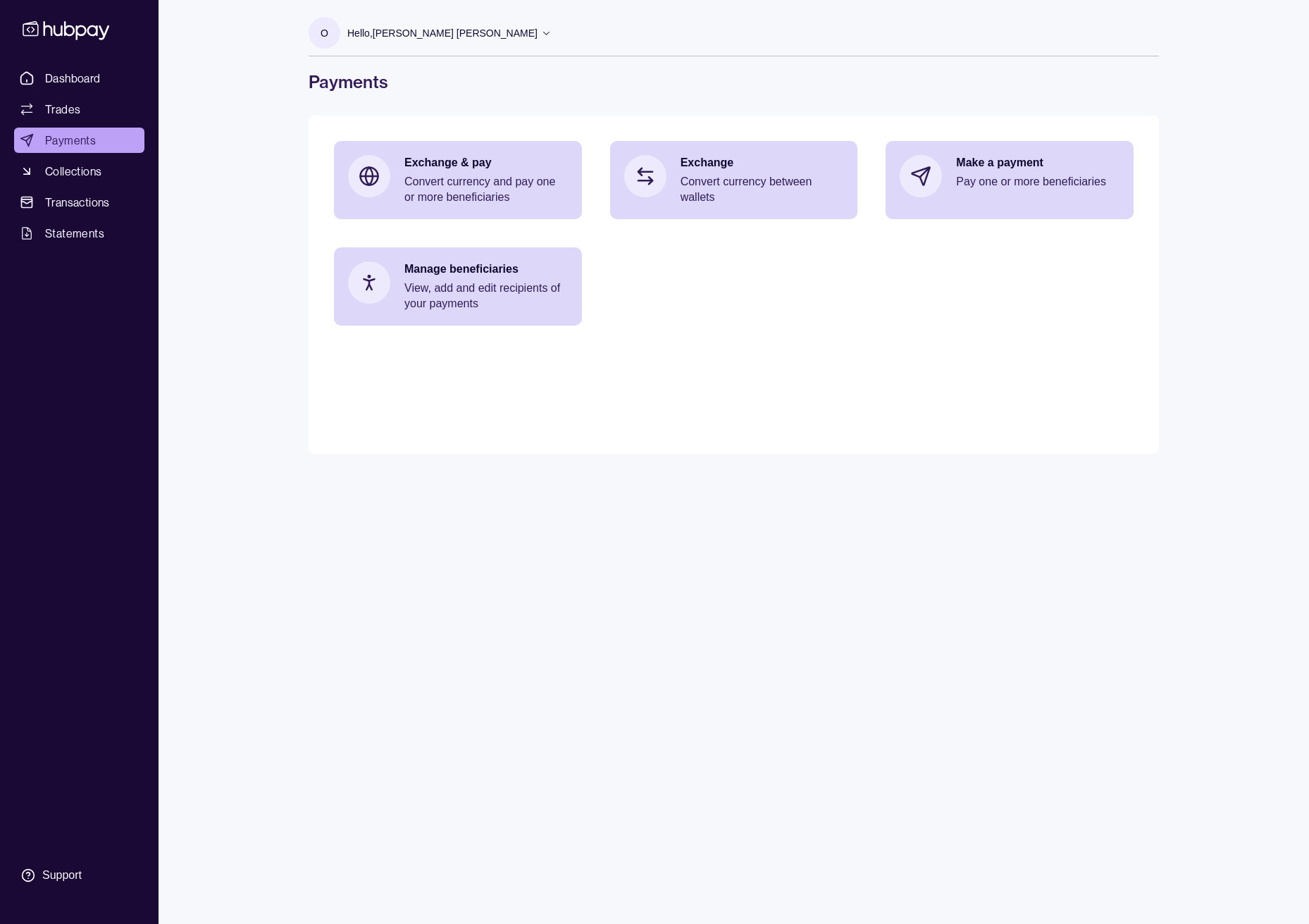
click at [458, 31] on p "Hello, [PERSON_NAME] [PERSON_NAME]" at bounding box center [442, 33] width 191 height 15
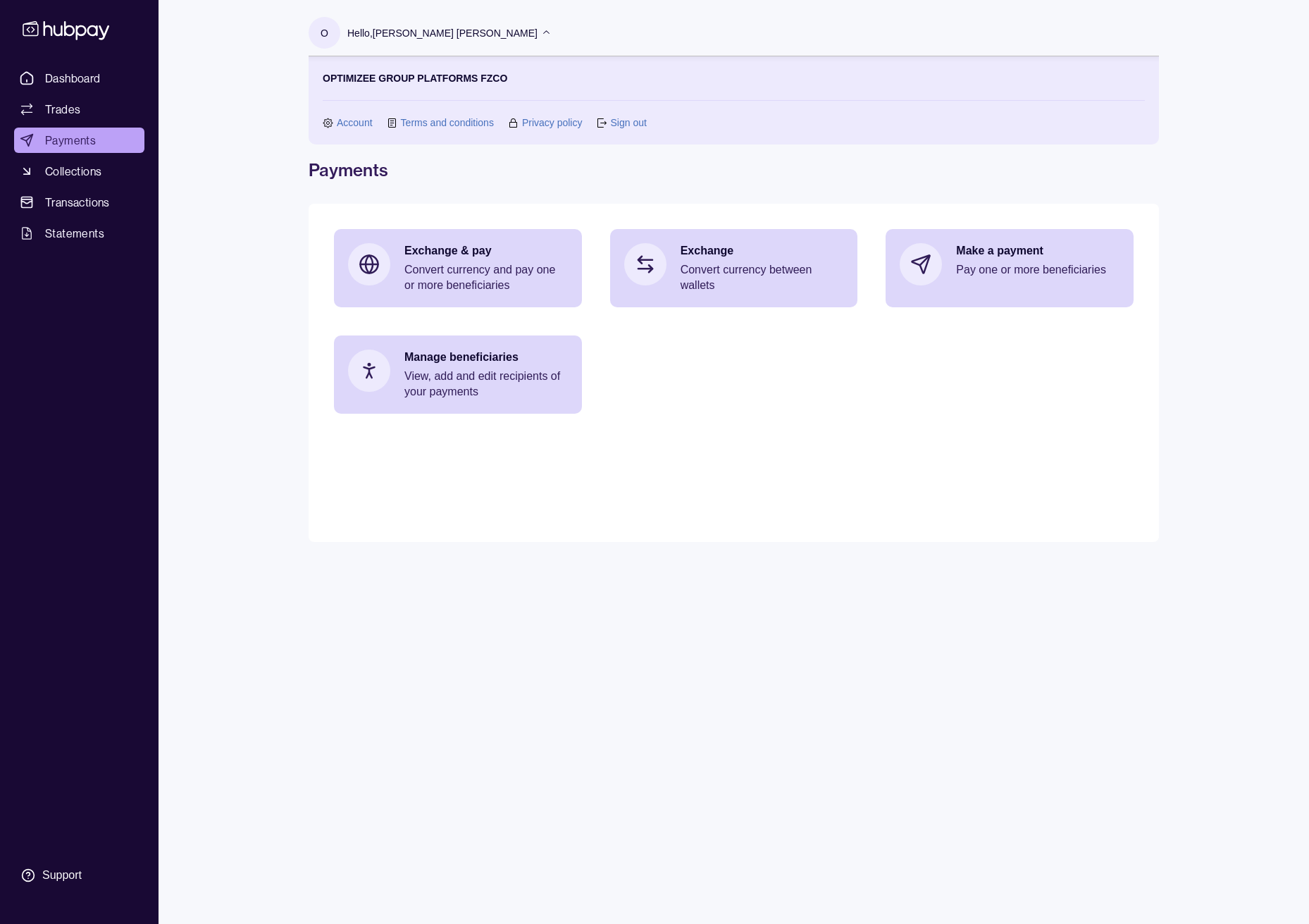
click at [458, 31] on p "Hello, [PERSON_NAME] [PERSON_NAME]" at bounding box center [442, 33] width 191 height 15
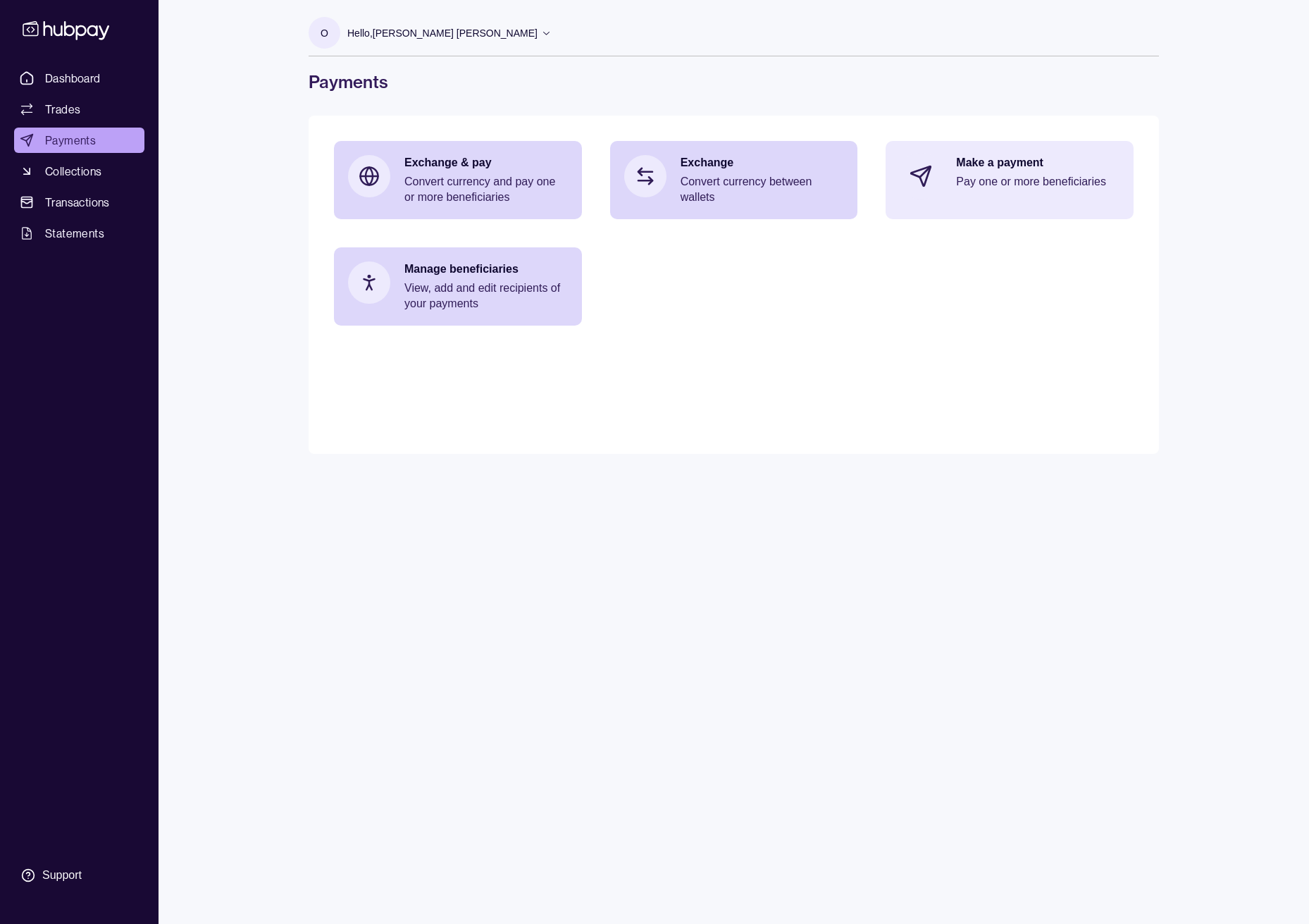
click at [973, 169] on p "Make a payment" at bounding box center [1038, 163] width 164 height 15
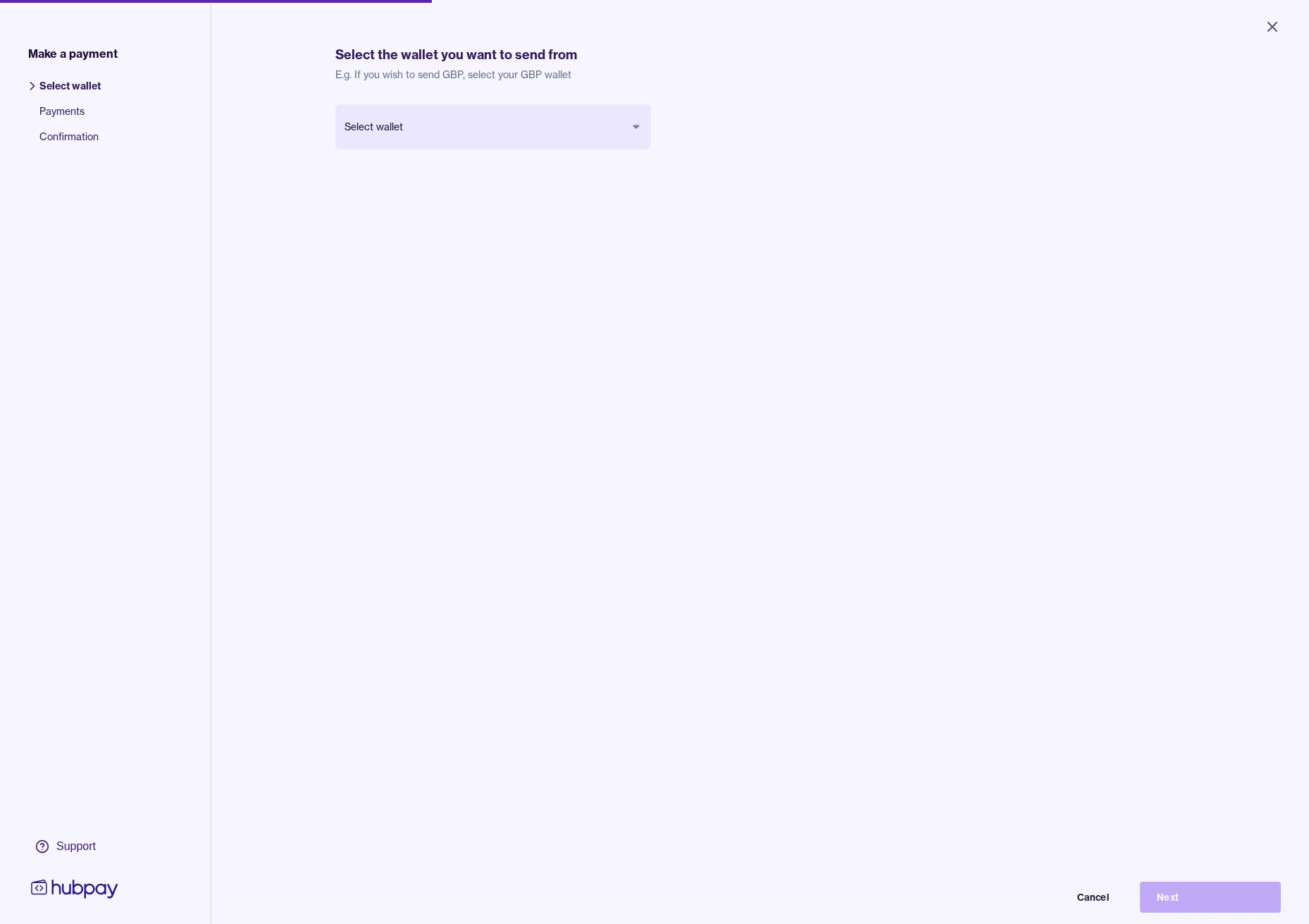
click at [440, 113] on body "Close Make a payment Select wallet Payments Confirmation Support Select the wal…" at bounding box center [654, 462] width 1309 height 924
click at [1190, 890] on button "Next" at bounding box center [1210, 897] width 141 height 31
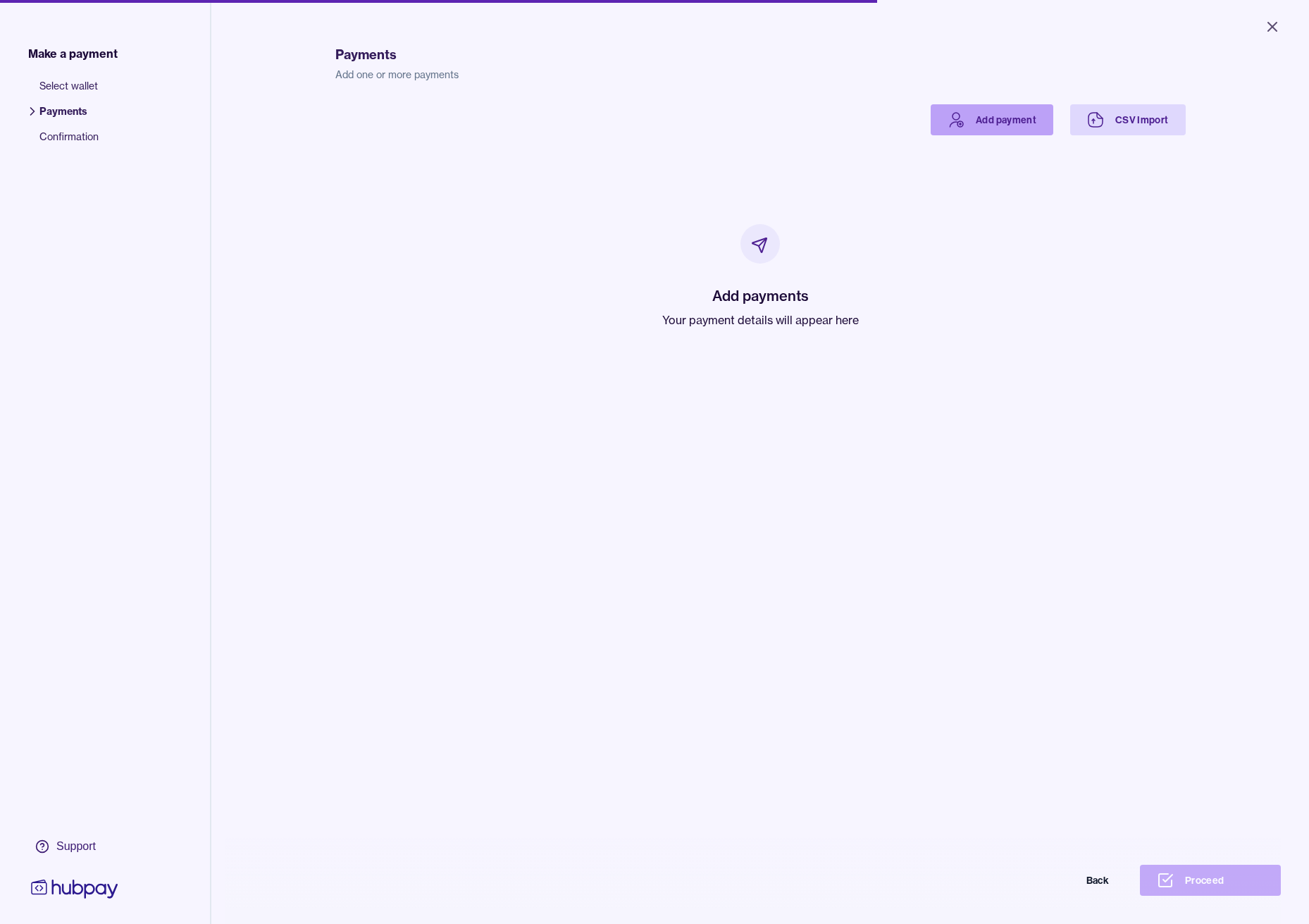
click at [992, 109] on link "Add payment" at bounding box center [992, 120] width 123 height 31
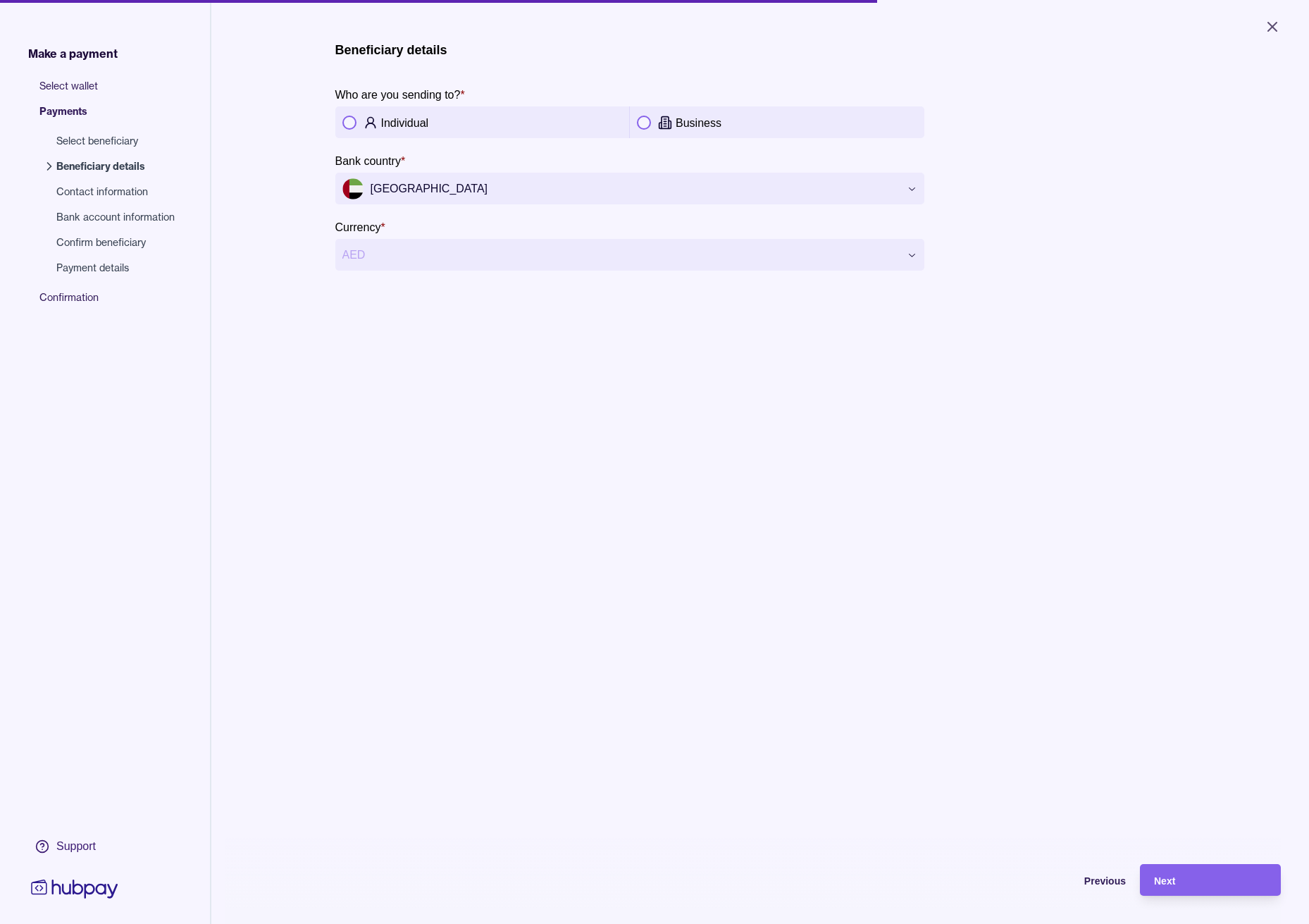
click at [679, 116] on div "Business" at bounding box center [797, 123] width 241 height 17
click at [1210, 879] on div "Next" at bounding box center [1210, 880] width 113 height 17
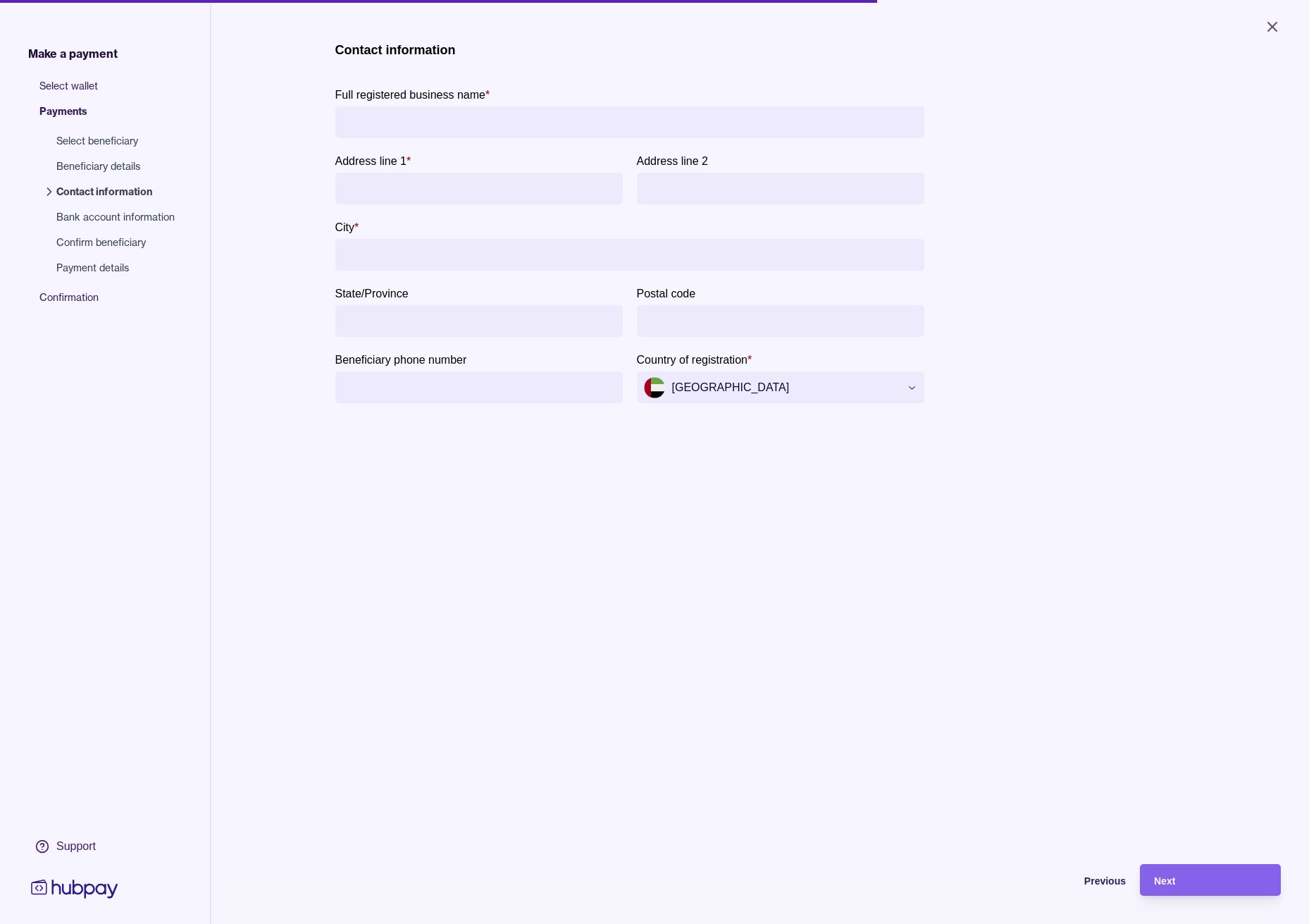
click at [461, 119] on input "Full registered business name *" at bounding box center [630, 122] width 576 height 32
click at [1121, 884] on span "Previous" at bounding box center [1105, 881] width 41 height 11
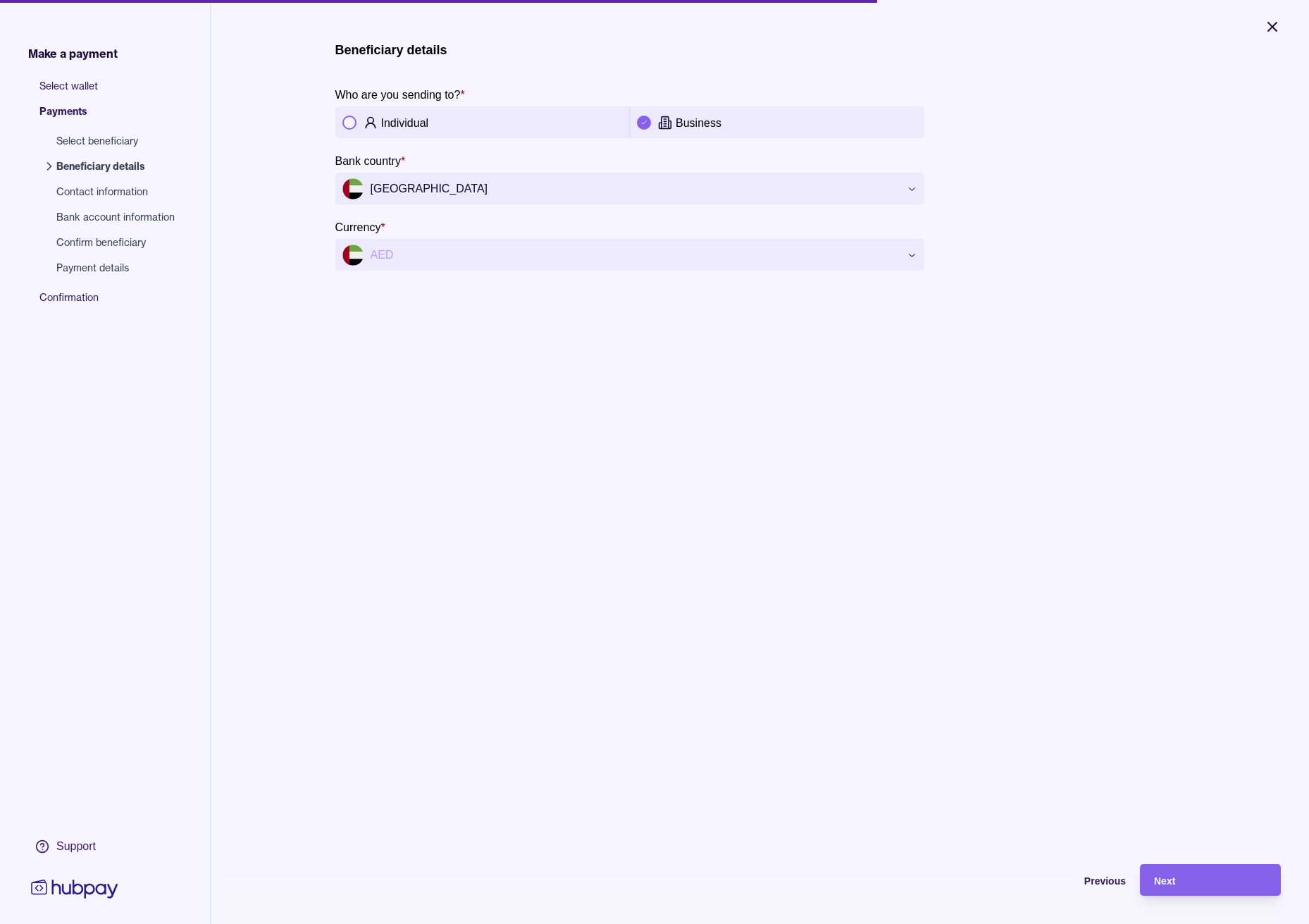
click at [1276, 28] on icon "Close" at bounding box center [1273, 27] width 17 height 17
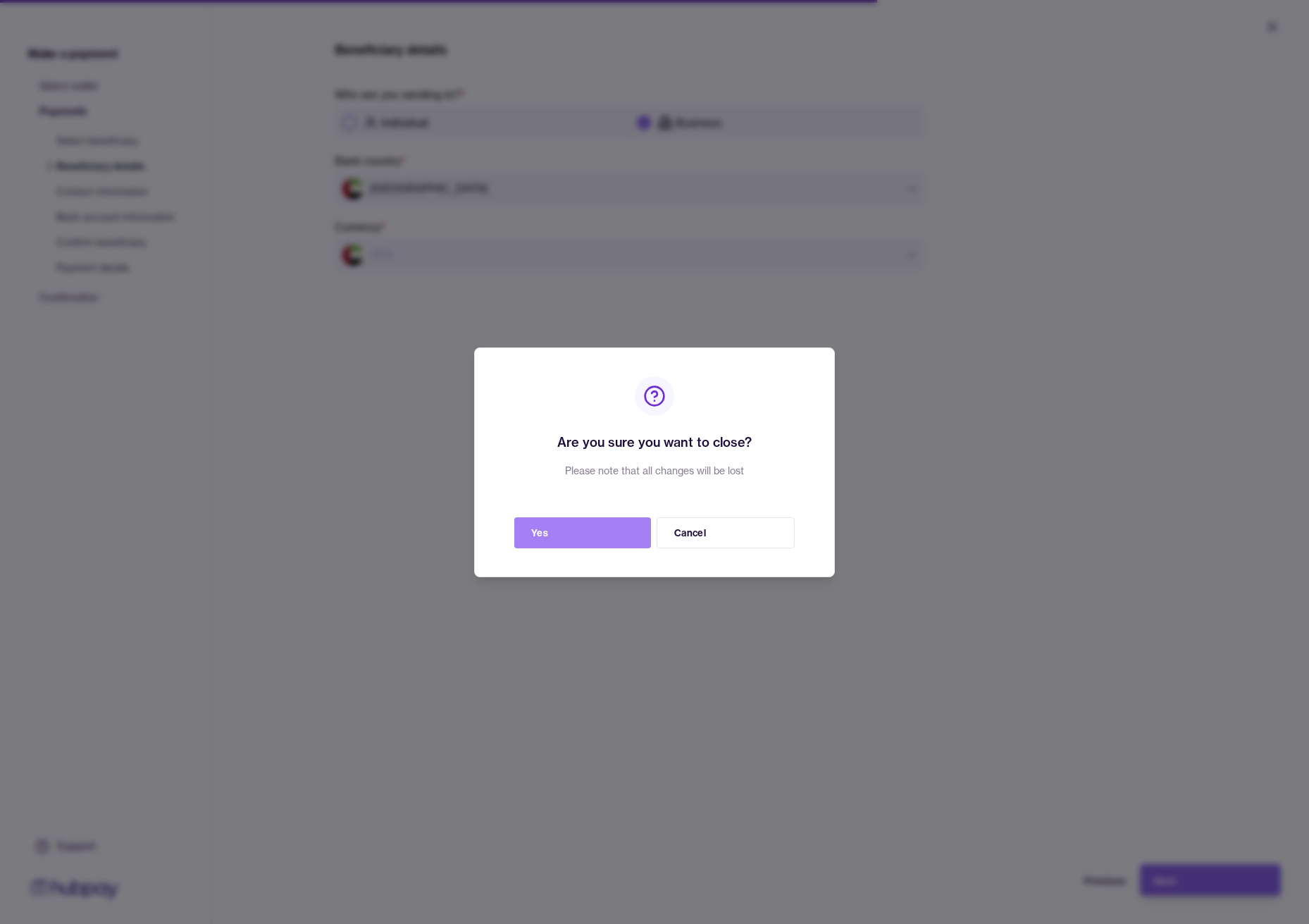
click at [550, 534] on button "Yes" at bounding box center [582, 532] width 137 height 31
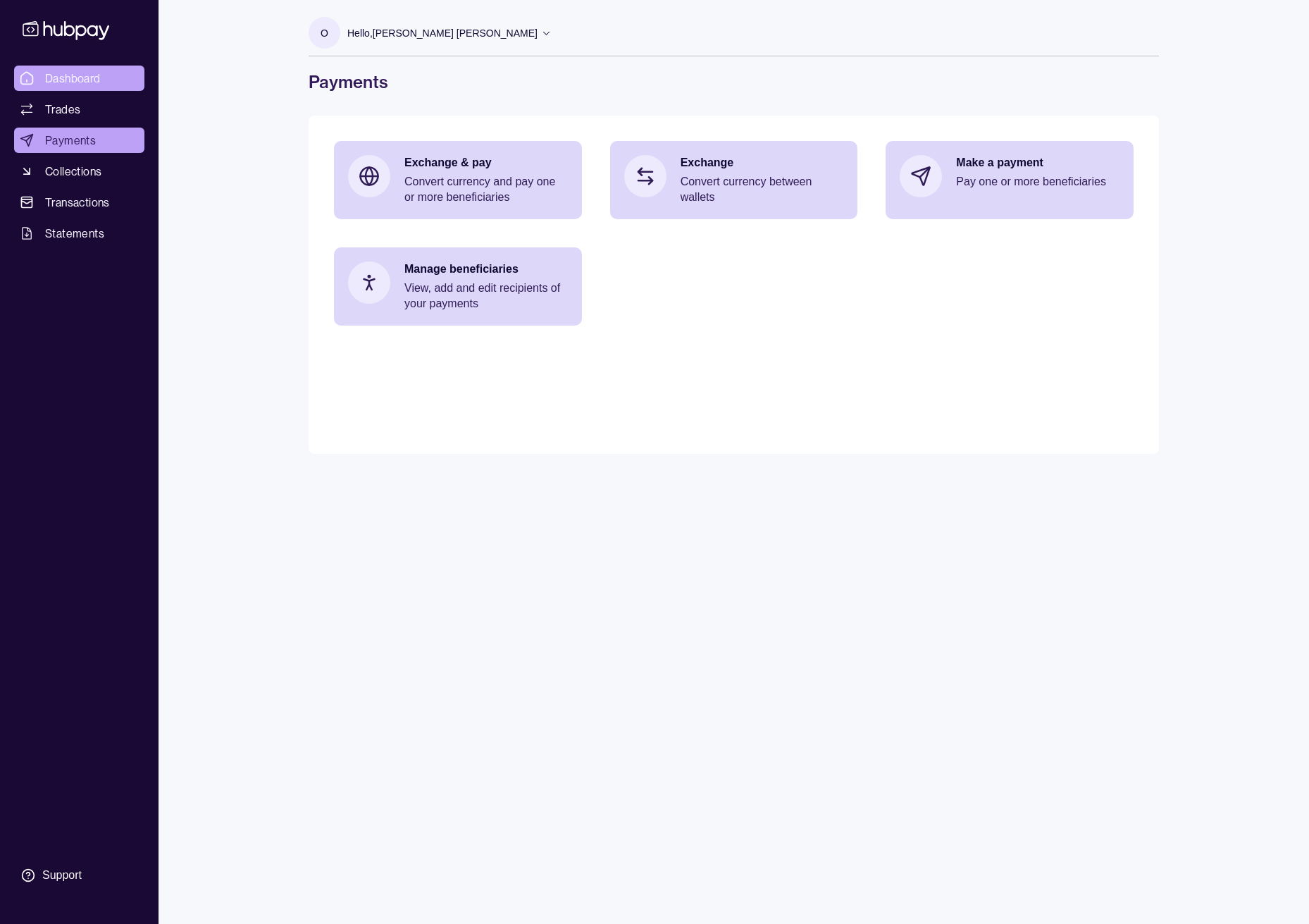
click at [81, 73] on span "Dashboard" at bounding box center [73, 79] width 56 height 17
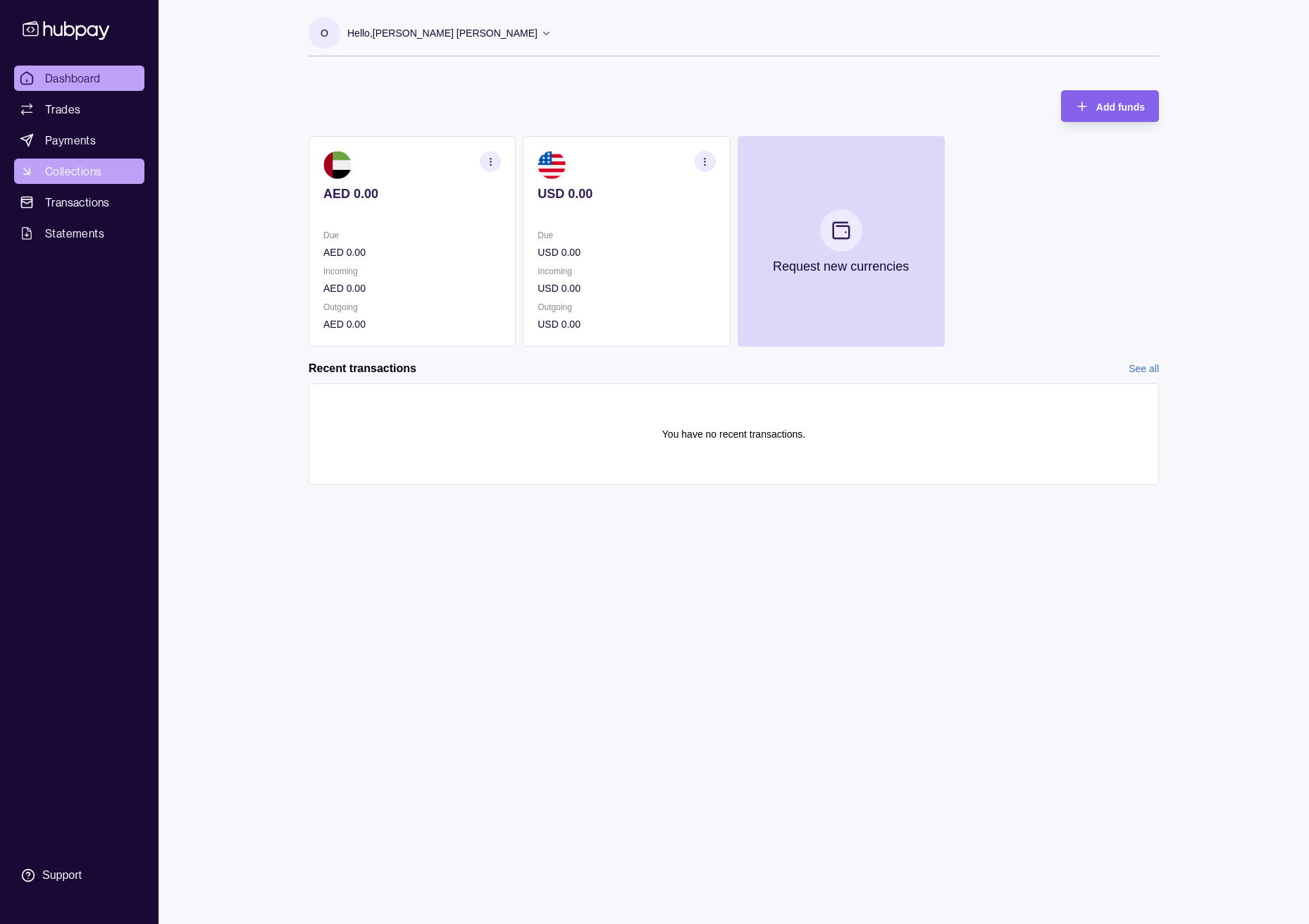
click at [88, 172] on span "Collections" at bounding box center [73, 171] width 56 height 17
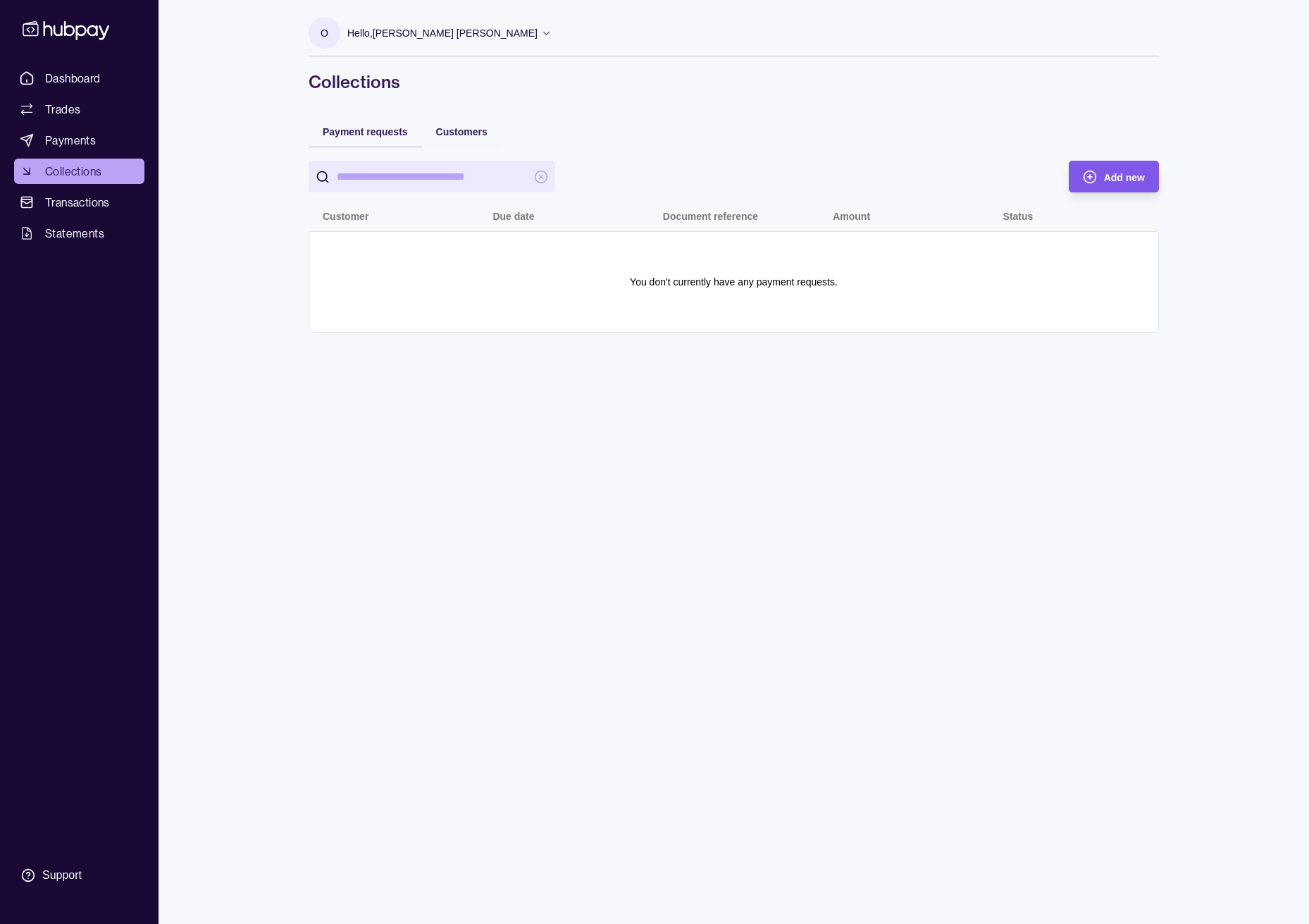
click at [1093, 177] on icon "button" at bounding box center [1090, 176] width 14 height 14
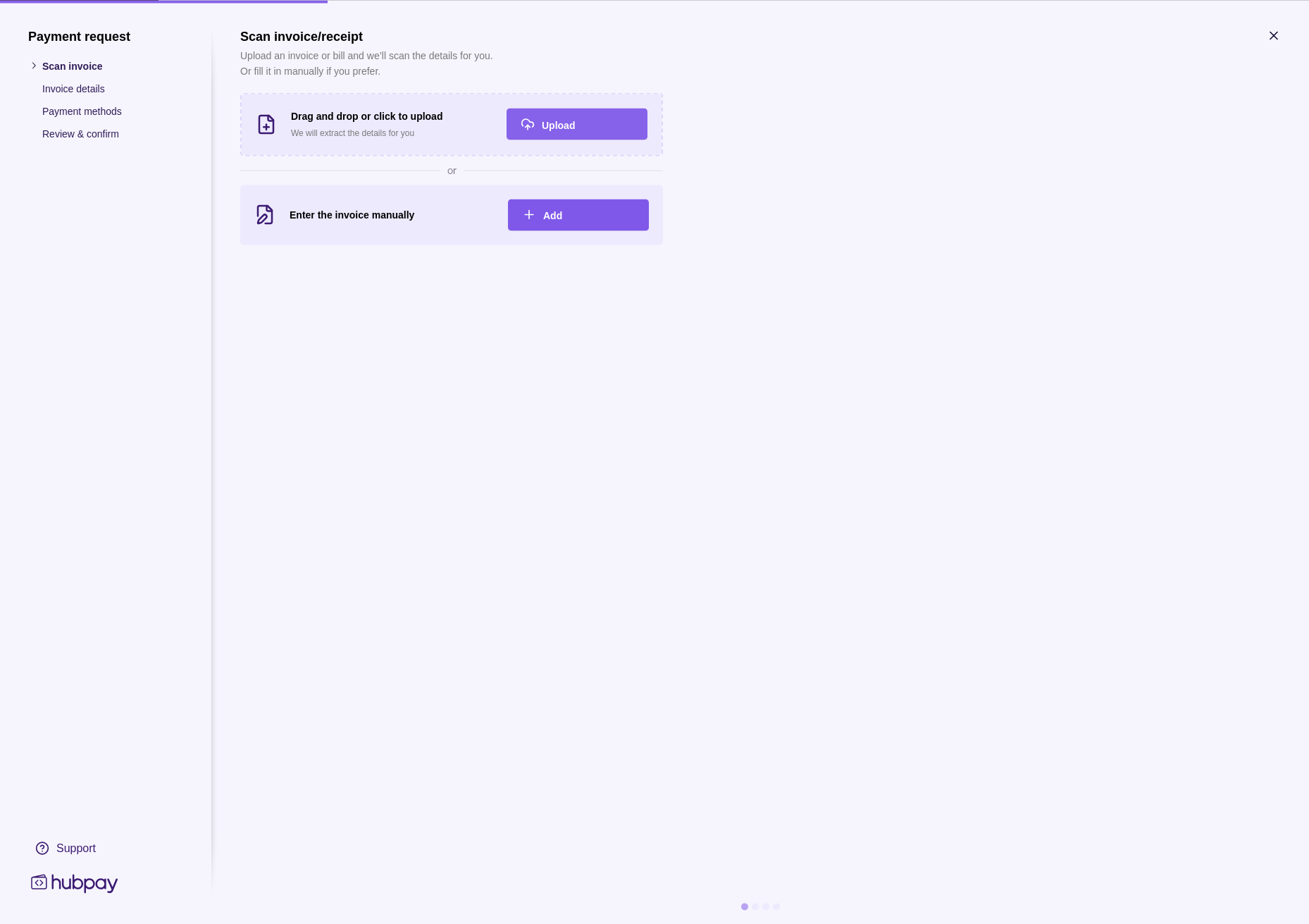
click at [545, 212] on span "Add" at bounding box center [553, 215] width 19 height 11
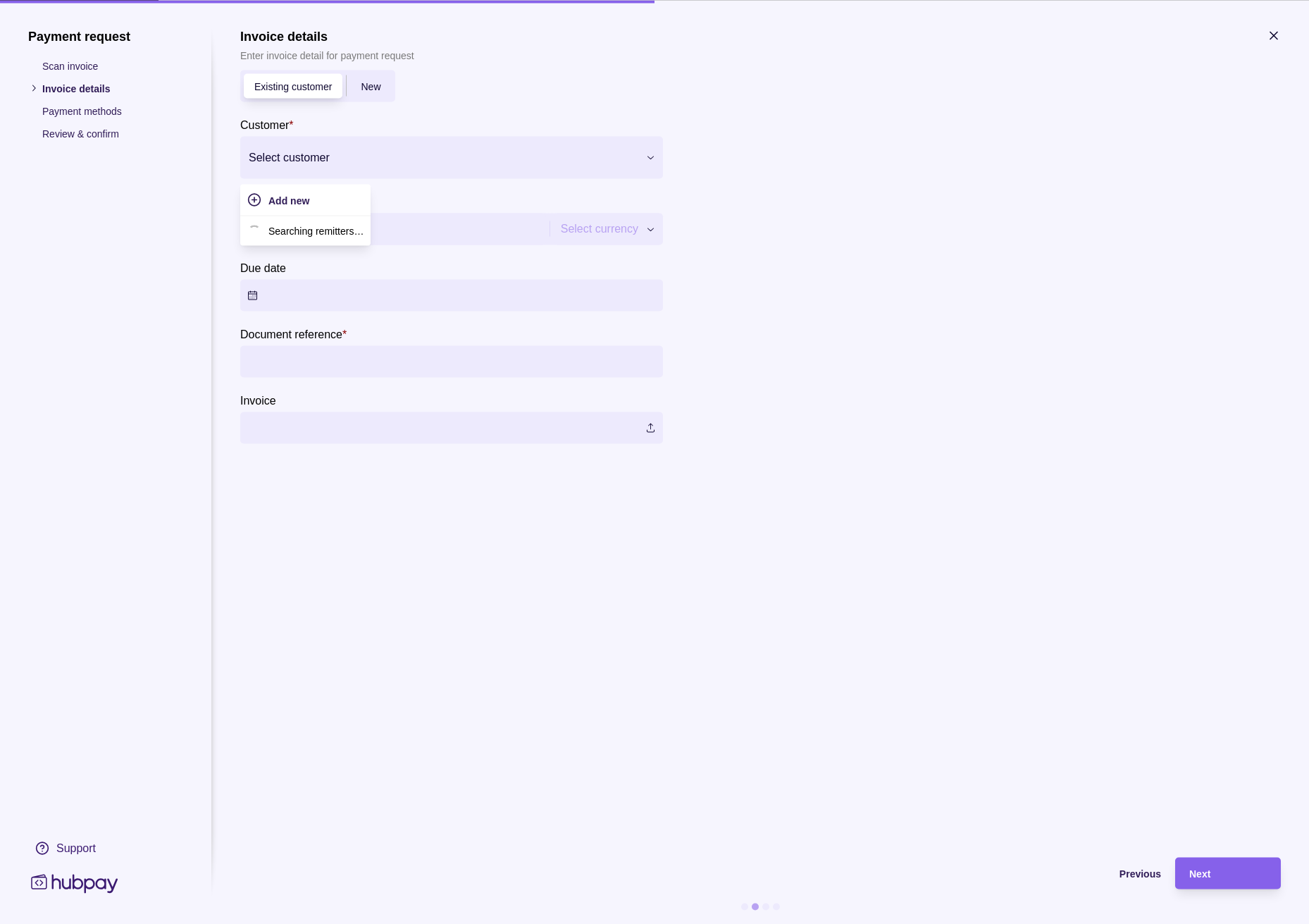
click at [354, 148] on div at bounding box center [442, 157] width 388 height 20
click at [282, 192] on div "Add new" at bounding box center [306, 199] width 77 height 17
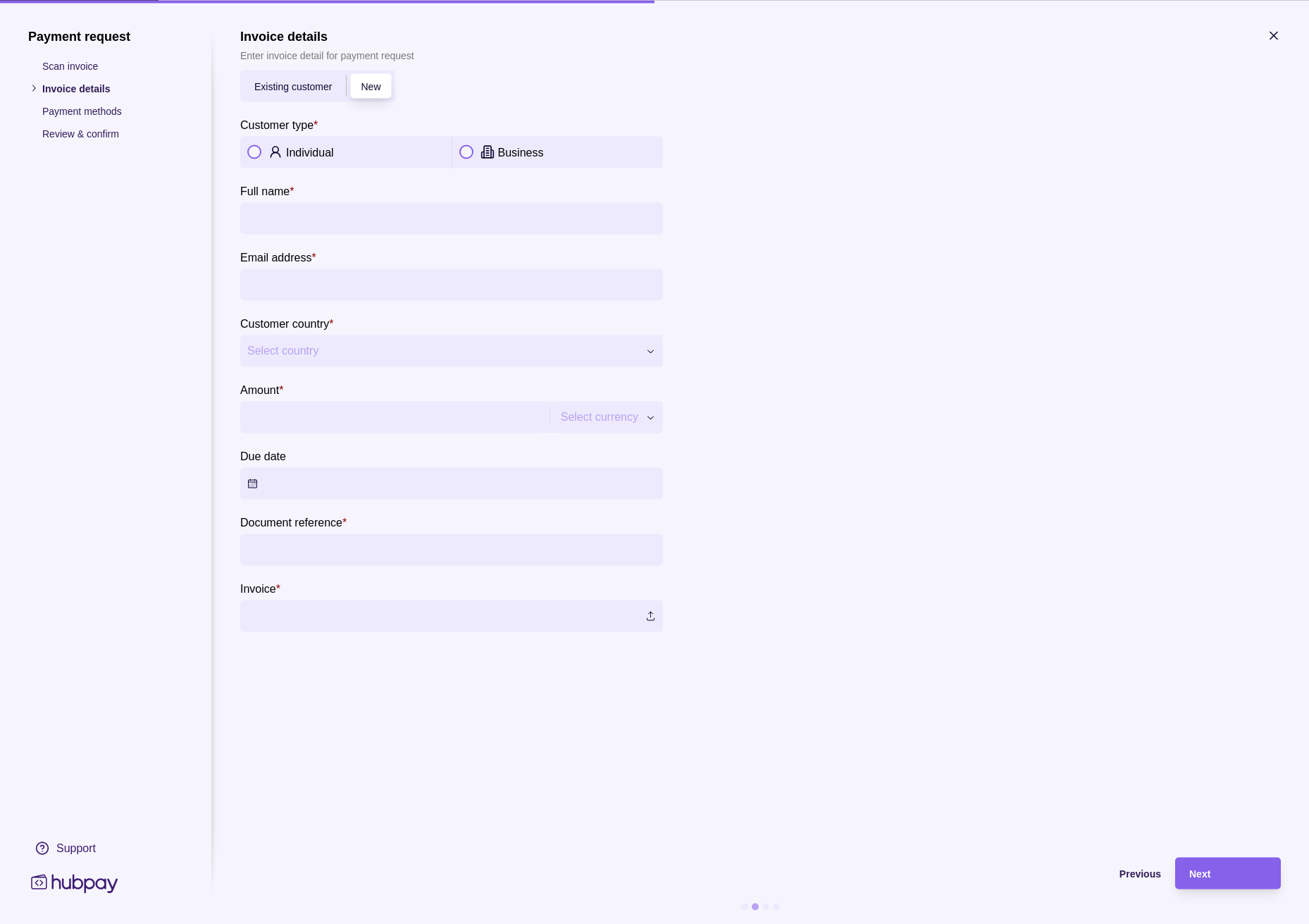
click at [1273, 38] on icon "button" at bounding box center [1274, 34] width 14 height 14
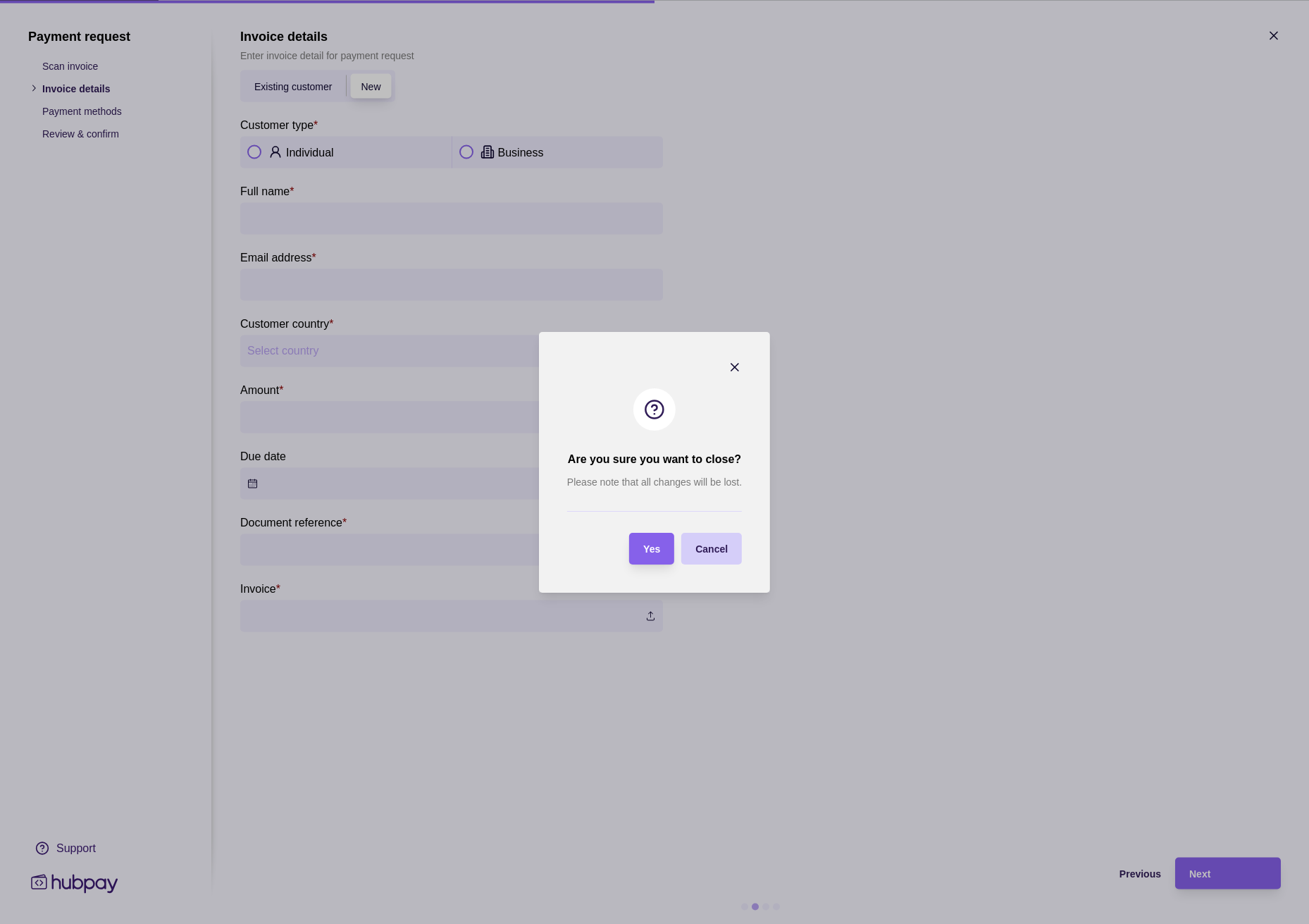
click at [703, 541] on div "Cancel" at bounding box center [711, 549] width 33 height 17
